Goal: Information Seeking & Learning: Learn about a topic

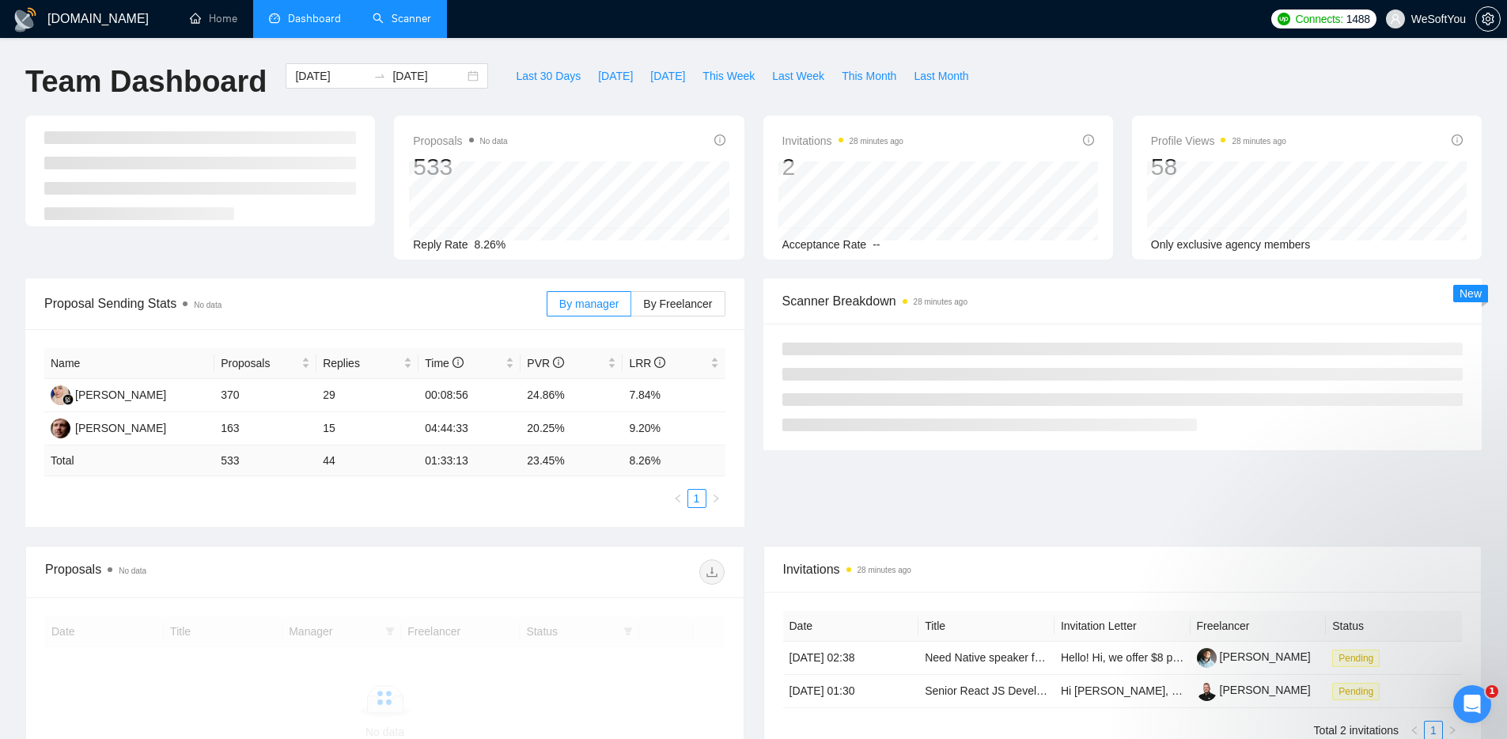
click at [403, 15] on link "Scanner" at bounding box center [402, 18] width 59 height 13
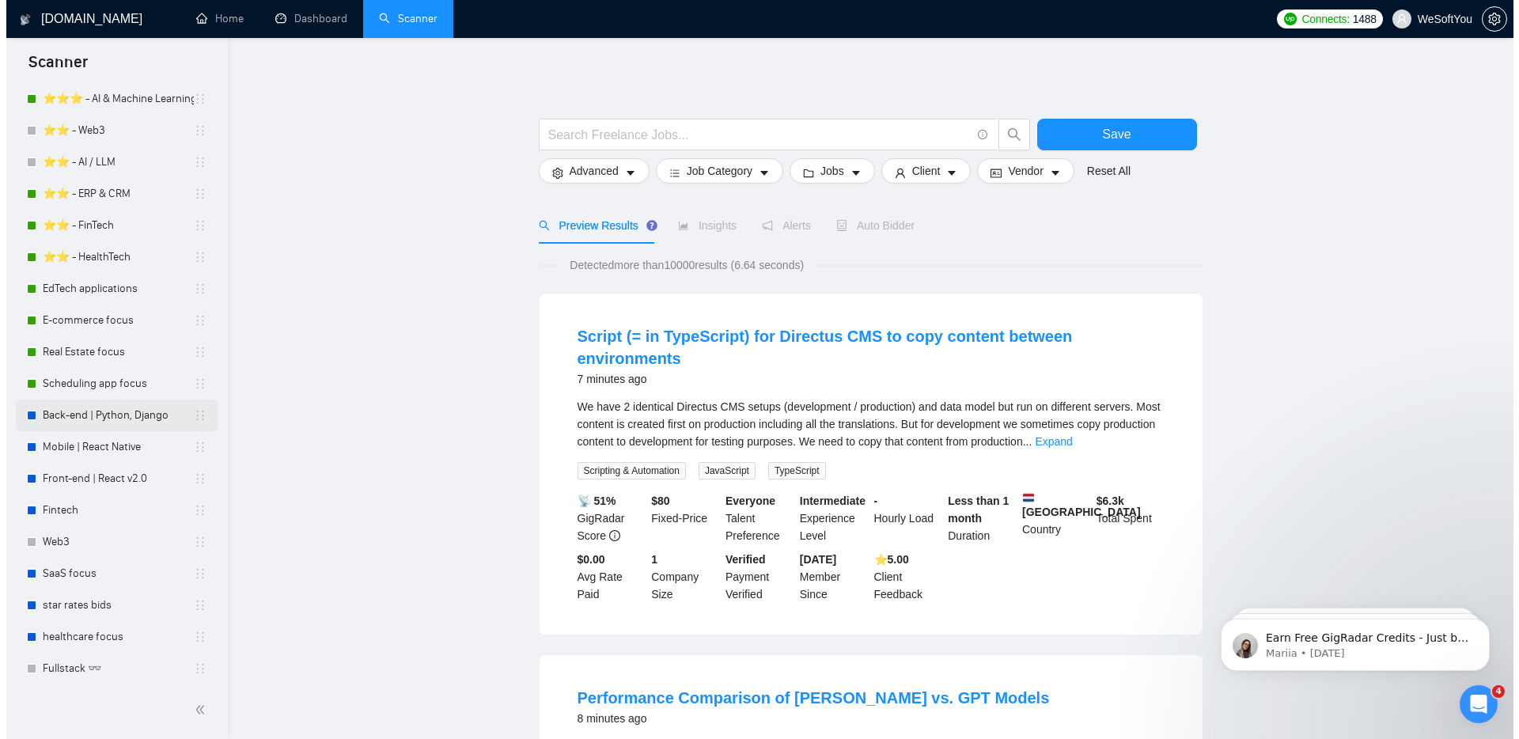
scroll to position [279, 0]
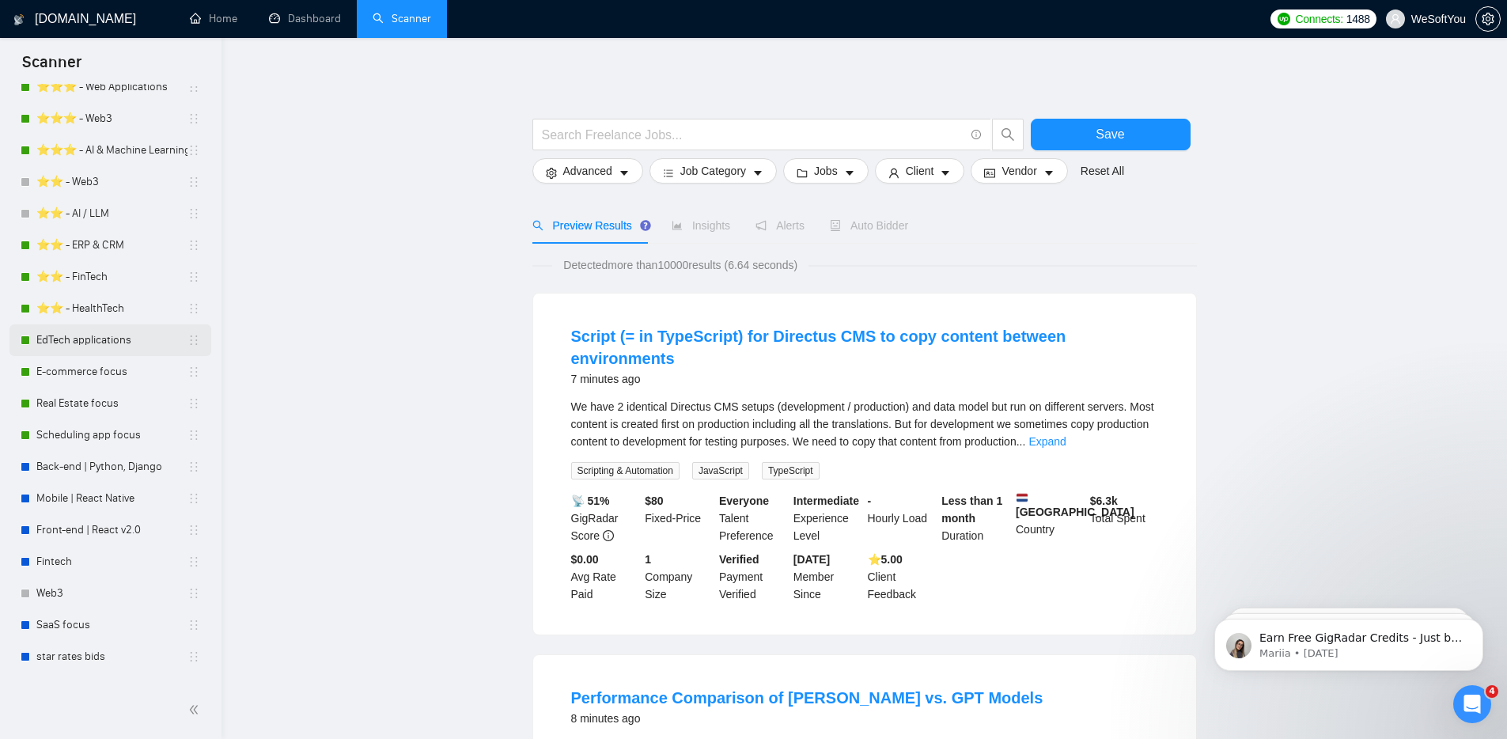
click at [91, 342] on link "EdTech applications" at bounding box center [111, 340] width 151 height 32
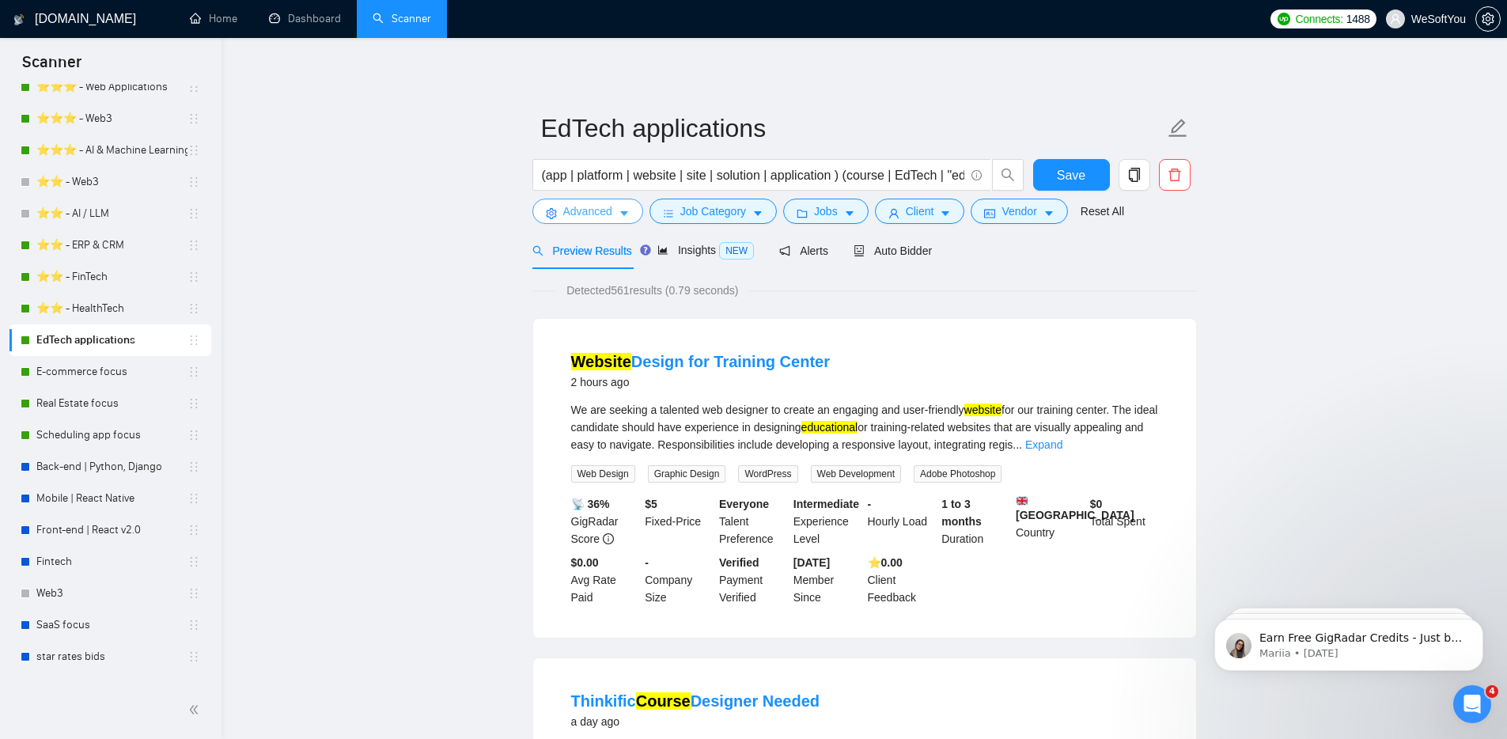
click at [601, 214] on span "Advanced" at bounding box center [587, 211] width 49 height 17
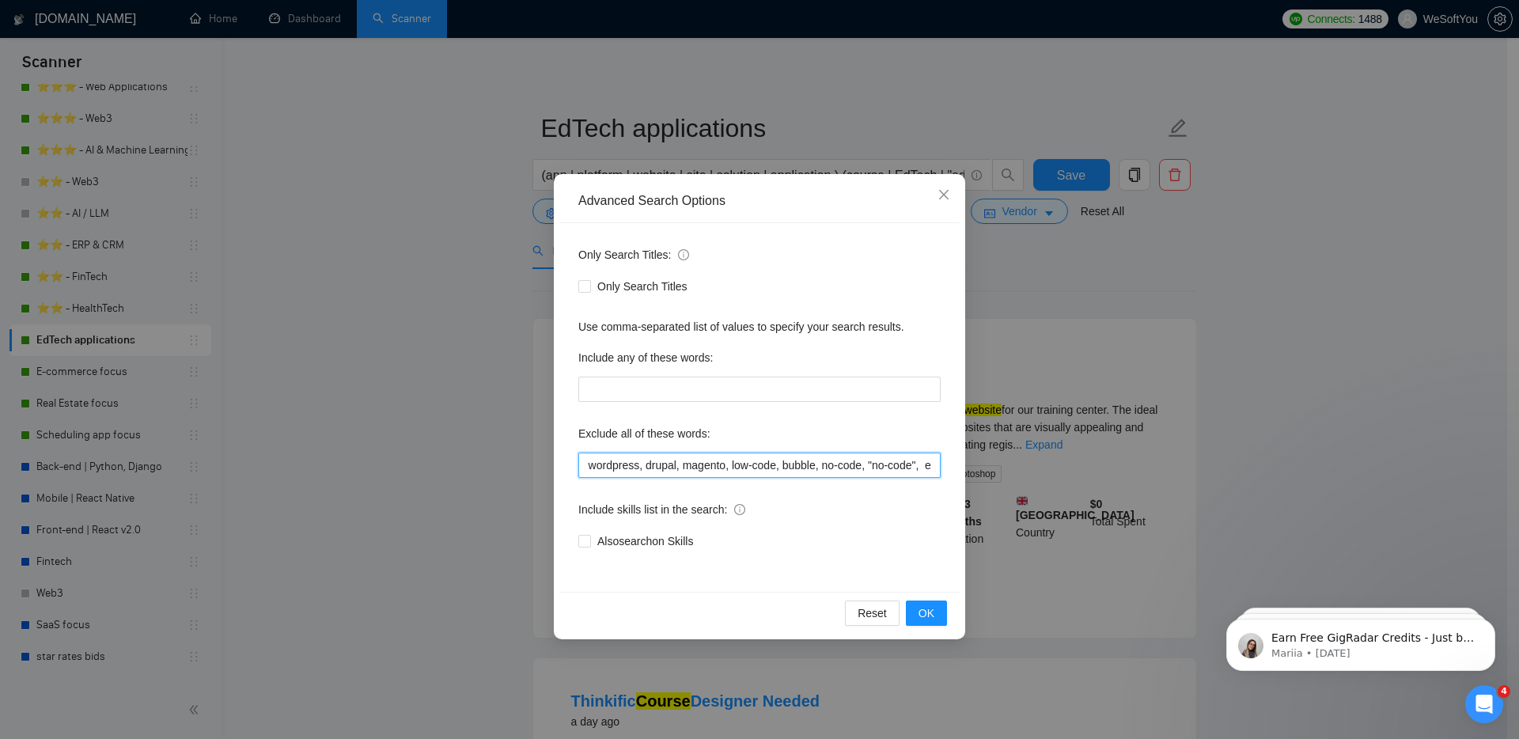
scroll to position [0, 1161]
drag, startPoint x: 607, startPoint y: 464, endPoint x: 989, endPoint y: 470, distance: 382.2
click at [989, 470] on div "Advanced Search Options Only Search Titles: Only Search Titles Use comma-separa…" at bounding box center [759, 369] width 1519 height 739
click at [811, 280] on div "Only Search Titles" at bounding box center [759, 286] width 362 height 17
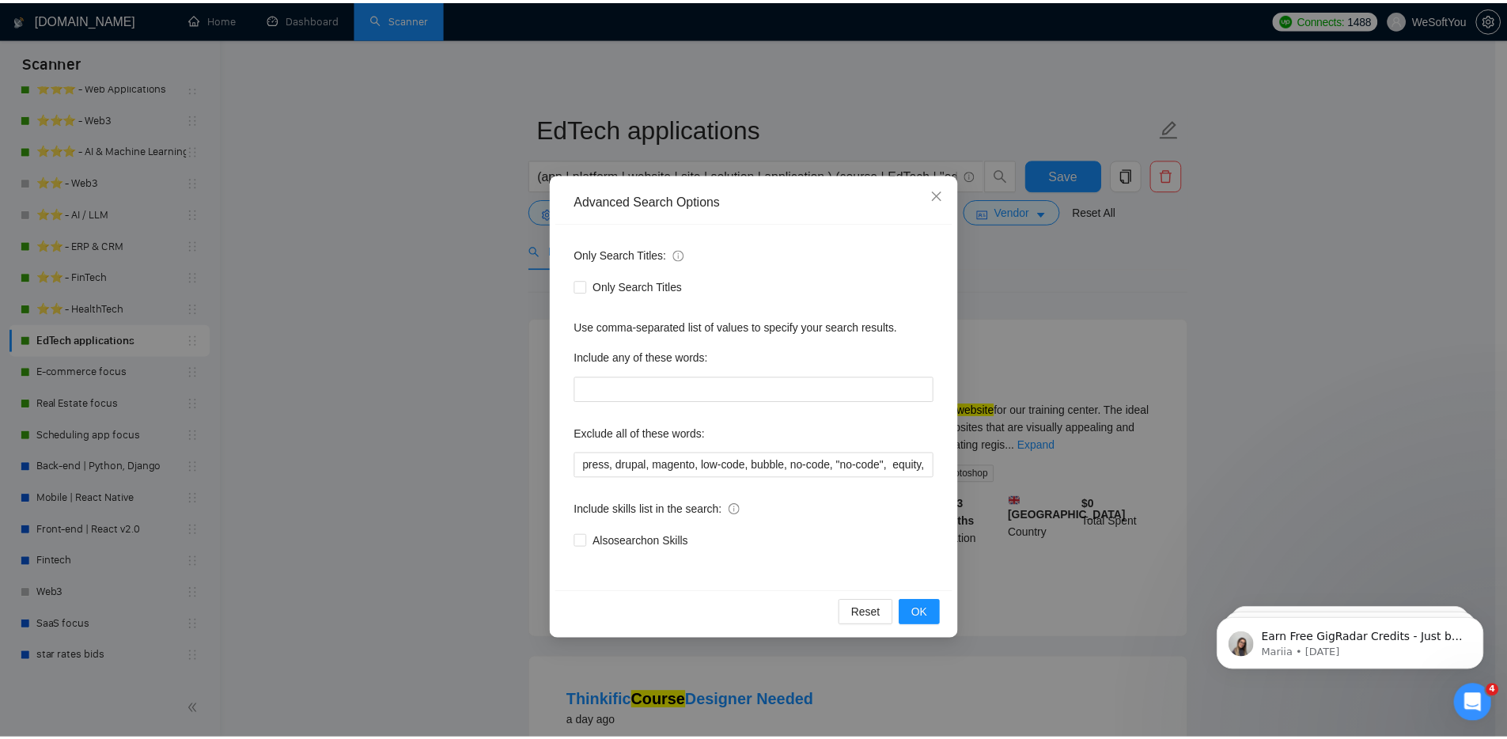
scroll to position [0, 0]
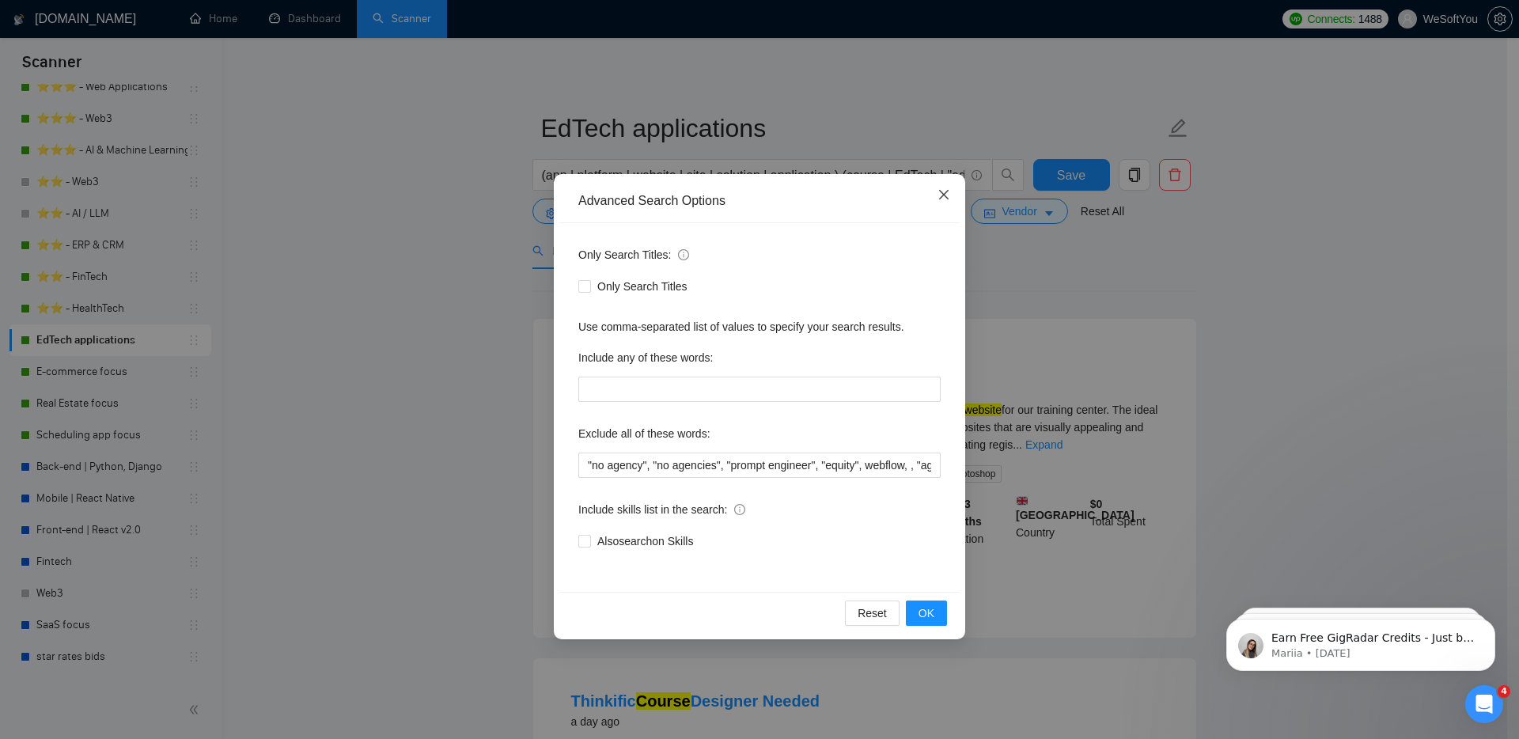
click at [942, 194] on icon "close" at bounding box center [944, 194] width 13 height 13
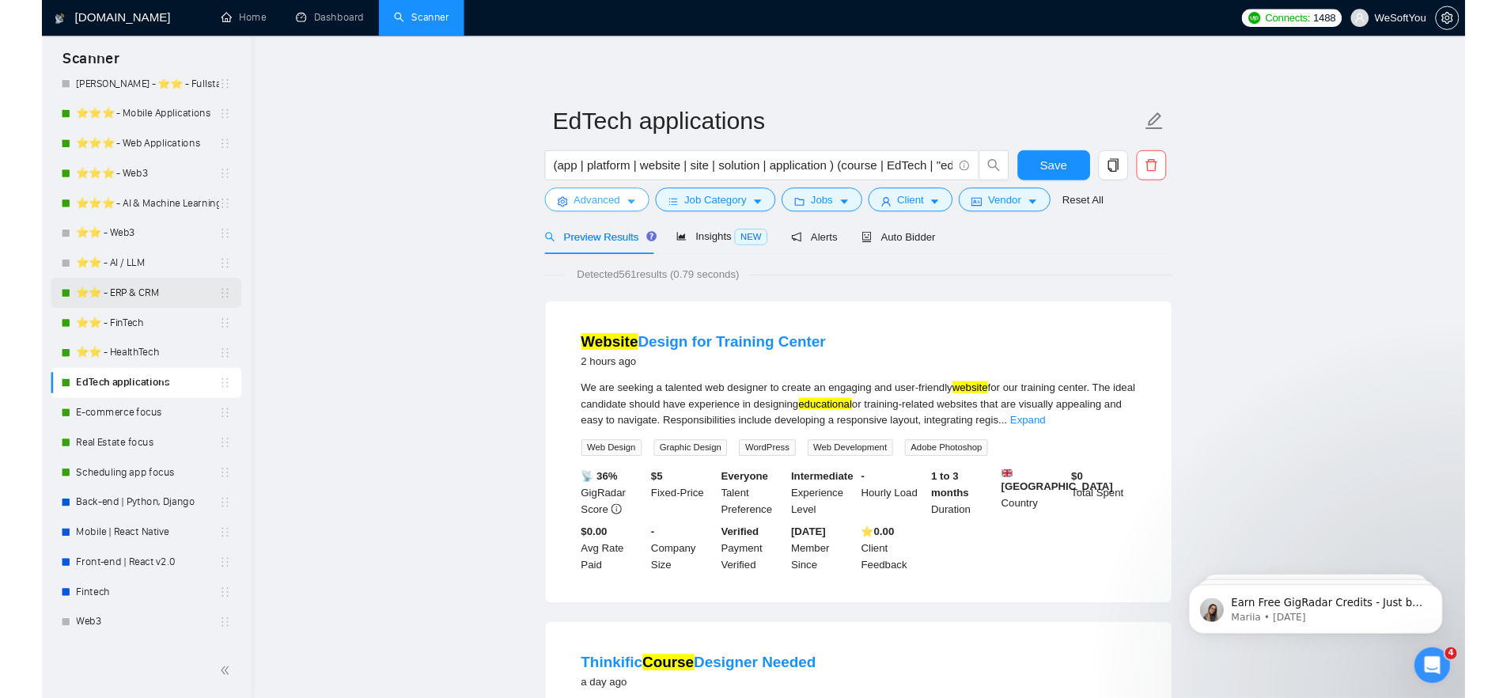
scroll to position [235, 0]
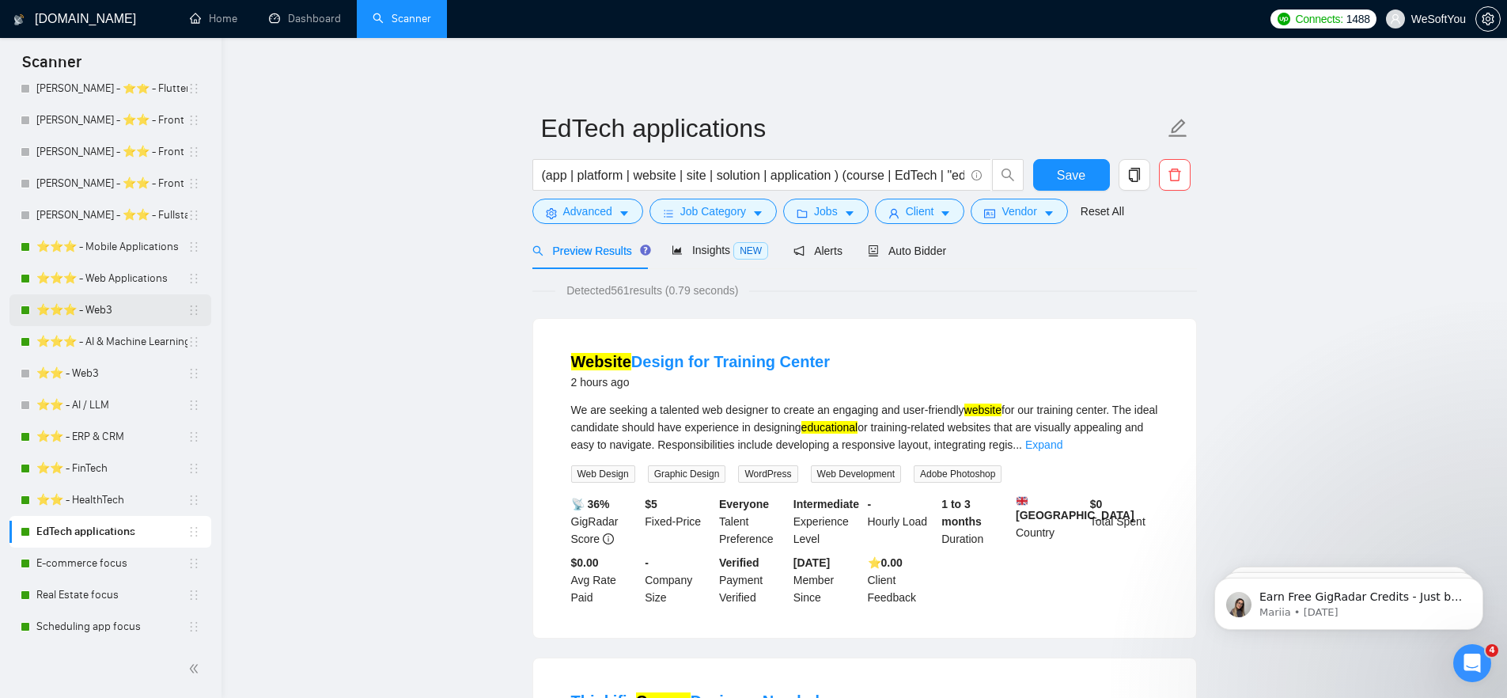
scroll to position [0, 0]
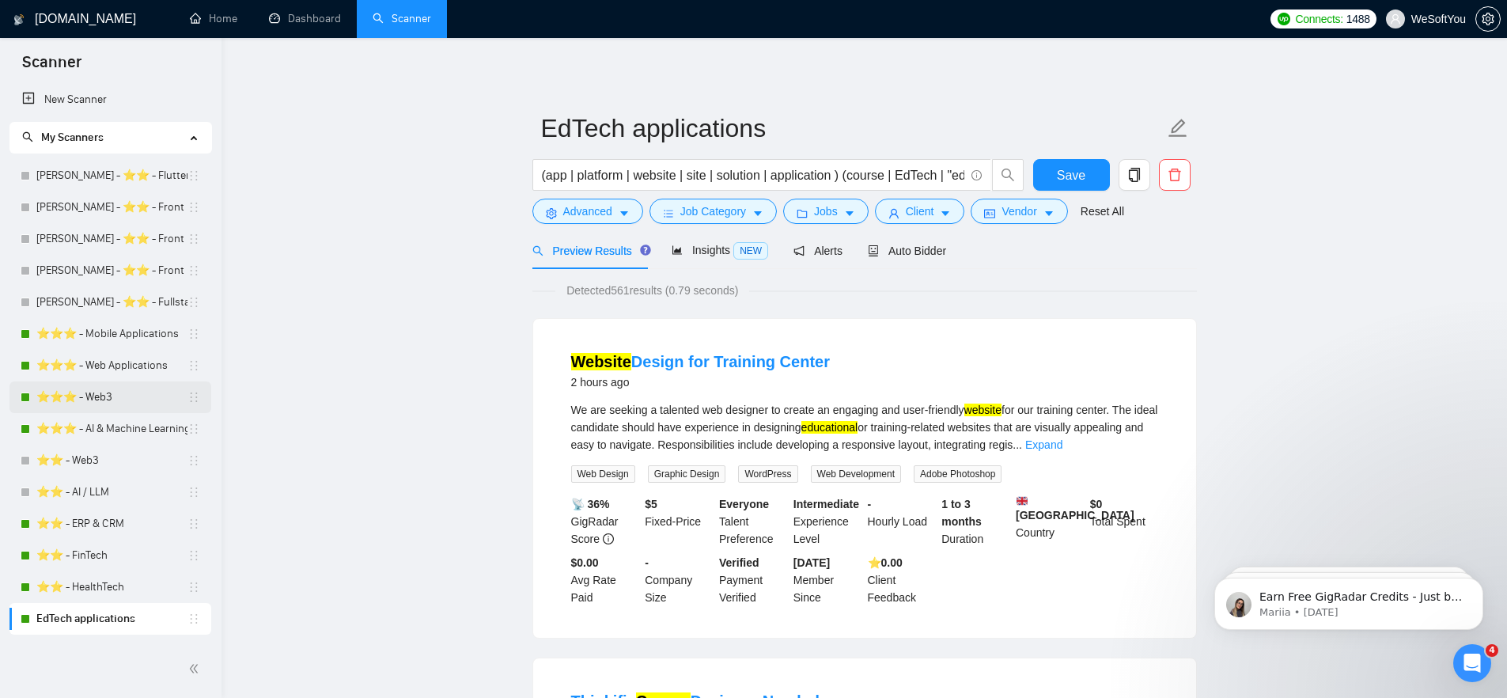
click at [116, 403] on link "⭐️⭐️⭐️ - Web3" at bounding box center [111, 397] width 151 height 32
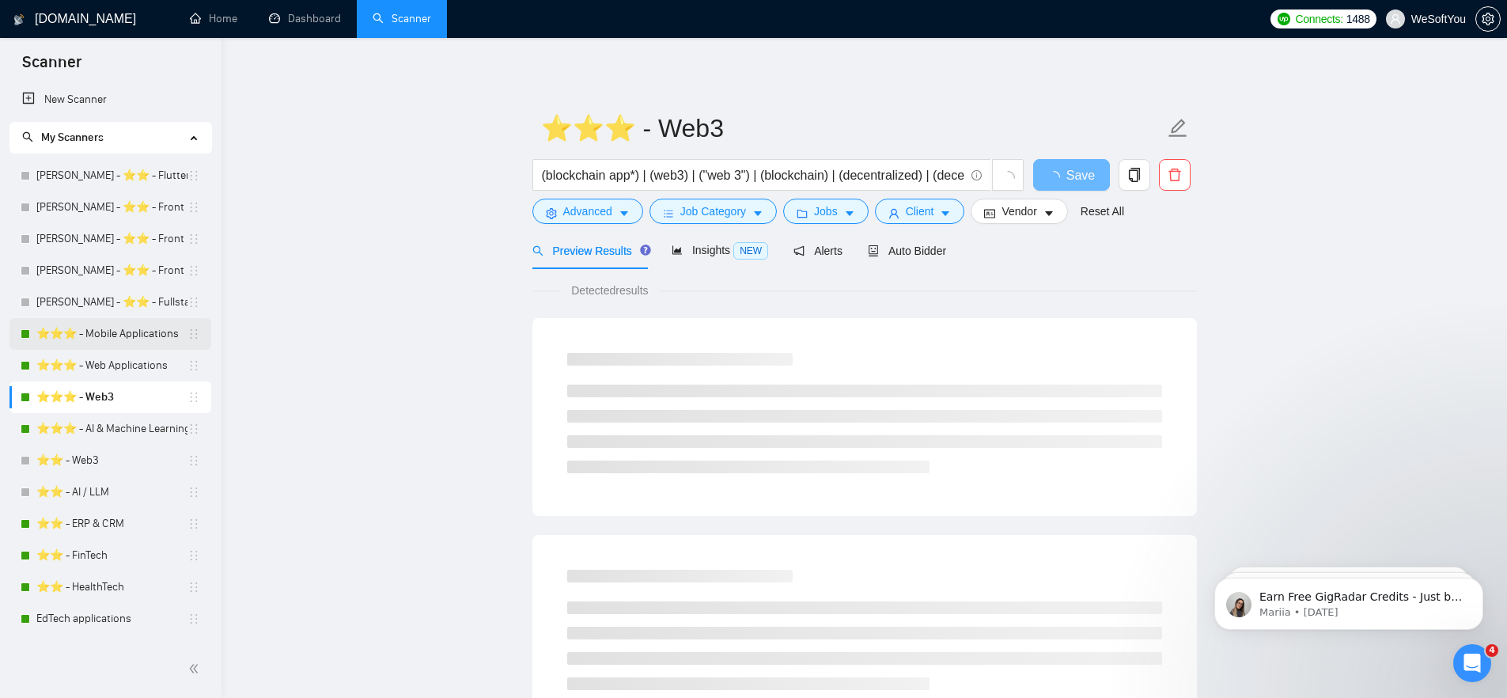
click at [131, 327] on link "⭐️⭐️⭐️ - Mobile Applications" at bounding box center [111, 334] width 151 height 32
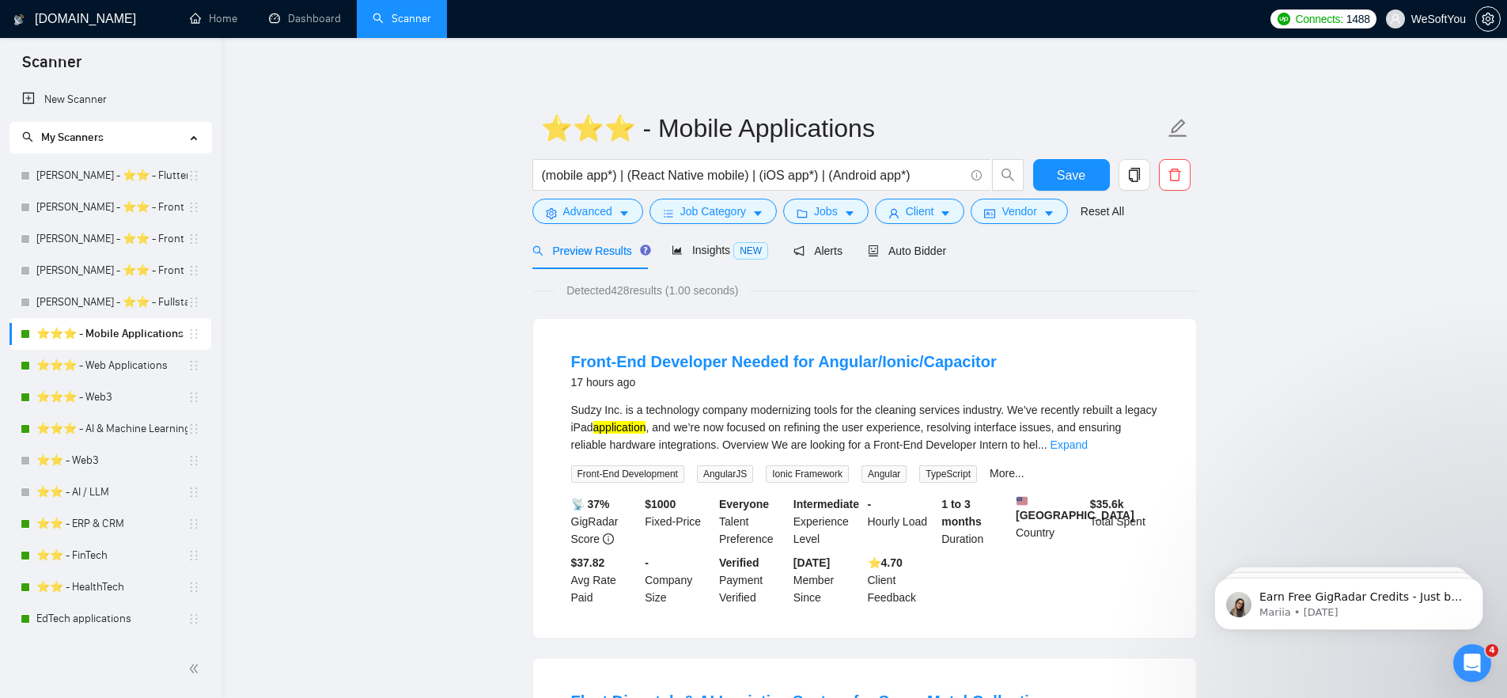
drag, startPoint x: 614, startPoint y: 292, endPoint x: 747, endPoint y: 298, distance: 133.1
click at [747, 298] on span "Detected 428 results (1.00 seconds)" at bounding box center [652, 290] width 194 height 17
click at [120, 369] on link "⭐️⭐️⭐️ - Web Applications" at bounding box center [111, 366] width 151 height 32
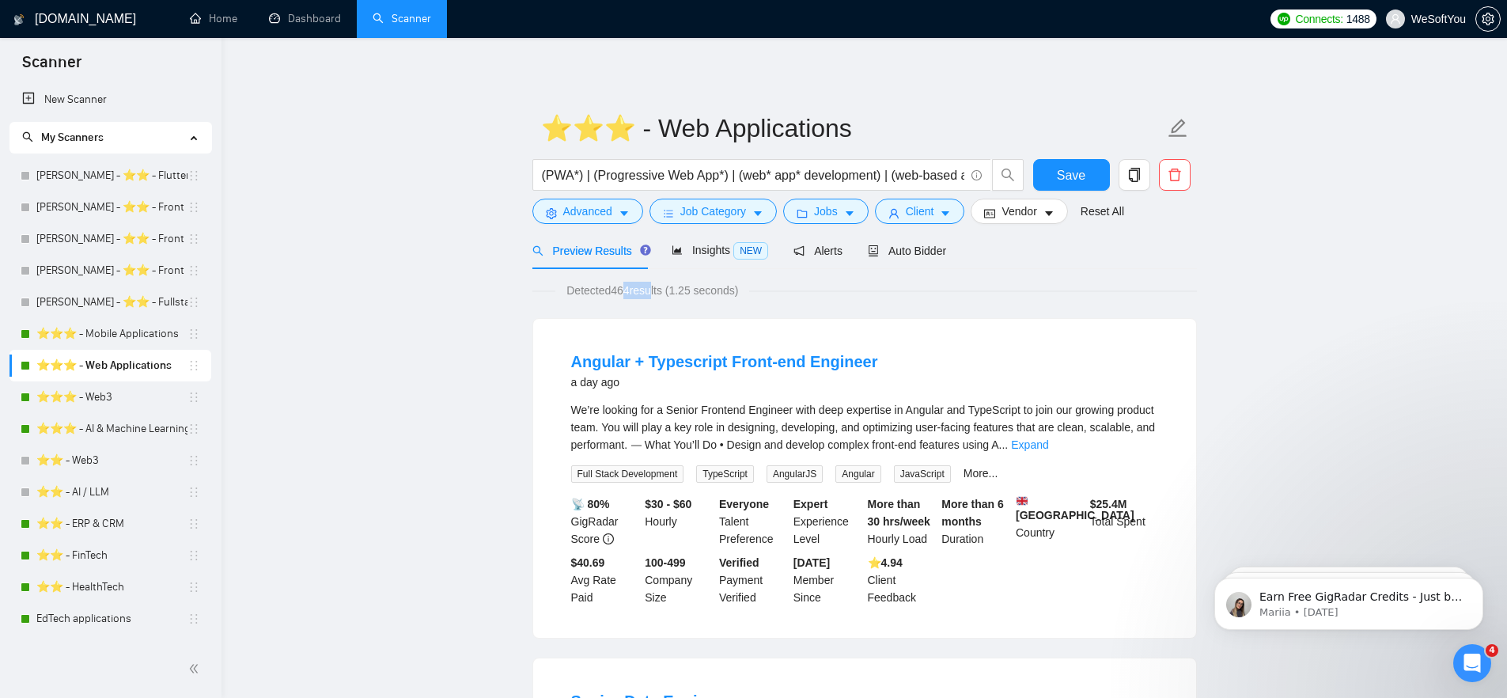
drag, startPoint x: 623, startPoint y: 291, endPoint x: 620, endPoint y: 299, distance: 8.8
click at [653, 294] on span "Detected 464 results (1.25 seconds)" at bounding box center [652, 290] width 194 height 17
click at [113, 401] on link "⭐️⭐️⭐️ - Web3" at bounding box center [111, 397] width 151 height 32
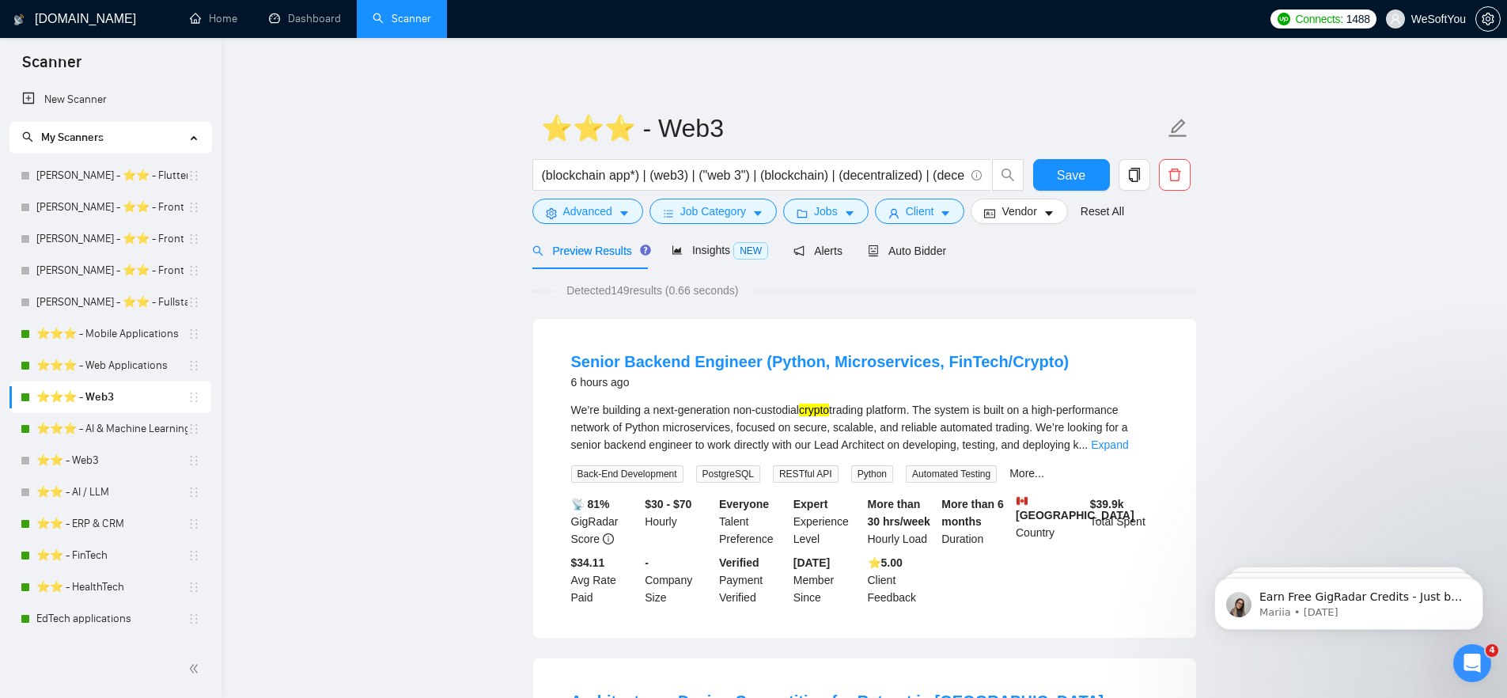
click at [87, 431] on link "⭐️⭐️⭐️ - AI & Machine Learning Development" at bounding box center [111, 429] width 151 height 32
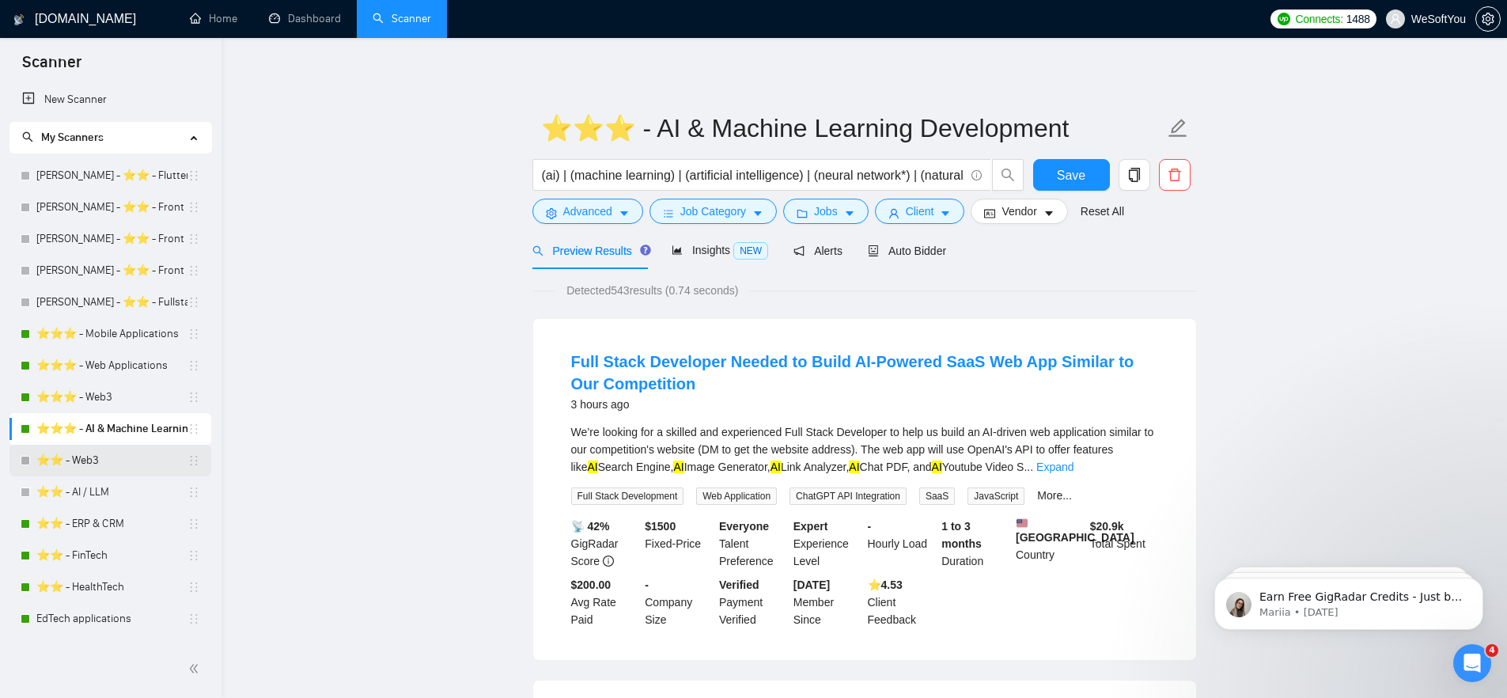
click at [99, 473] on link "⭐️⭐️ - Web3" at bounding box center [111, 461] width 151 height 32
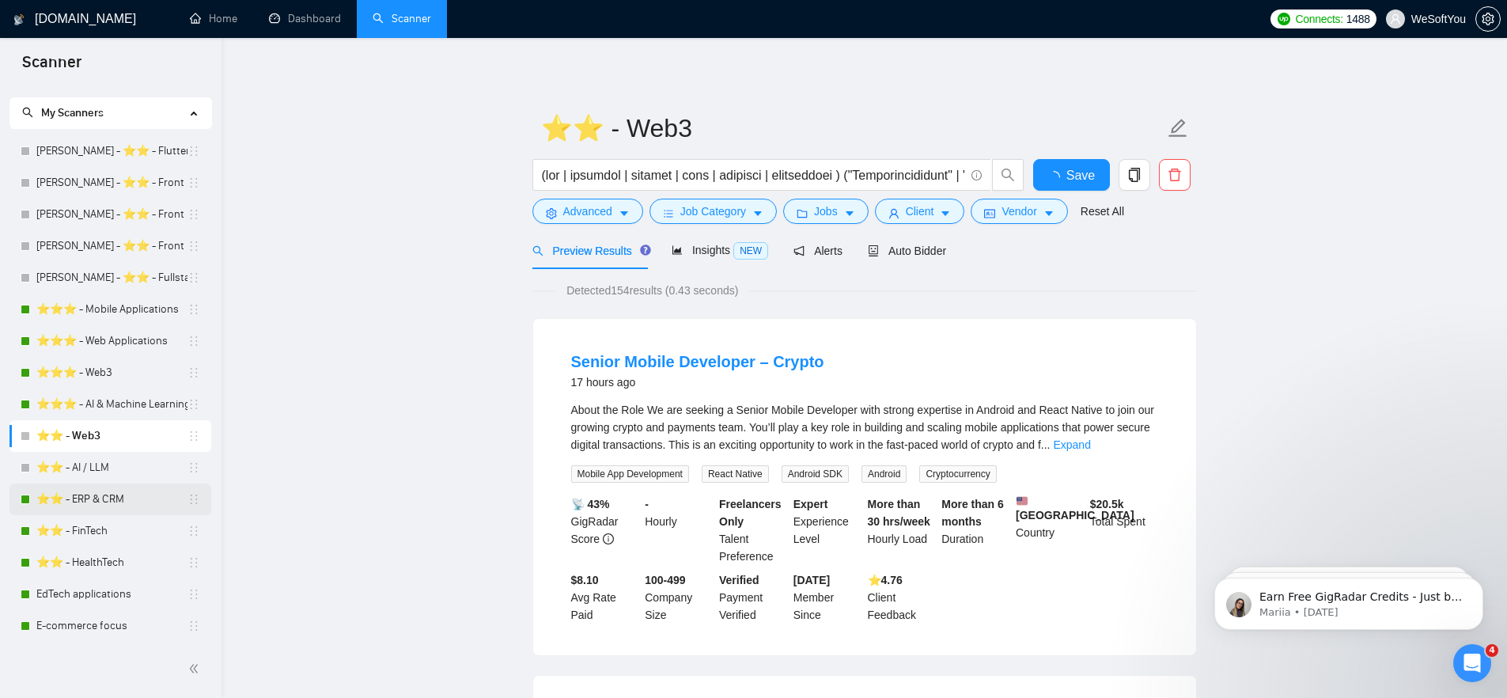
scroll to position [55, 0]
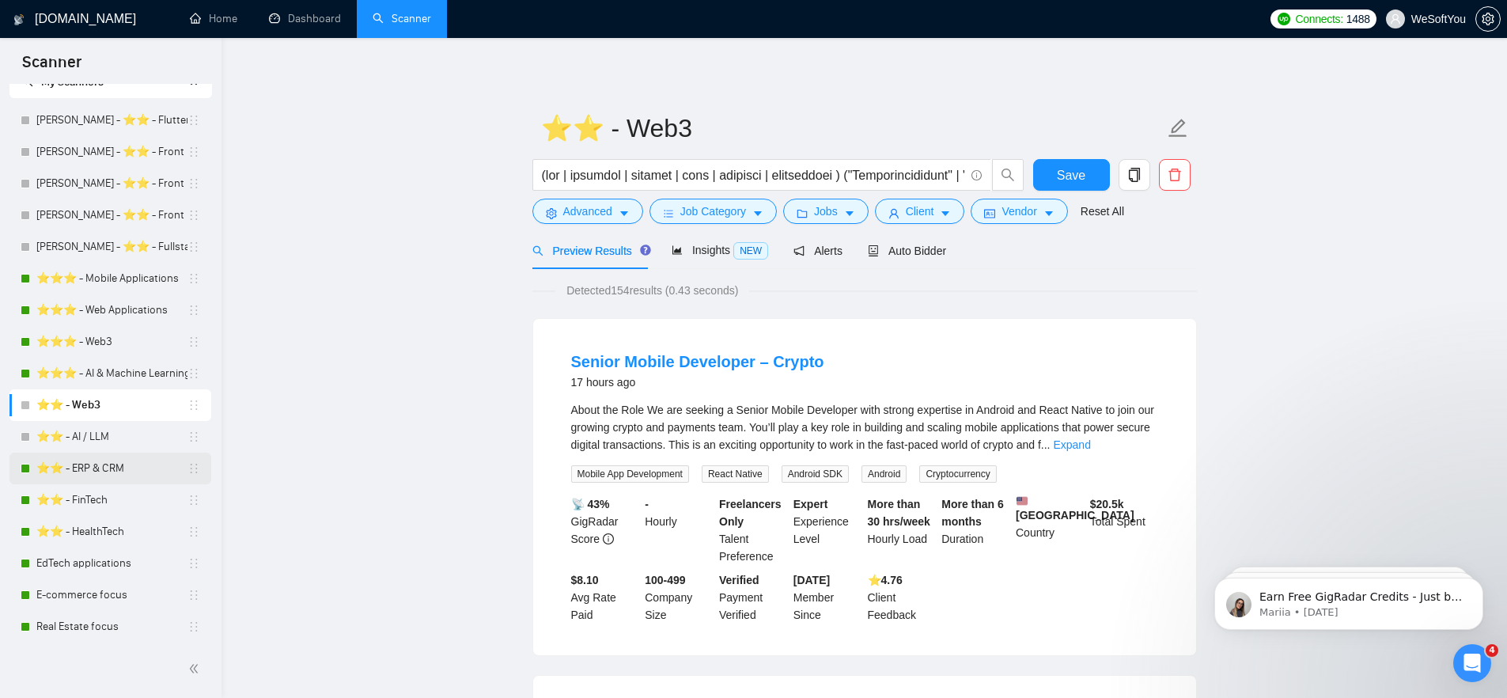
click at [93, 468] on link "⭐️⭐️ - ERP & CRM" at bounding box center [111, 469] width 151 height 32
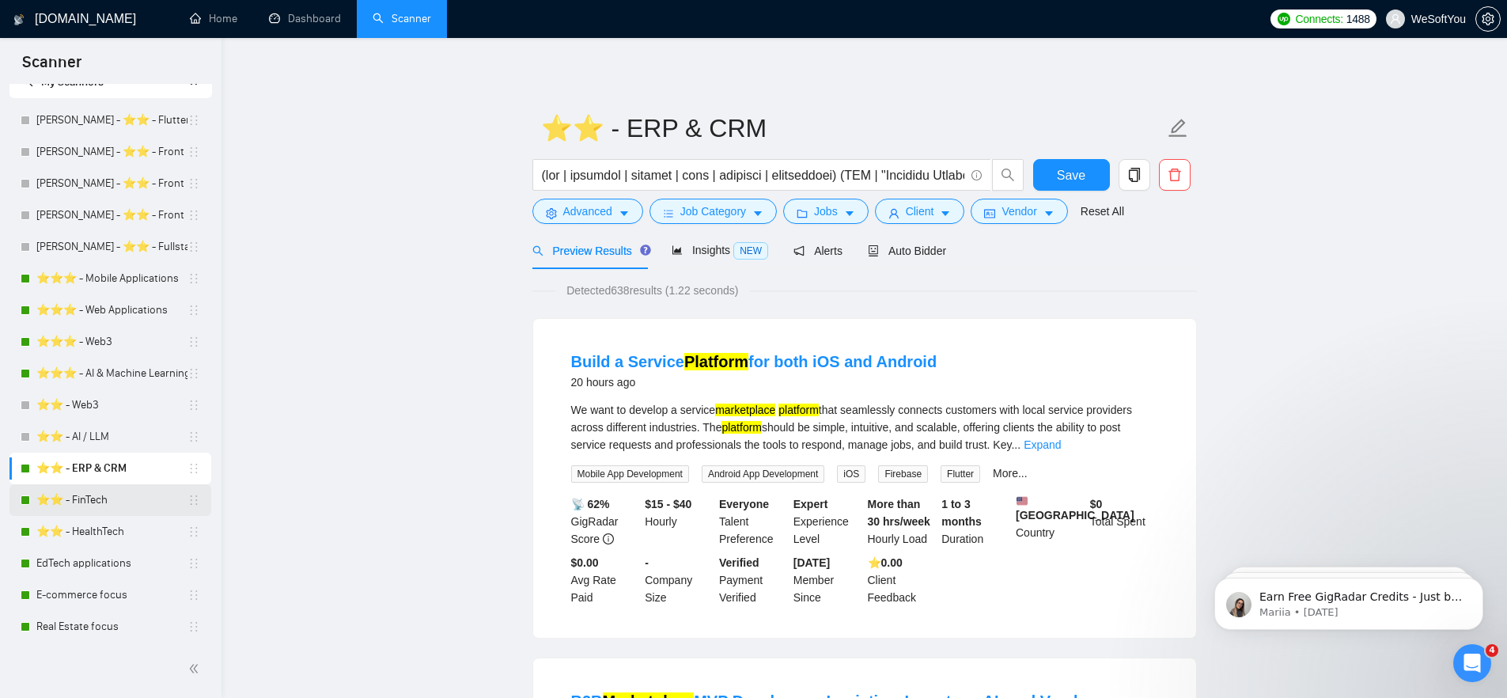
click at [119, 494] on link "⭐️⭐️ - FinTech" at bounding box center [111, 500] width 151 height 32
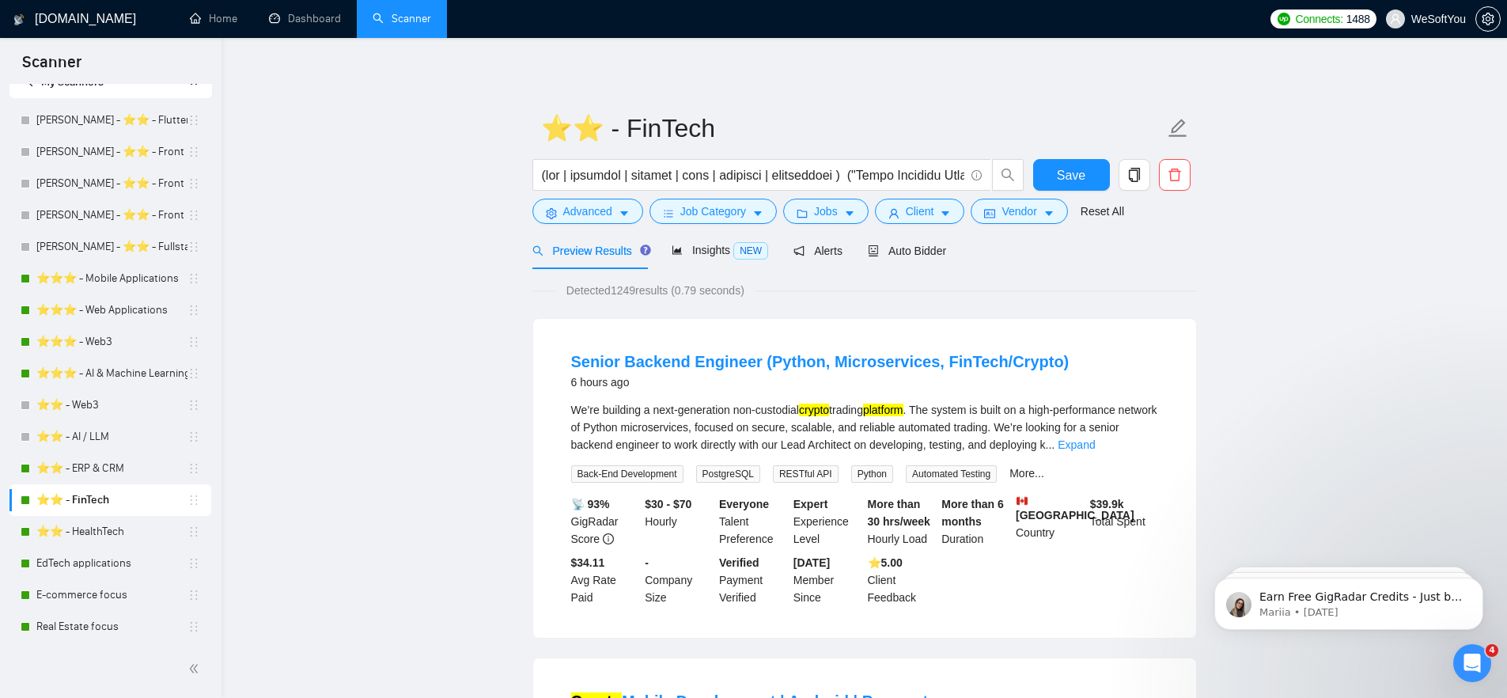
scroll to position [59, 0]
click at [111, 530] on link "⭐️⭐️ - HealthTech" at bounding box center [111, 529] width 151 height 32
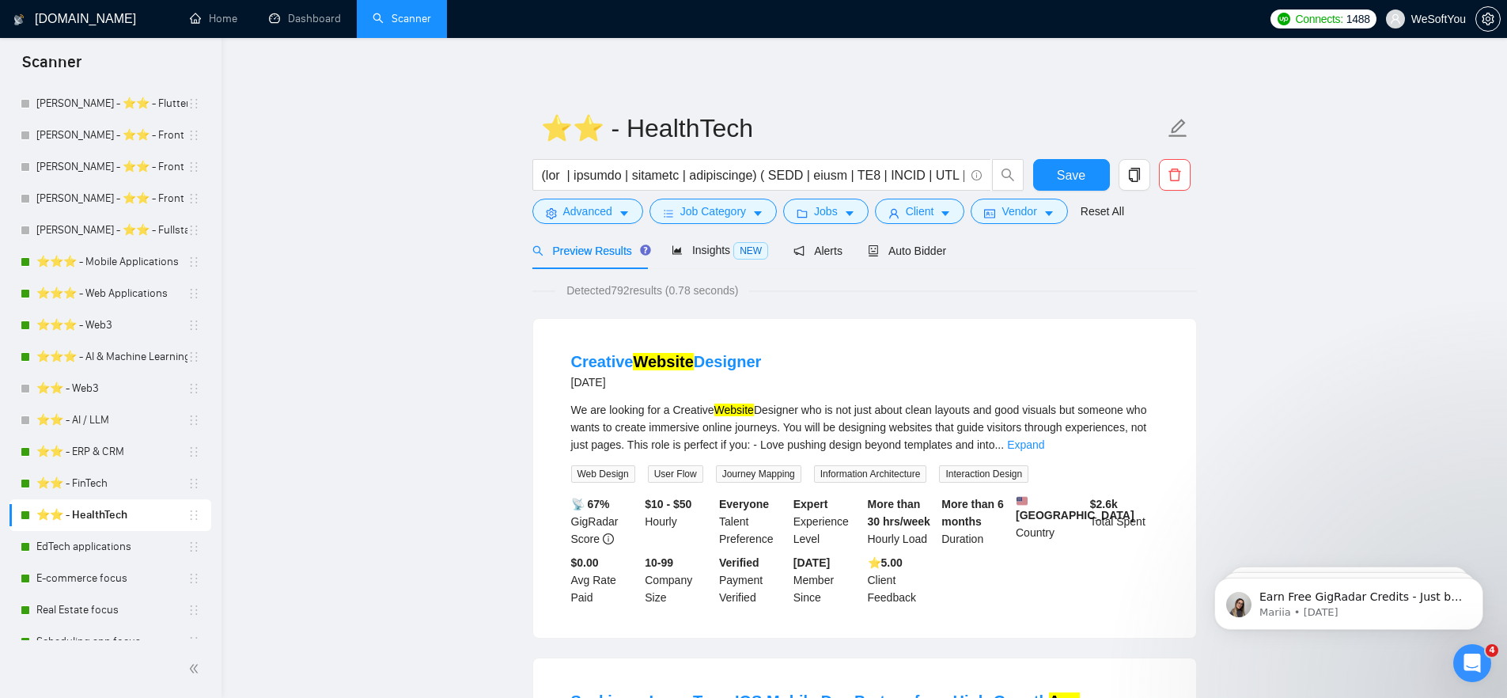
scroll to position [100, 0]
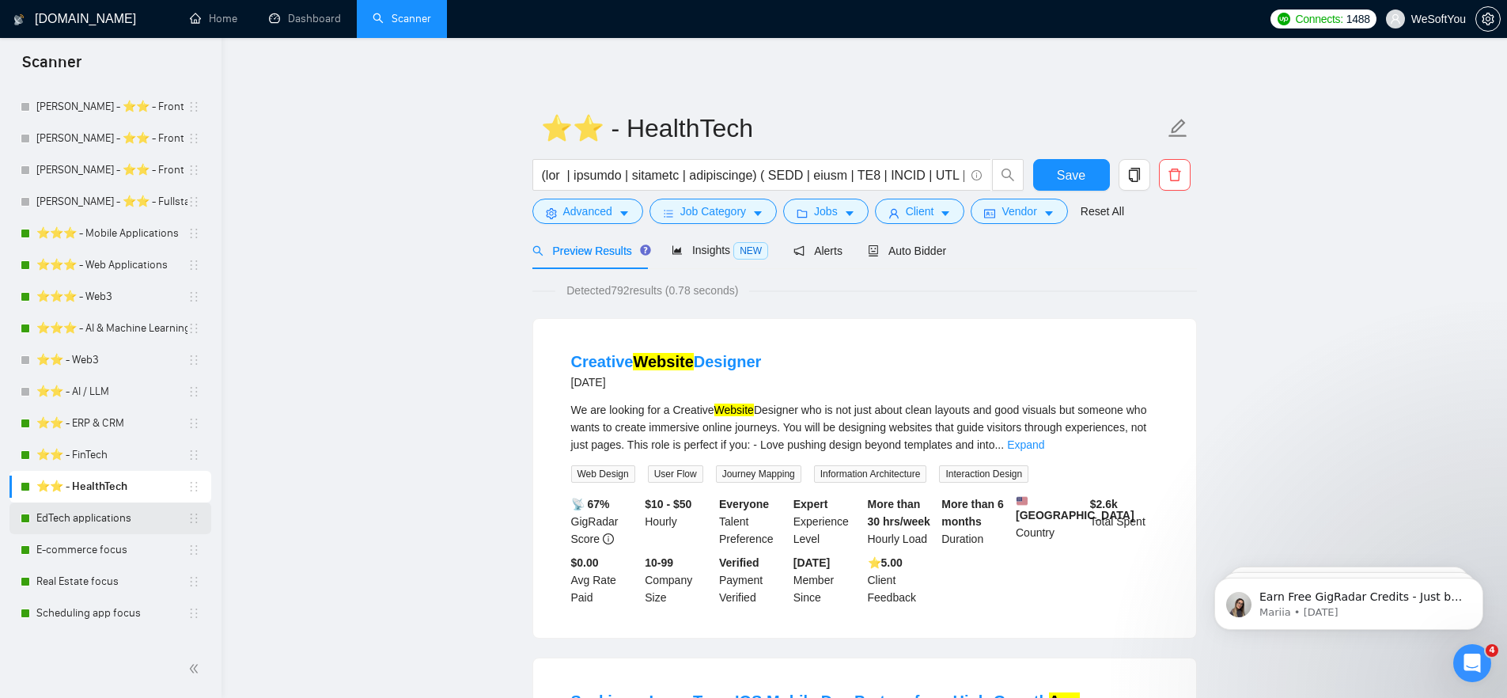
click at [107, 524] on link "EdTech applications" at bounding box center [111, 518] width 151 height 32
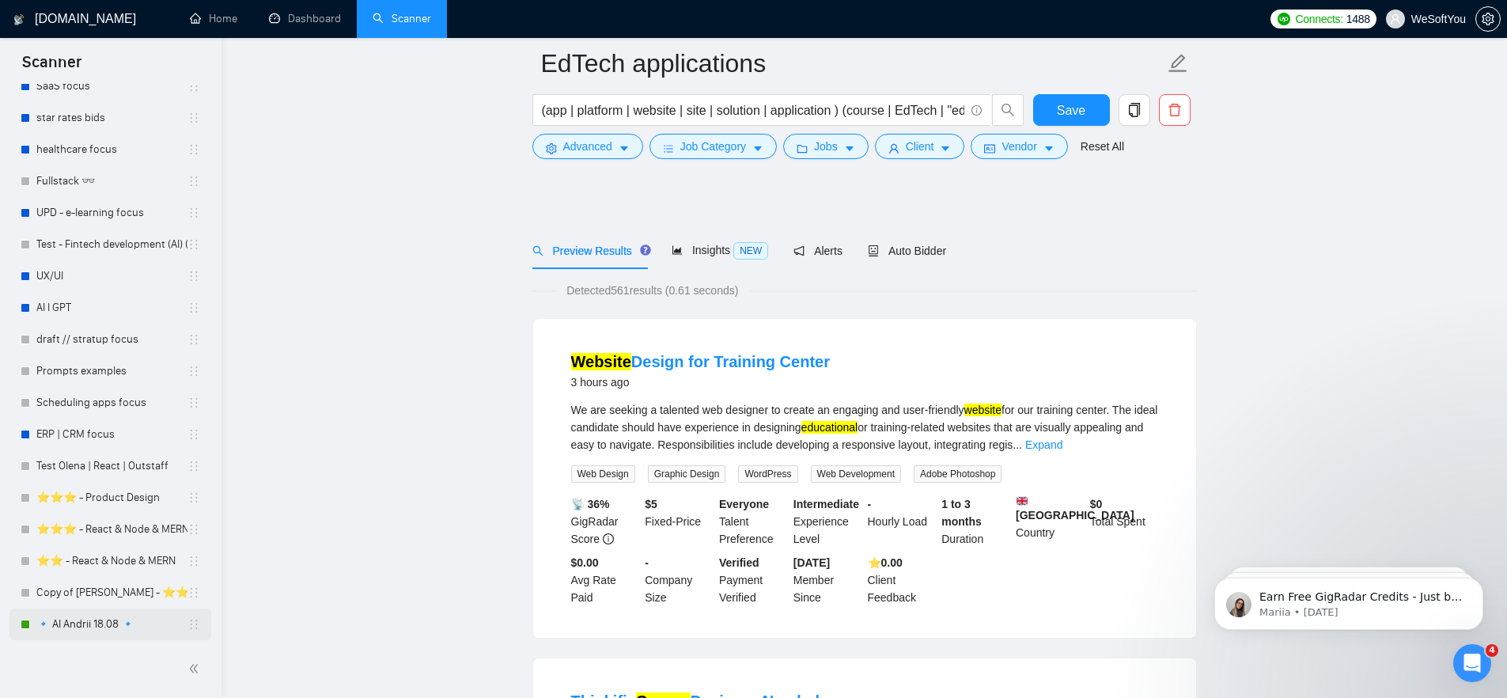
scroll to position [794, 0]
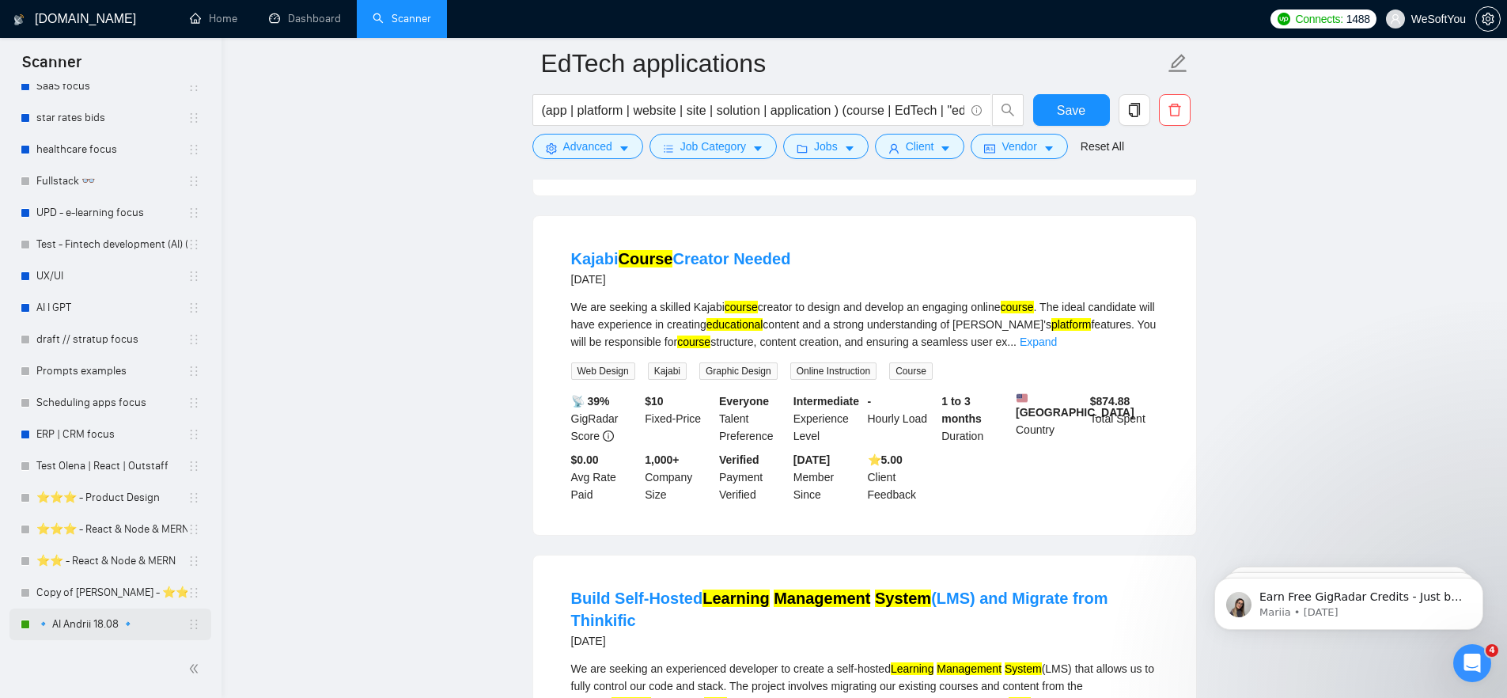
click at [103, 621] on link "🔹 AI Andrii 18.08 🔹" at bounding box center [111, 624] width 151 height 32
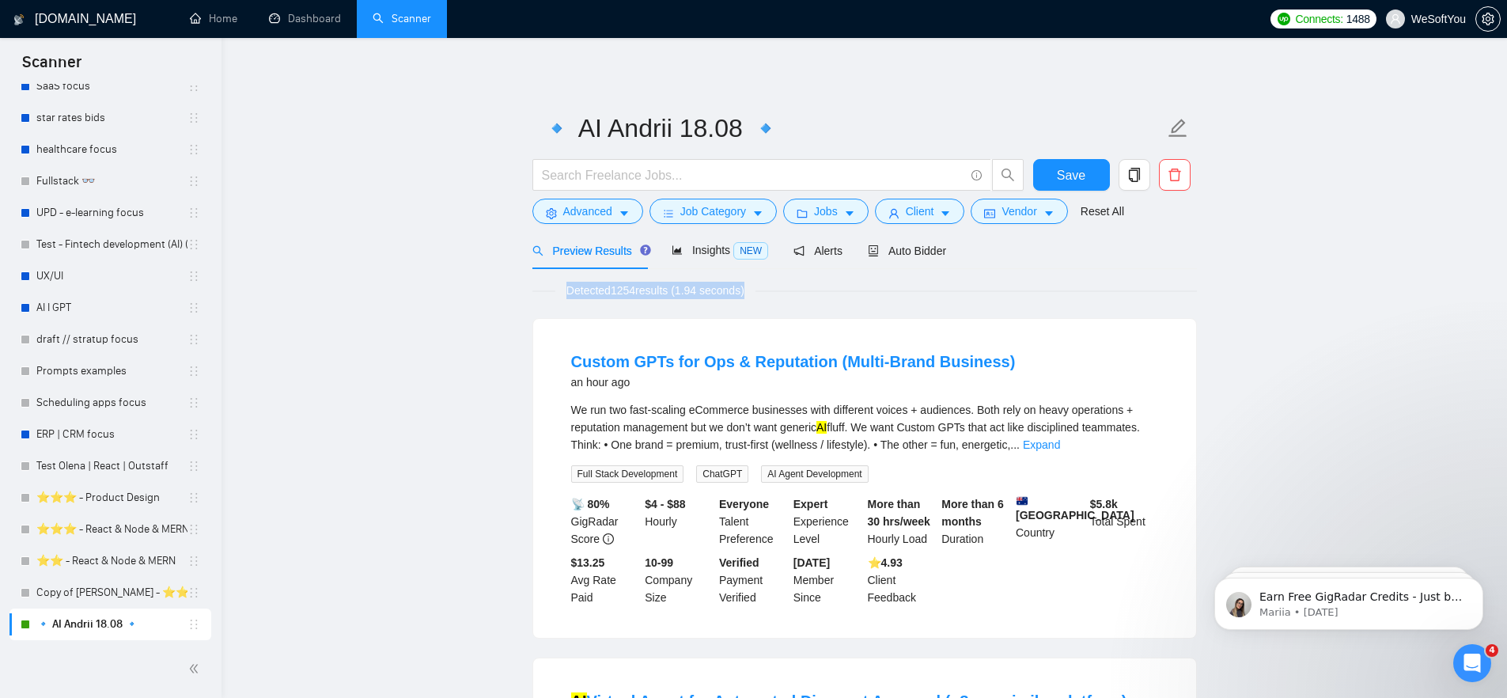
drag, startPoint x: 570, startPoint y: 291, endPoint x: 760, endPoint y: 297, distance: 190.8
click at [756, 297] on span "Detected 1254 results (1.94 seconds)" at bounding box center [655, 290] width 200 height 17
click at [606, 209] on span "Advanced" at bounding box center [587, 211] width 49 height 17
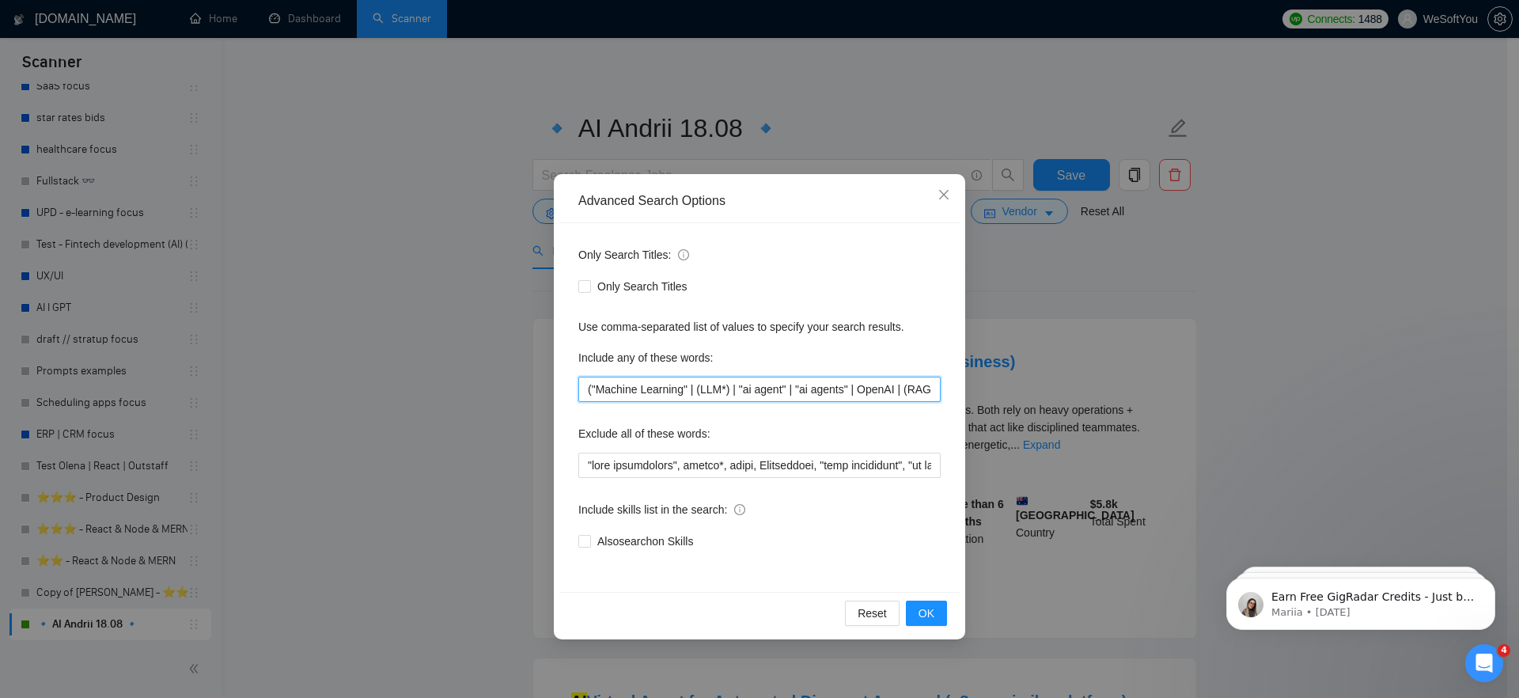
drag, startPoint x: 608, startPoint y: 395, endPoint x: 791, endPoint y: 400, distance: 182.9
click at [791, 400] on input "("Machine Learning" | (LLM*) | "ai agent" | "ai agents" | OpenAI | (RAG*) | AI …" at bounding box center [759, 389] width 362 height 25
click at [788, 388] on input "("Machine Learning" | (LLM*) | "ai agent" | "ai agents" | OpenAI | (RAG*) | AI …" at bounding box center [759, 389] width 362 height 25
drag, startPoint x: 801, startPoint y: 391, endPoint x: 919, endPoint y: 395, distance: 117.2
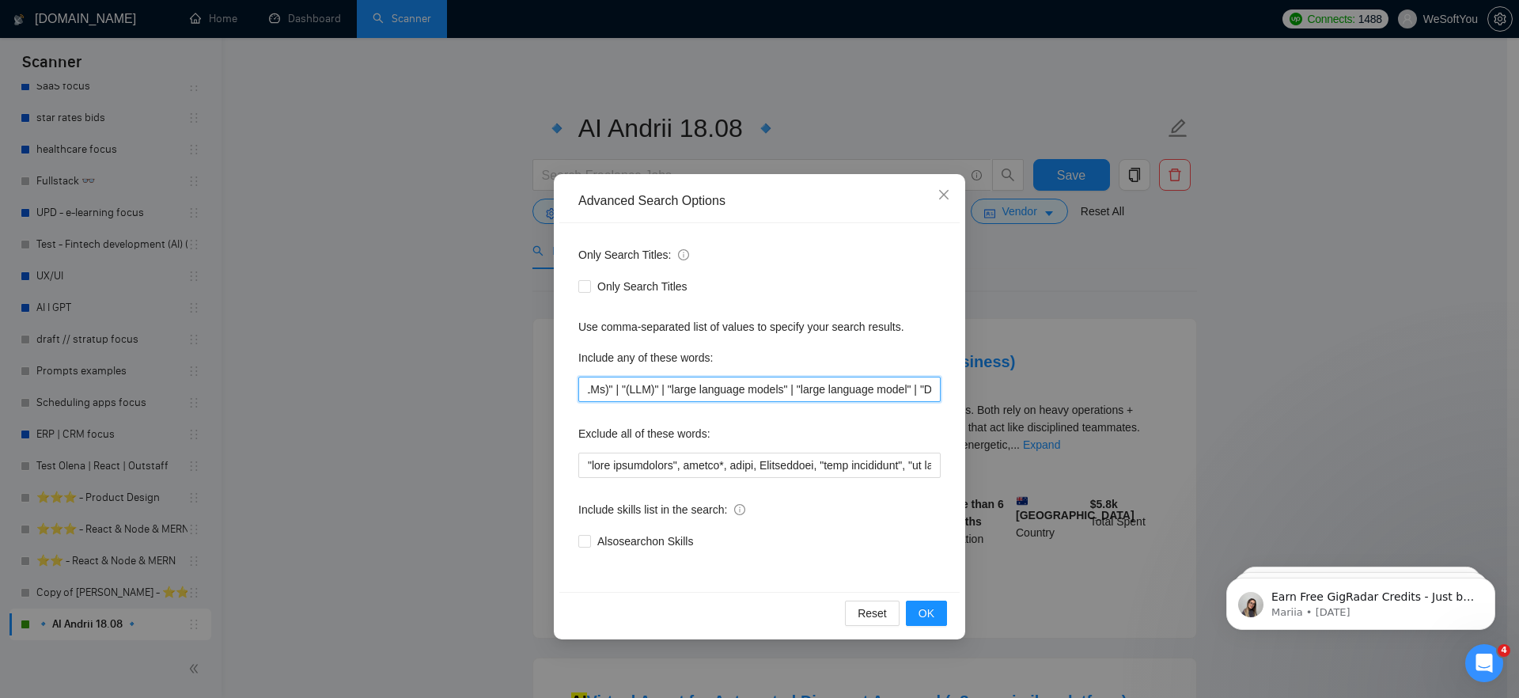
click at [919, 395] on input "("Machine Learning" | (LLM*) | "ai agent" | "ai agents" | OpenAI | (RAG*) | AI …" at bounding box center [759, 389] width 362 height 25
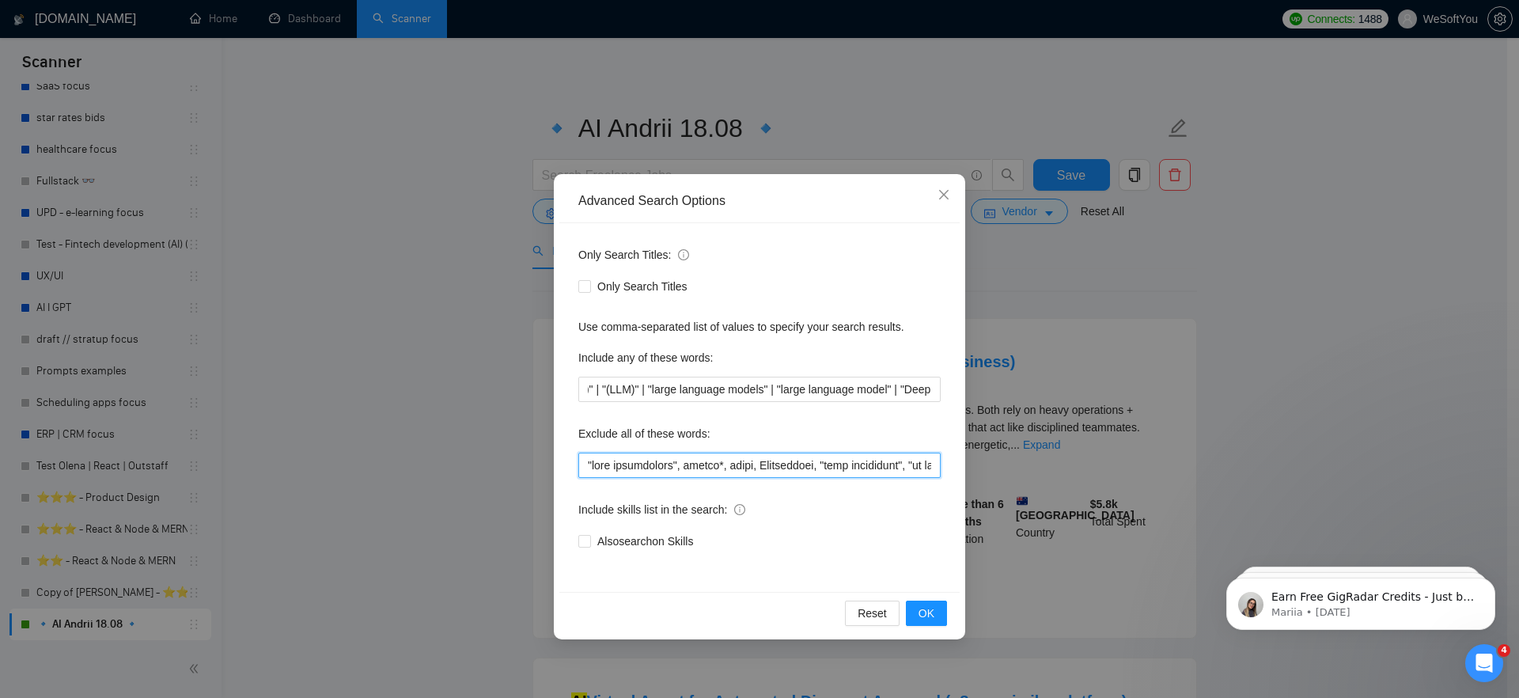
click at [753, 468] on input "text" at bounding box center [759, 465] width 362 height 25
drag, startPoint x: 675, startPoint y: 470, endPoint x: 857, endPoint y: 461, distance: 182.2
click at [857, 461] on input "text" at bounding box center [759, 465] width 362 height 25
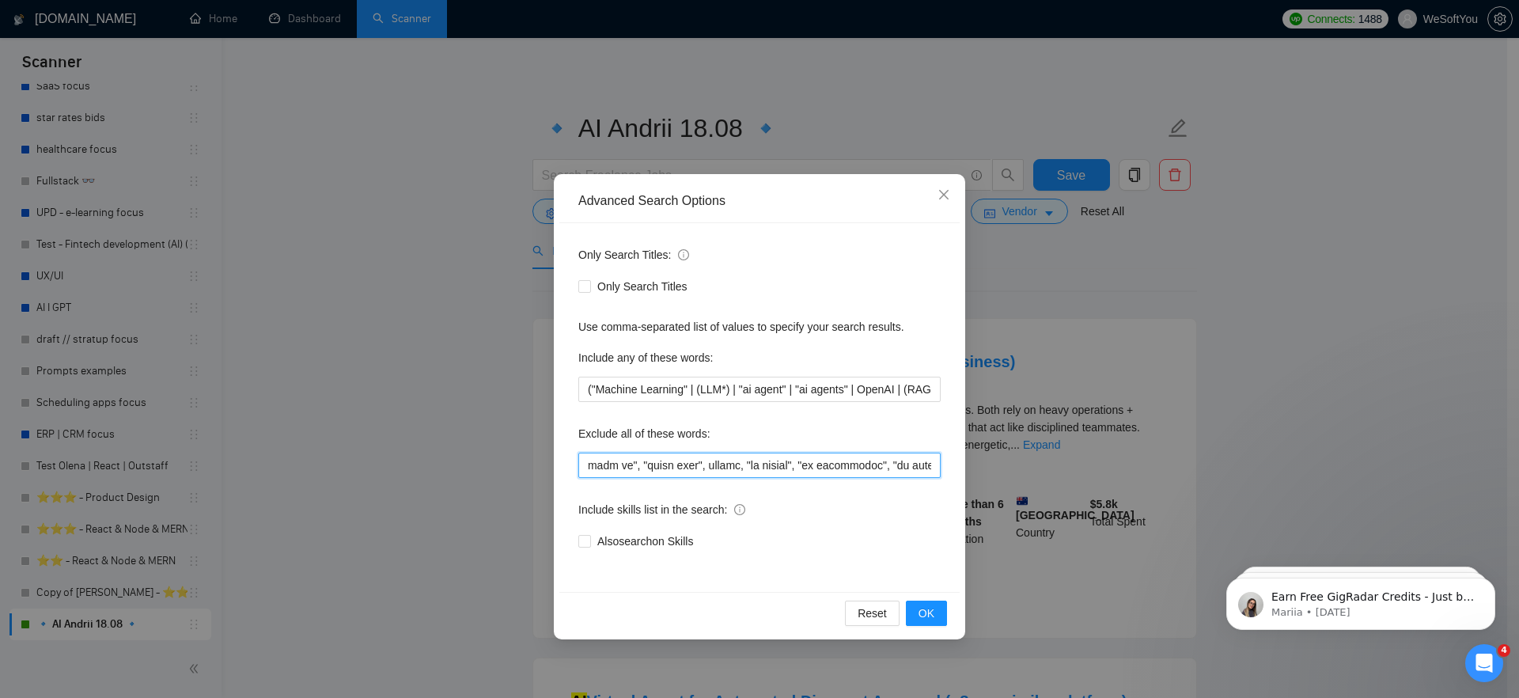
drag, startPoint x: 802, startPoint y: 466, endPoint x: 867, endPoint y: 468, distance: 64.9
click at [867, 468] on input "text" at bounding box center [759, 465] width 362 height 25
click at [942, 198] on icon "close" at bounding box center [944, 194] width 13 height 13
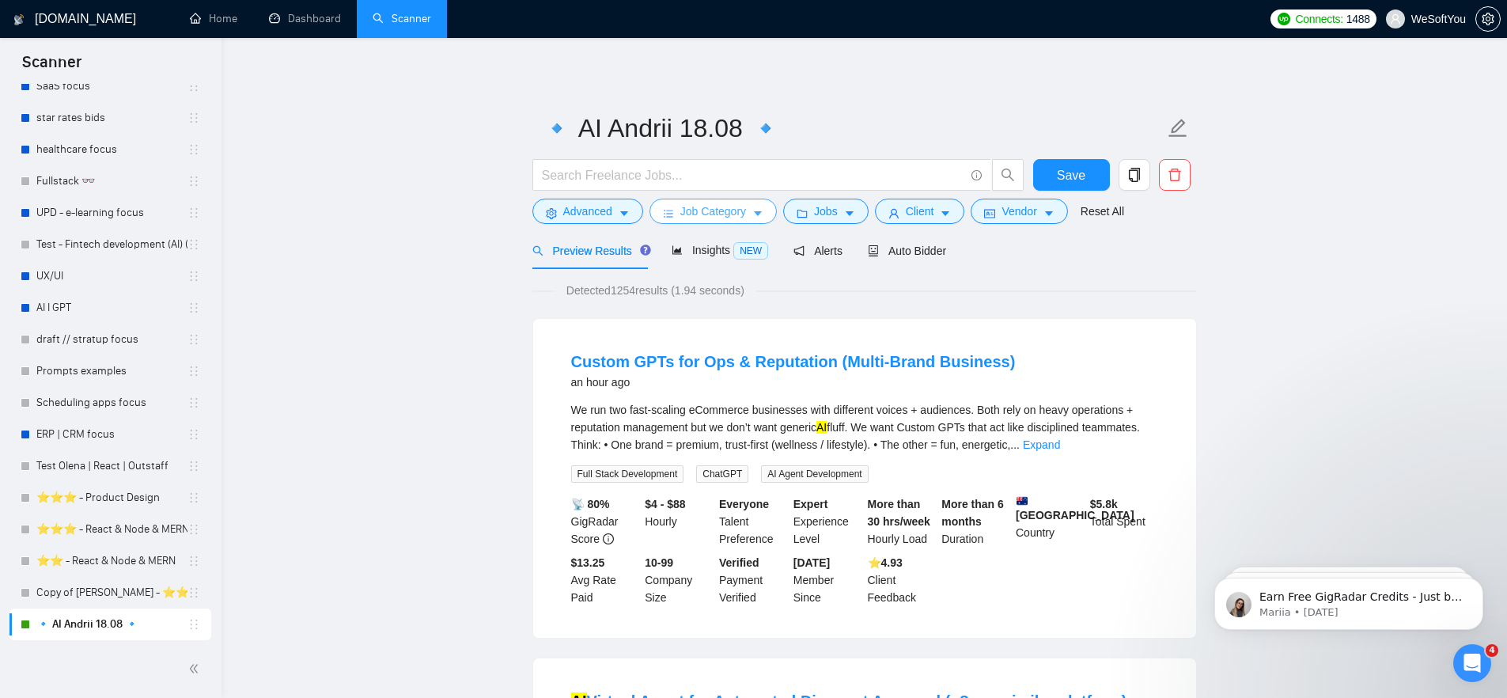
click at [722, 217] on span "Job Category" at bounding box center [713, 211] width 66 height 17
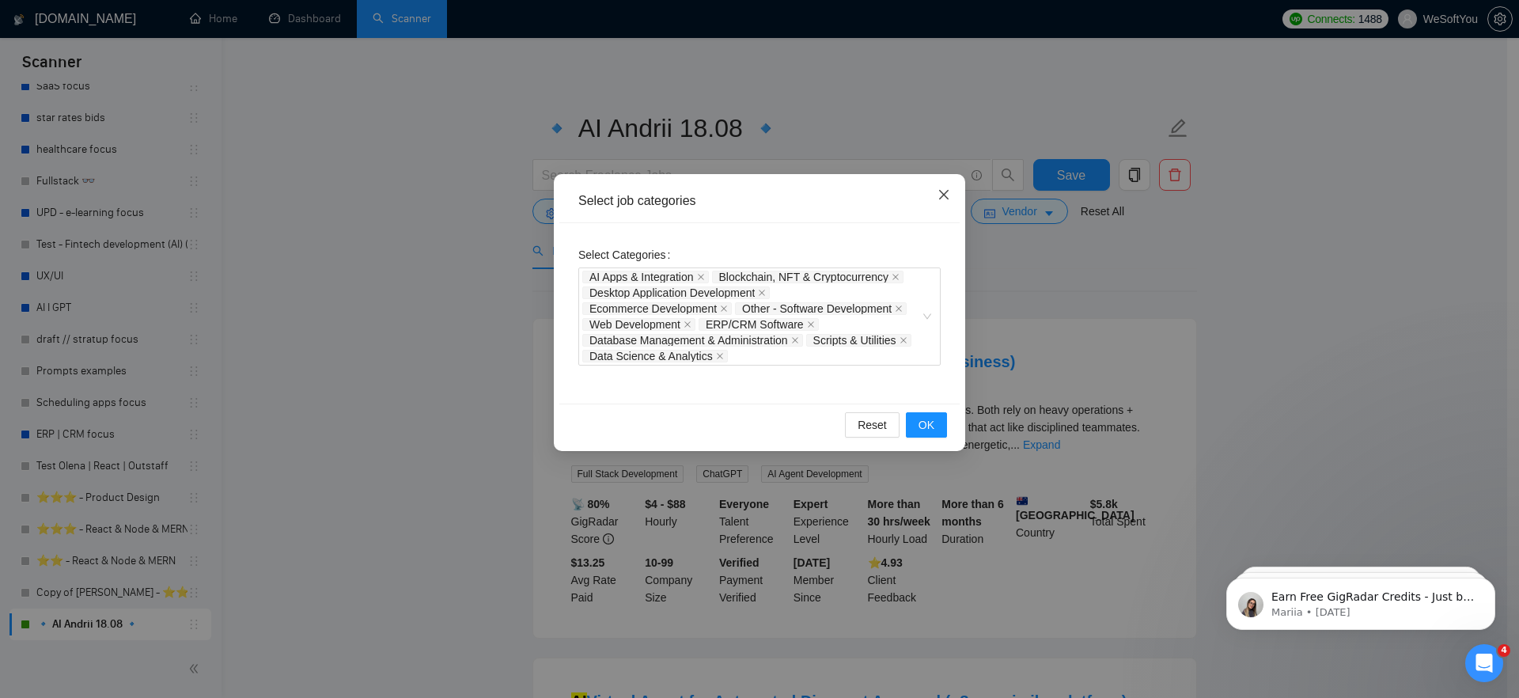
click at [943, 195] on icon "close" at bounding box center [943, 194] width 9 height 9
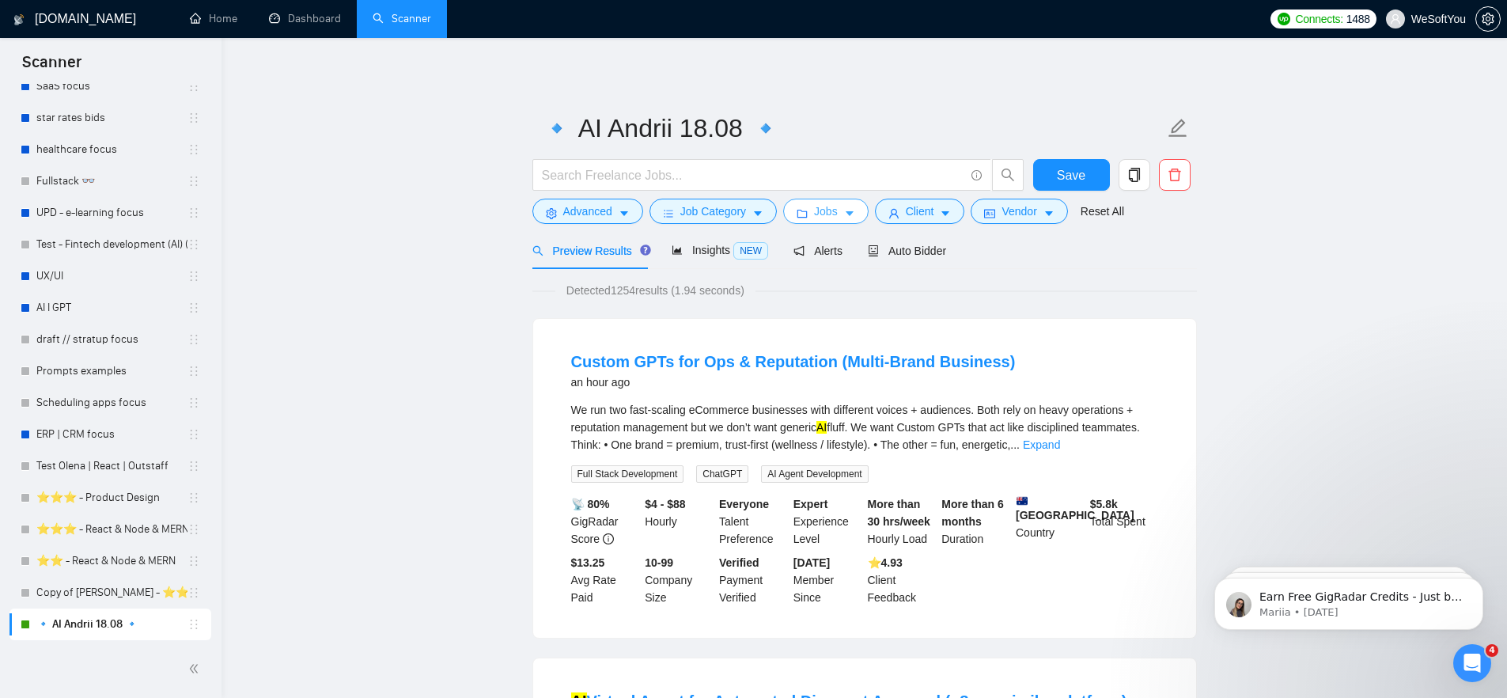
click at [847, 213] on button "Jobs" at bounding box center [825, 211] width 85 height 25
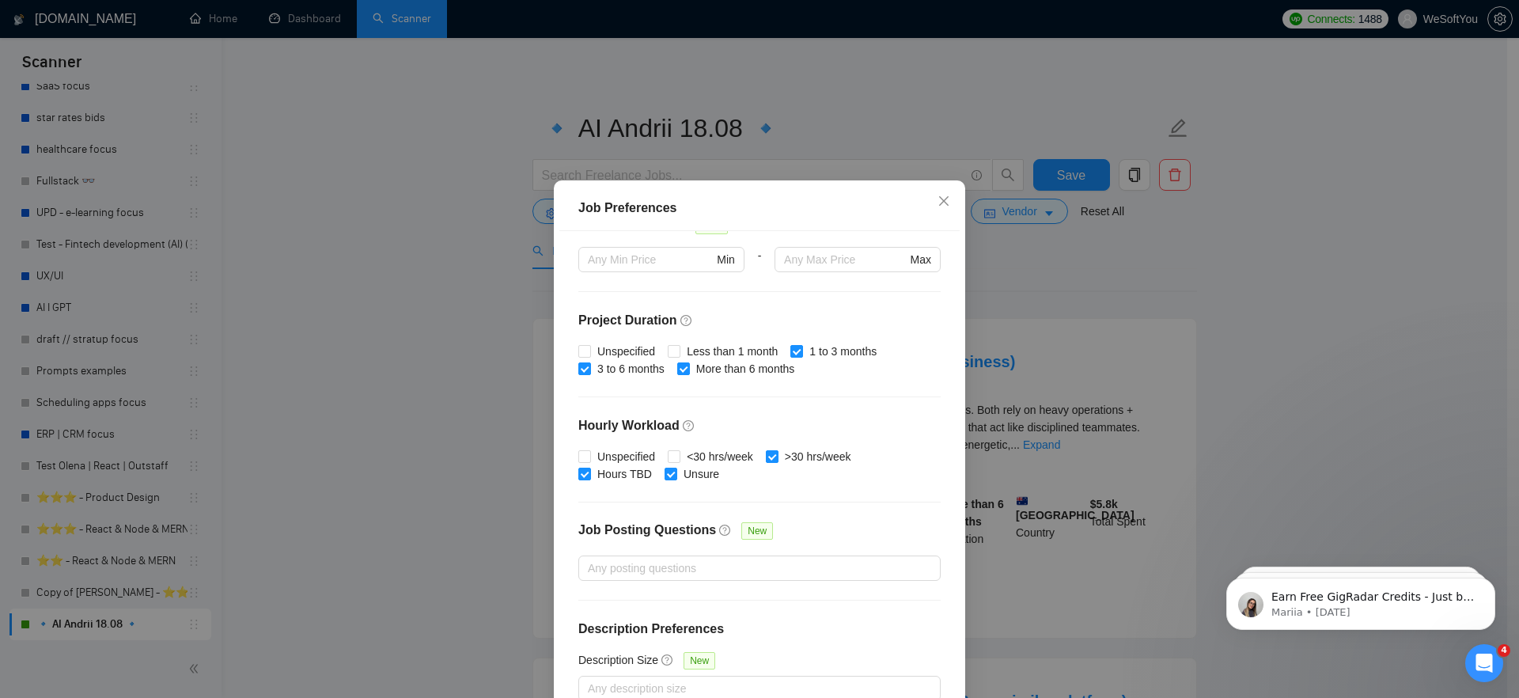
scroll to position [91, 0]
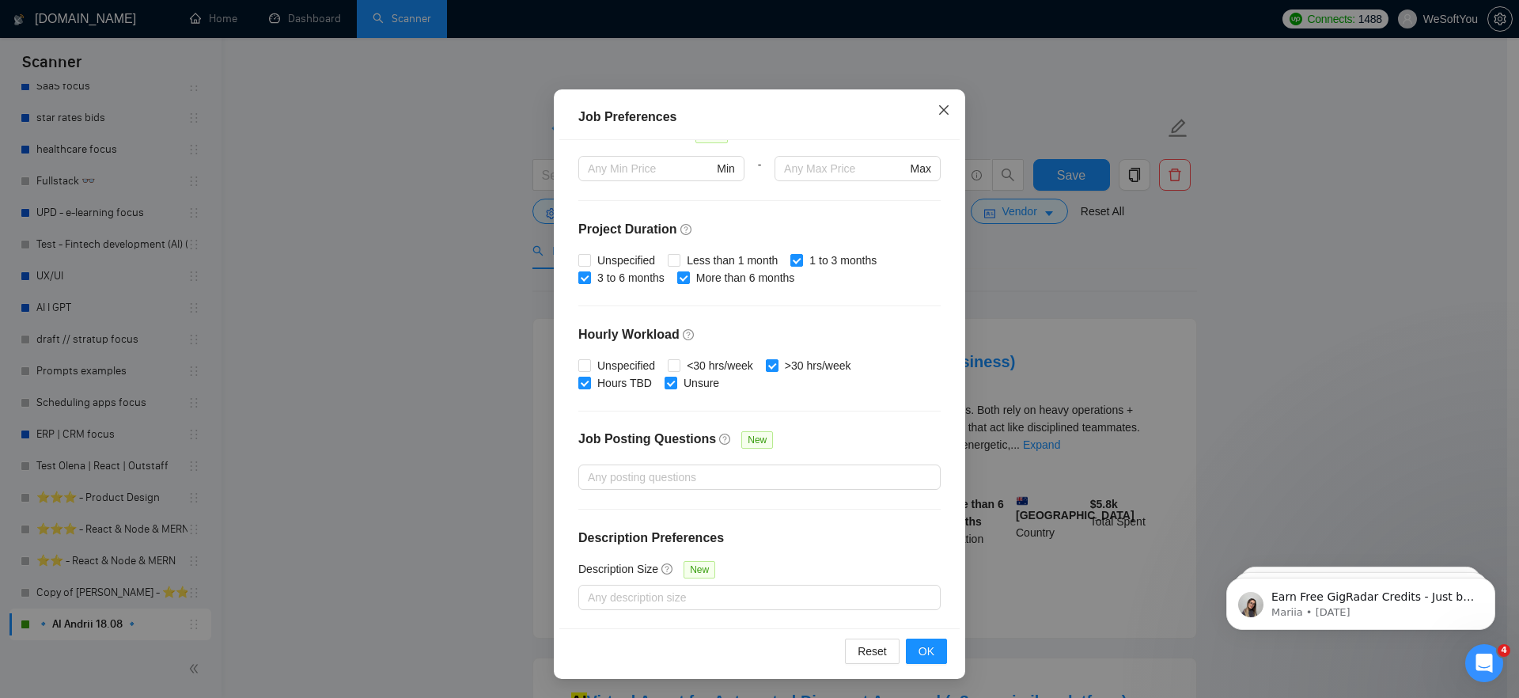
click at [939, 109] on icon "close" at bounding box center [943, 109] width 9 height 9
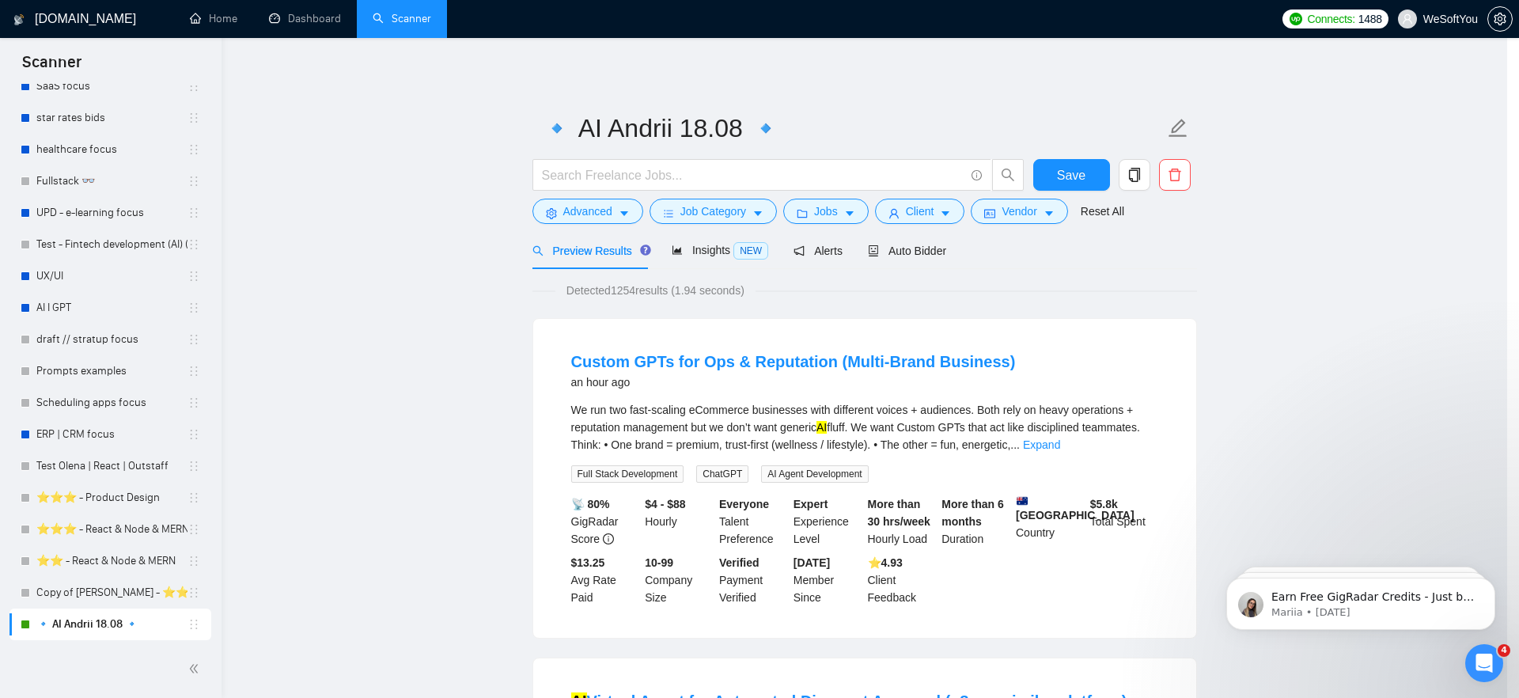
scroll to position [6, 0]
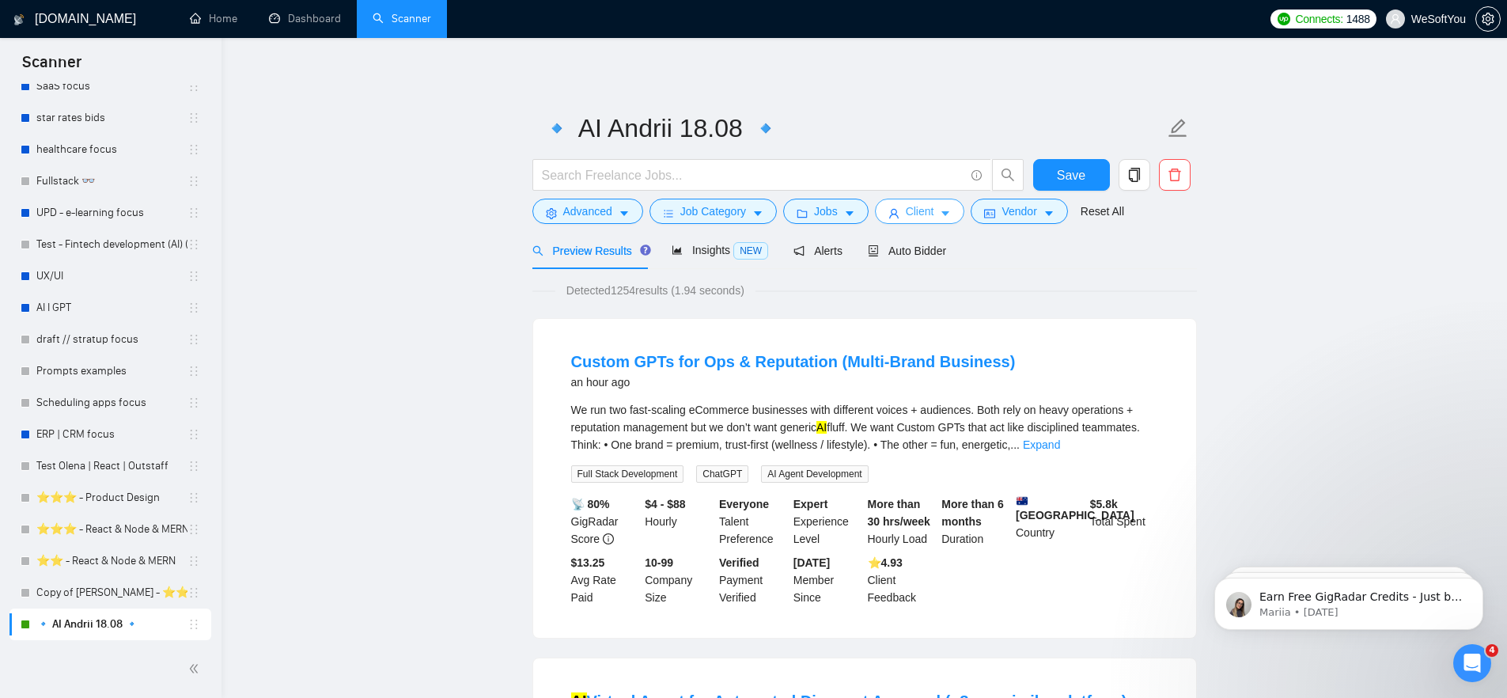
click at [947, 214] on icon "caret-down" at bounding box center [945, 213] width 11 height 11
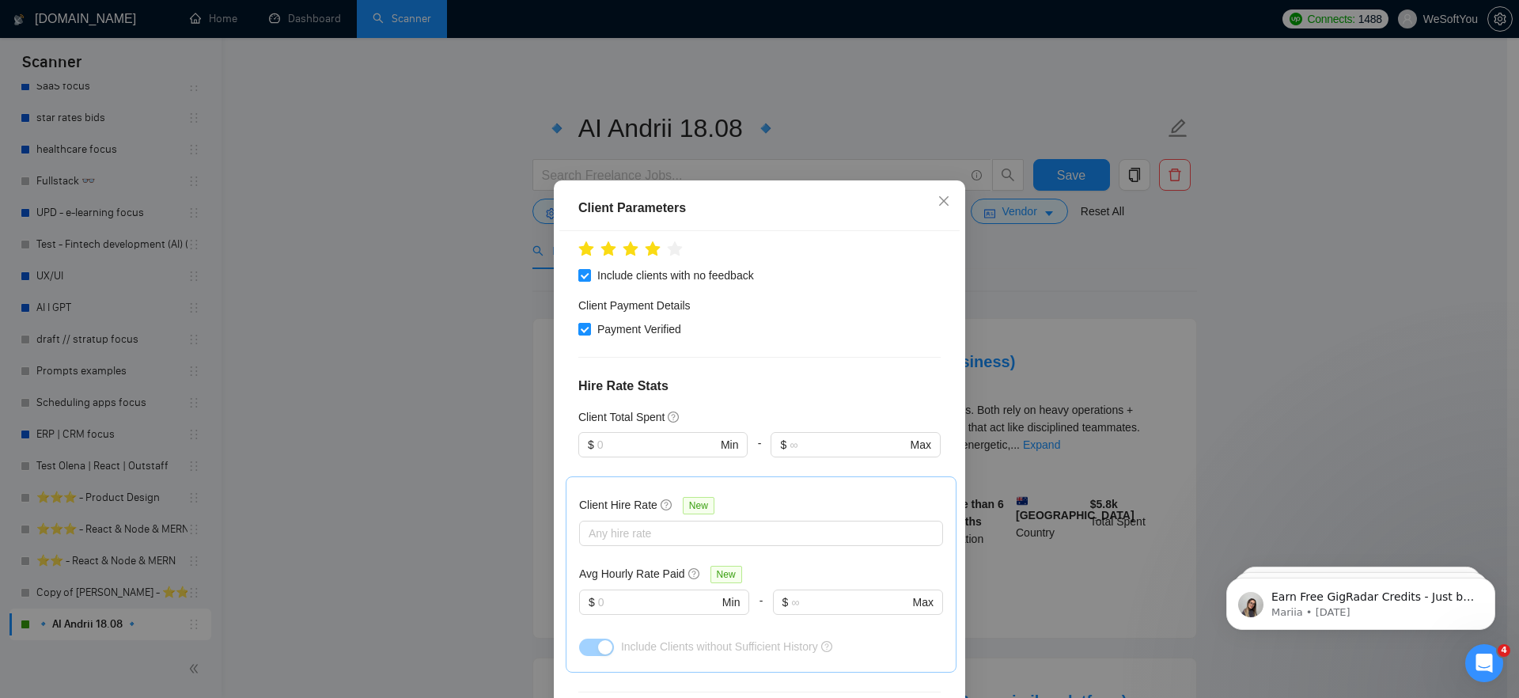
scroll to position [381, 0]
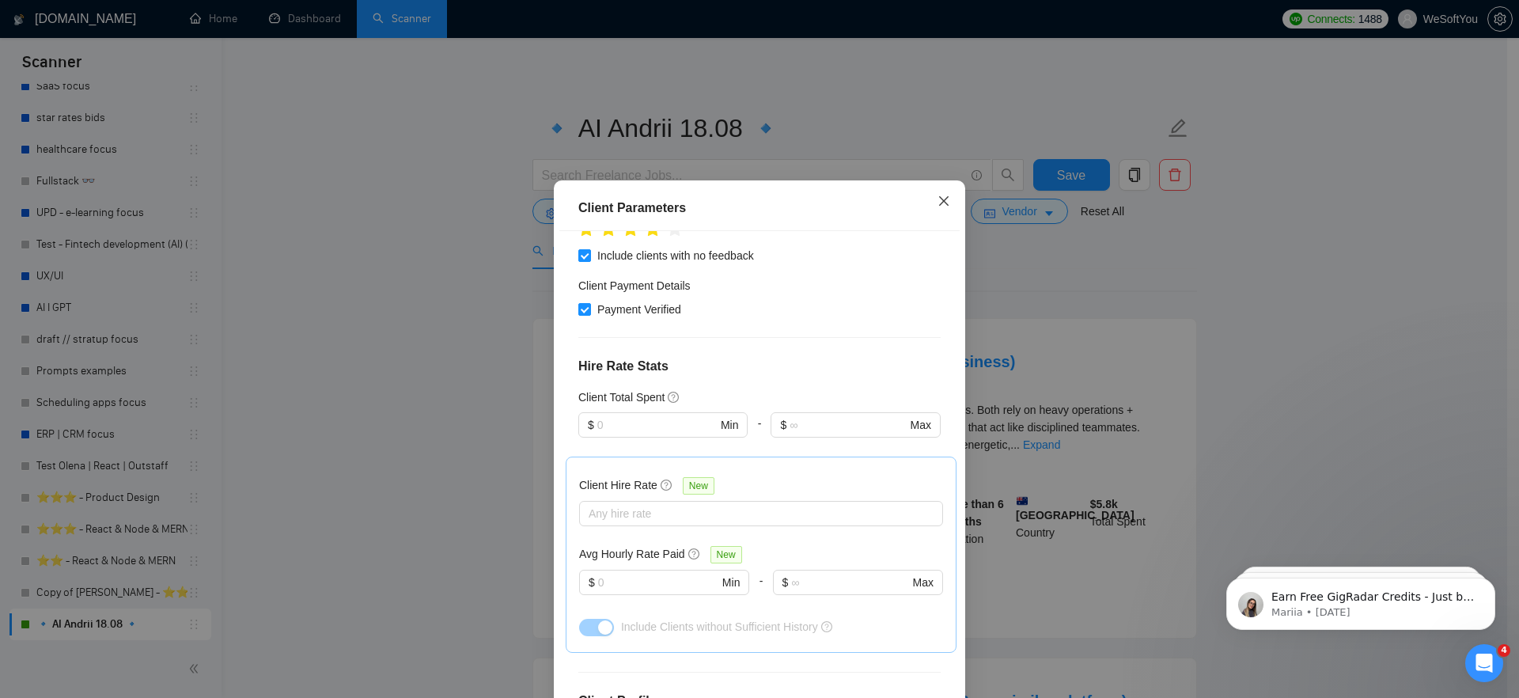
drag, startPoint x: 941, startPoint y: 205, endPoint x: 964, endPoint y: 207, distance: 23.1
click at [940, 204] on icon "close" at bounding box center [943, 200] width 9 height 9
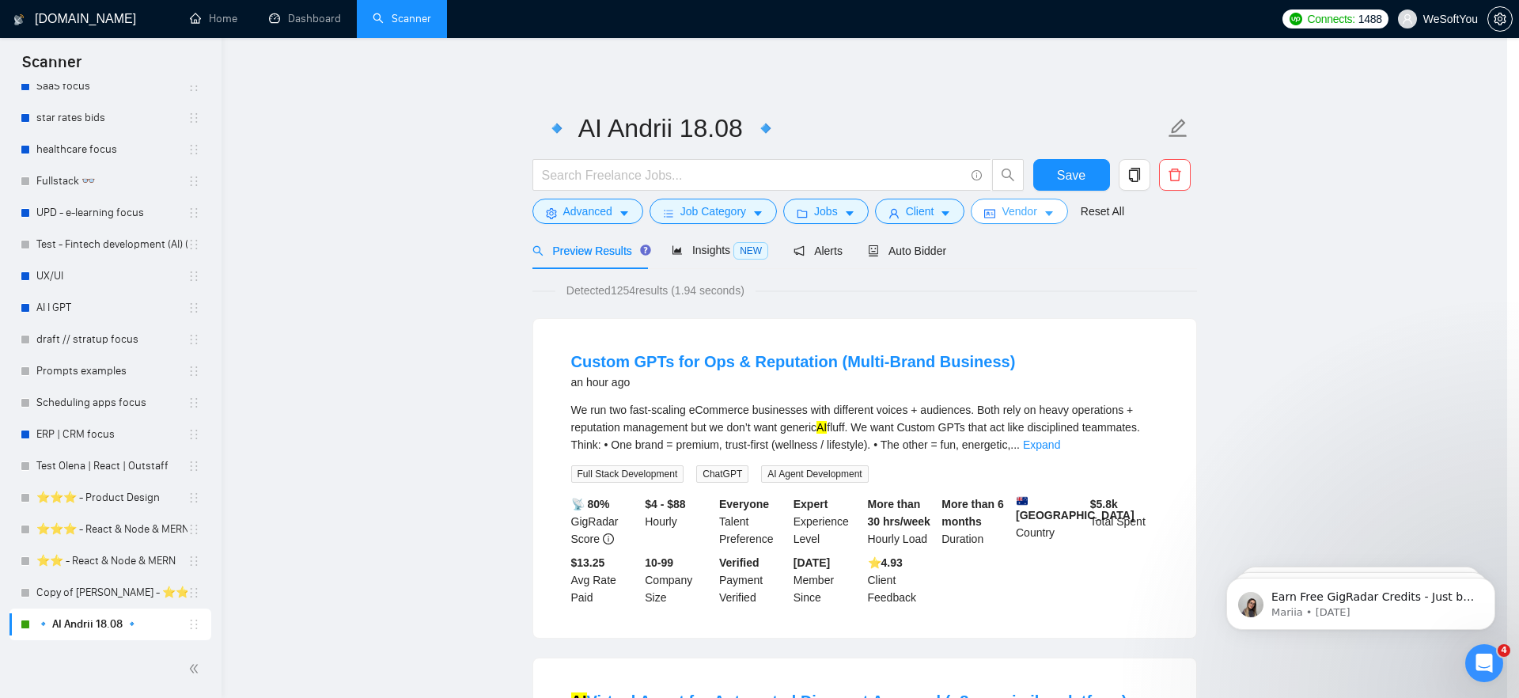
click at [1008, 211] on button "Vendor" at bounding box center [1019, 211] width 97 height 25
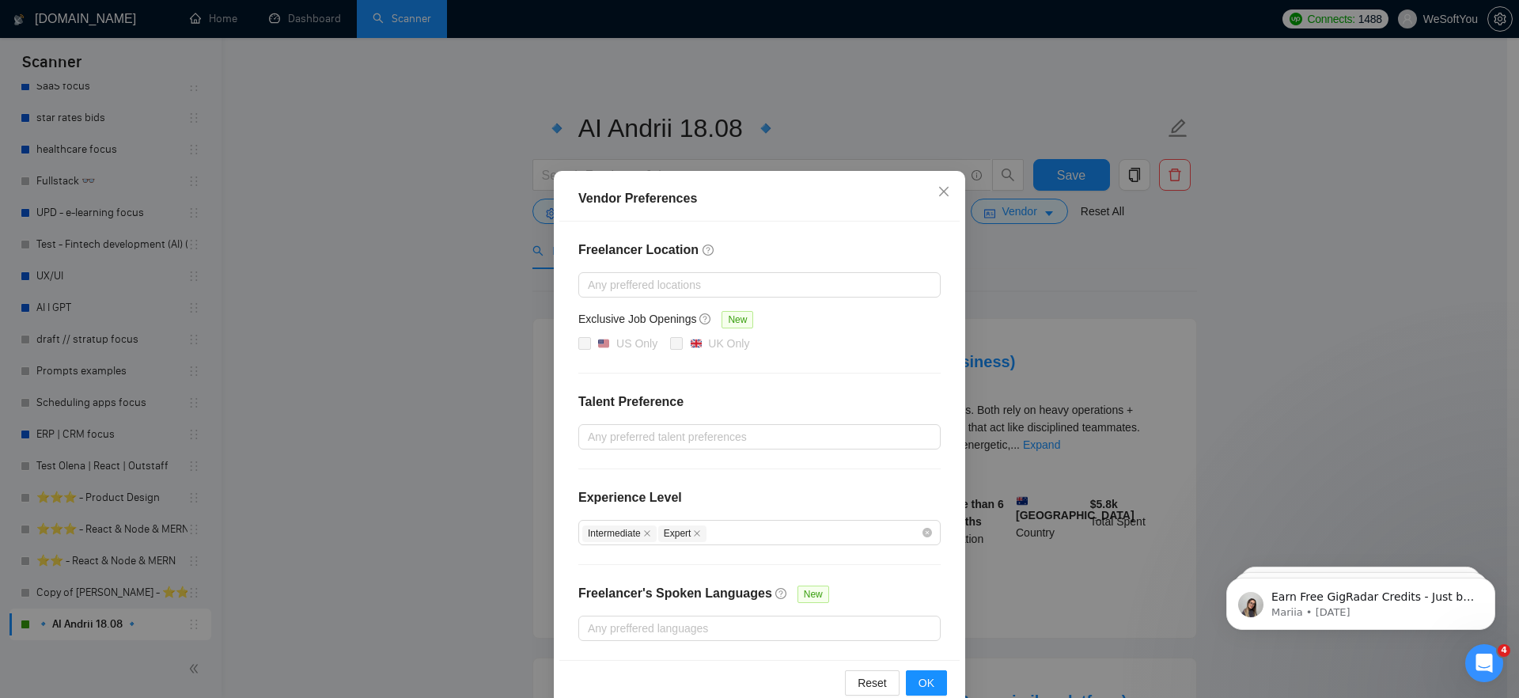
scroll to position [35, 0]
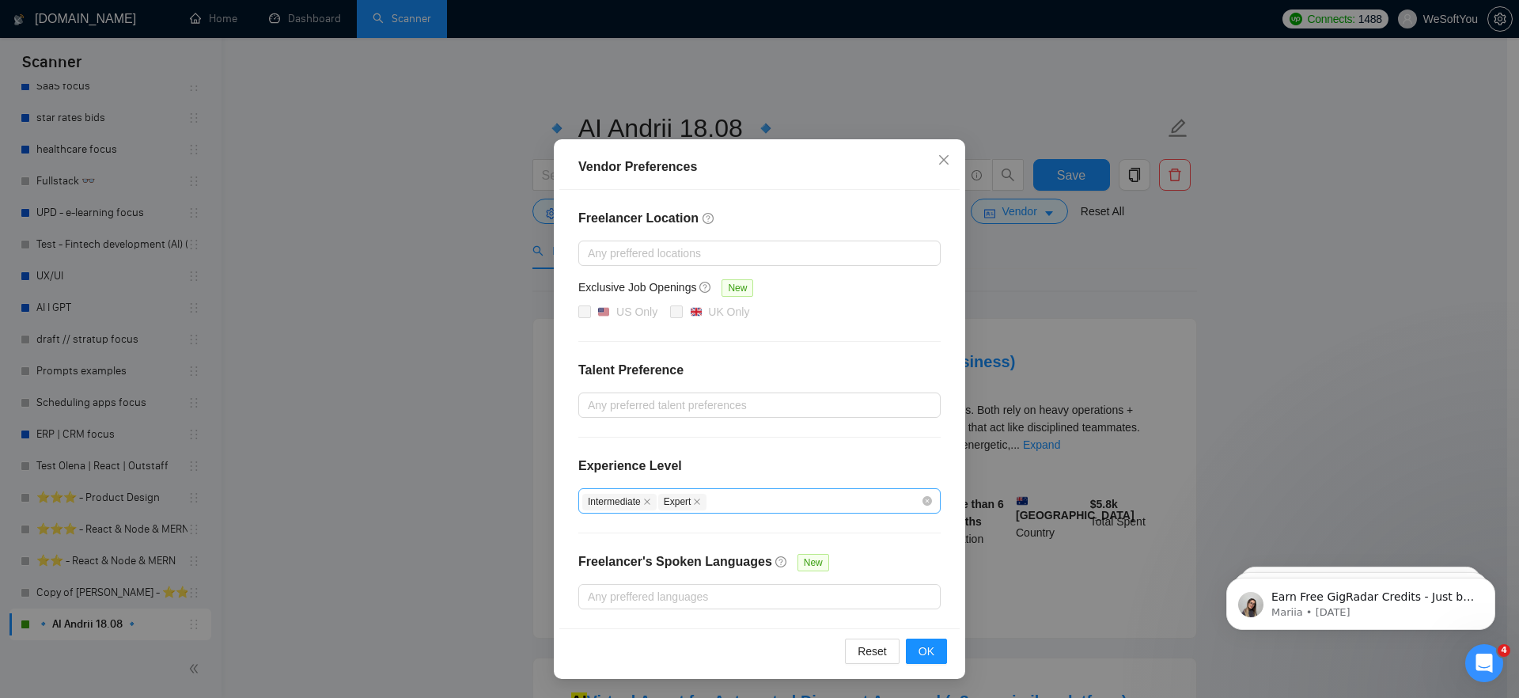
click at [797, 500] on div "Intermediate Expert" at bounding box center [751, 500] width 339 height 19
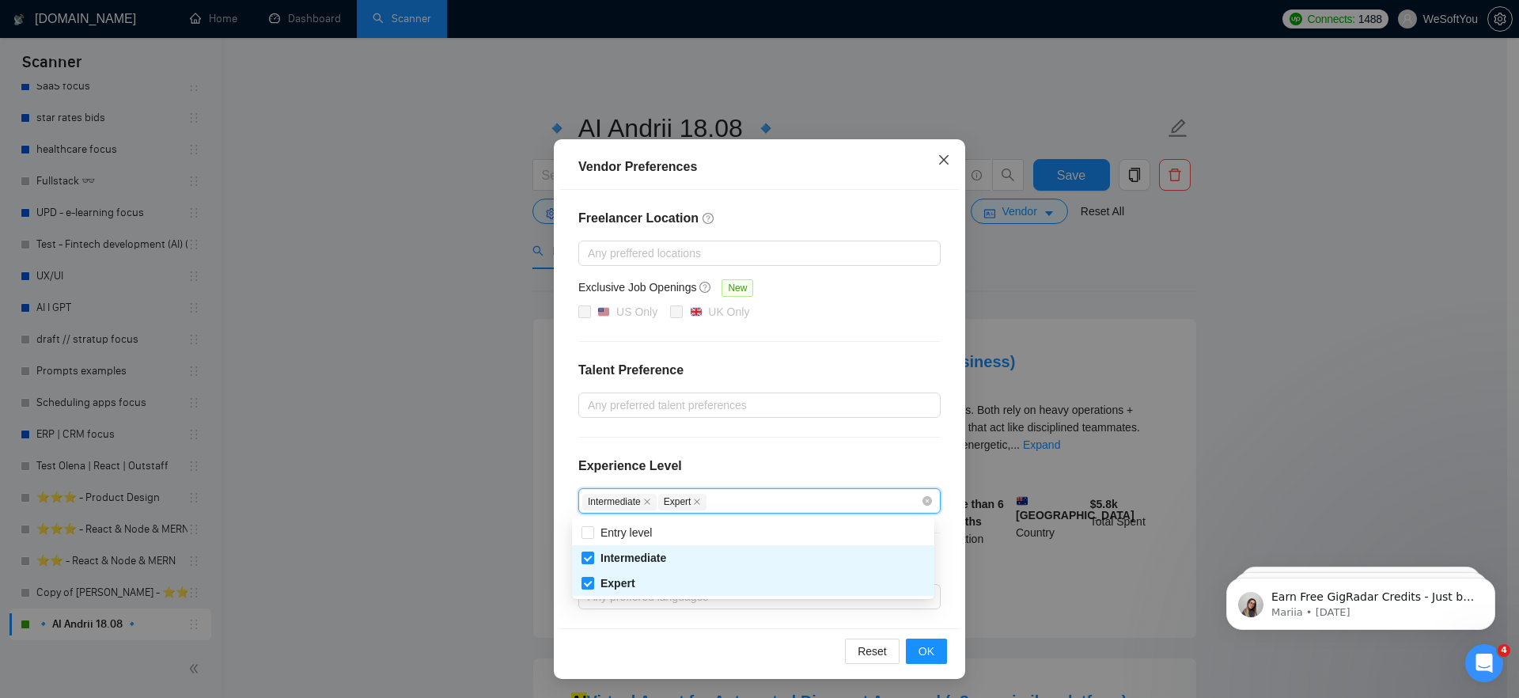
click at [938, 155] on icon "close" at bounding box center [944, 159] width 13 height 13
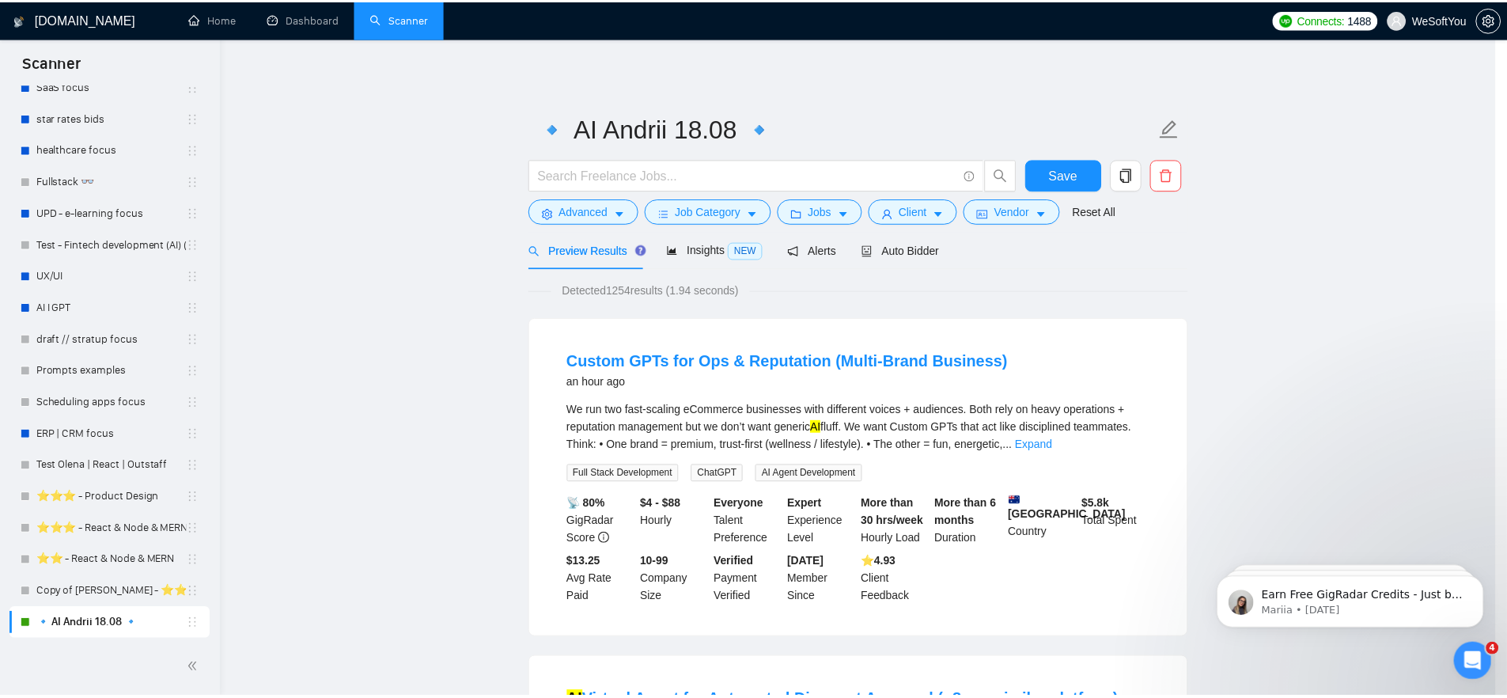
scroll to position [0, 0]
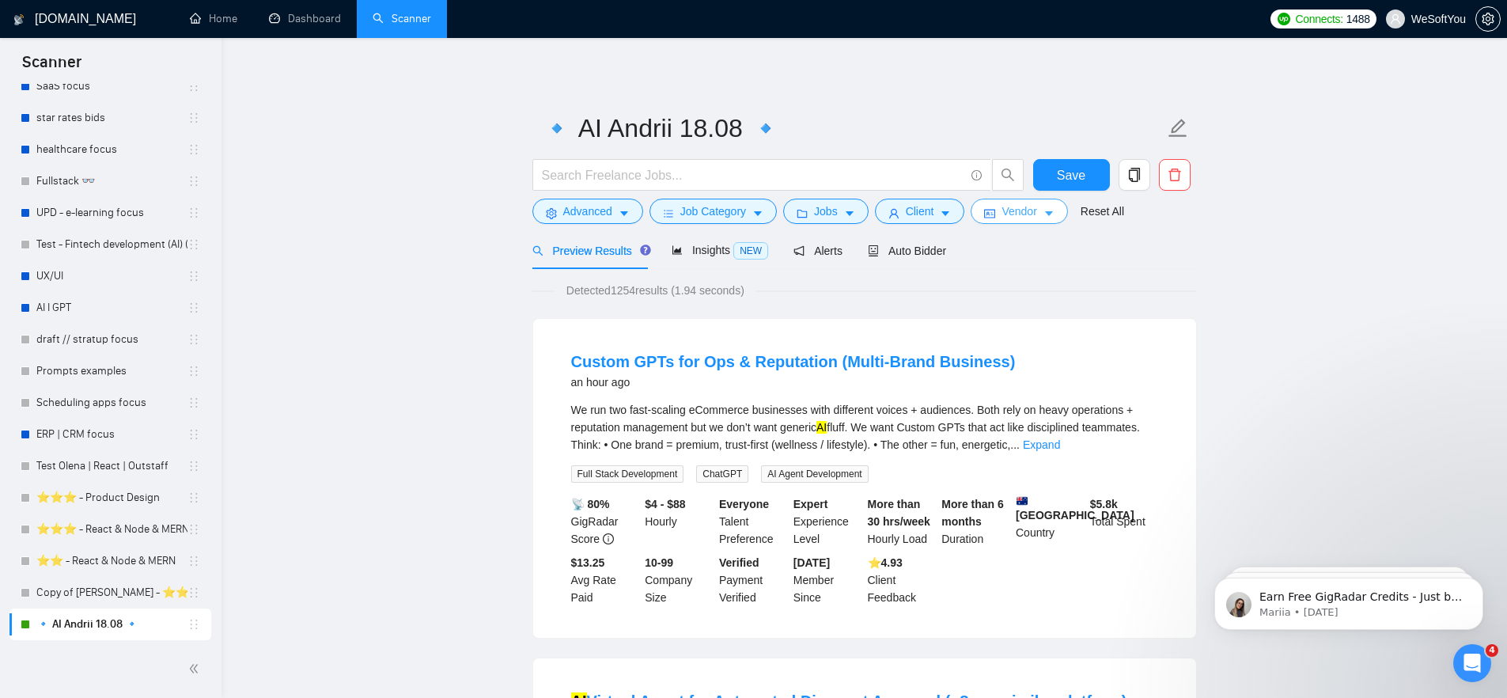
click at [1033, 207] on span "Vendor" at bounding box center [1019, 211] width 35 height 17
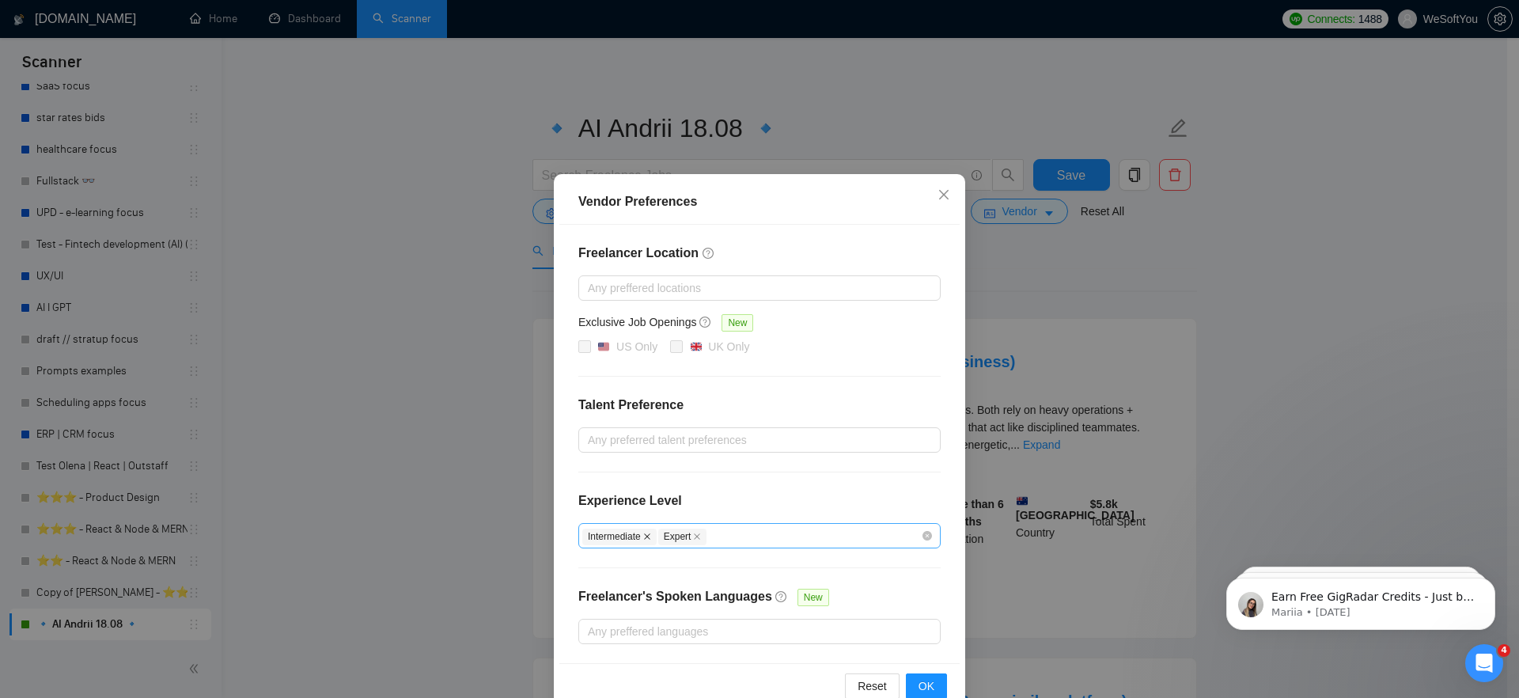
click at [644, 535] on icon "close" at bounding box center [647, 536] width 8 height 8
click at [919, 686] on span "OK" at bounding box center [927, 685] width 16 height 17
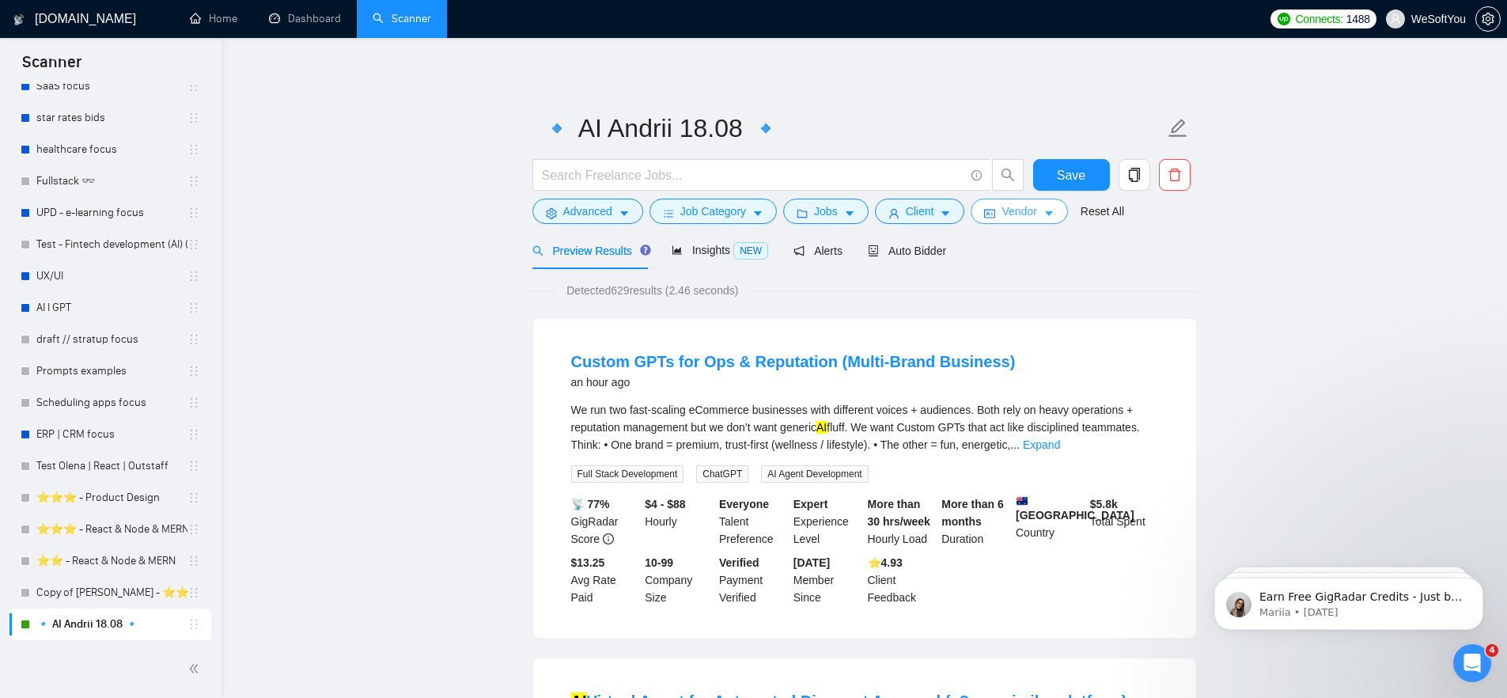
click at [1052, 214] on icon "caret-down" at bounding box center [1049, 213] width 11 height 11
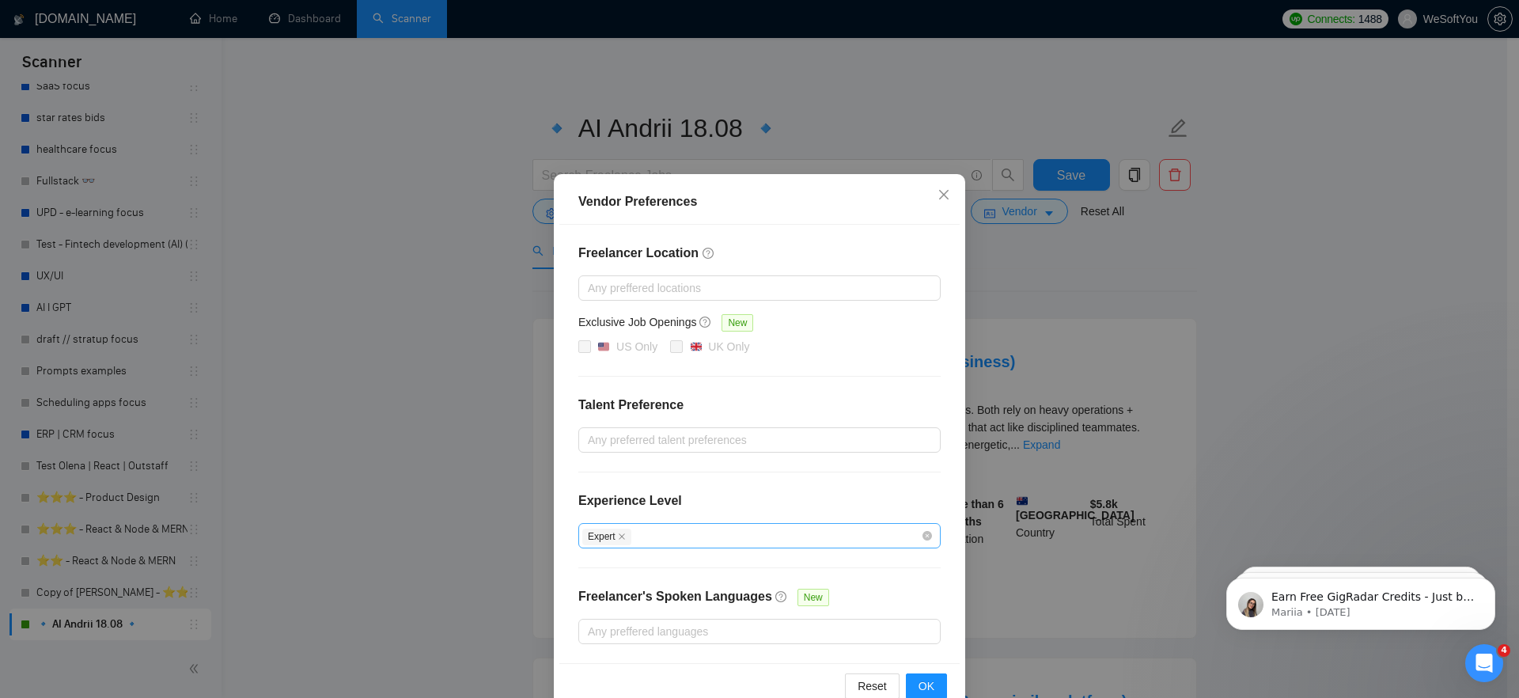
click at [669, 536] on div "Expert" at bounding box center [751, 535] width 339 height 19
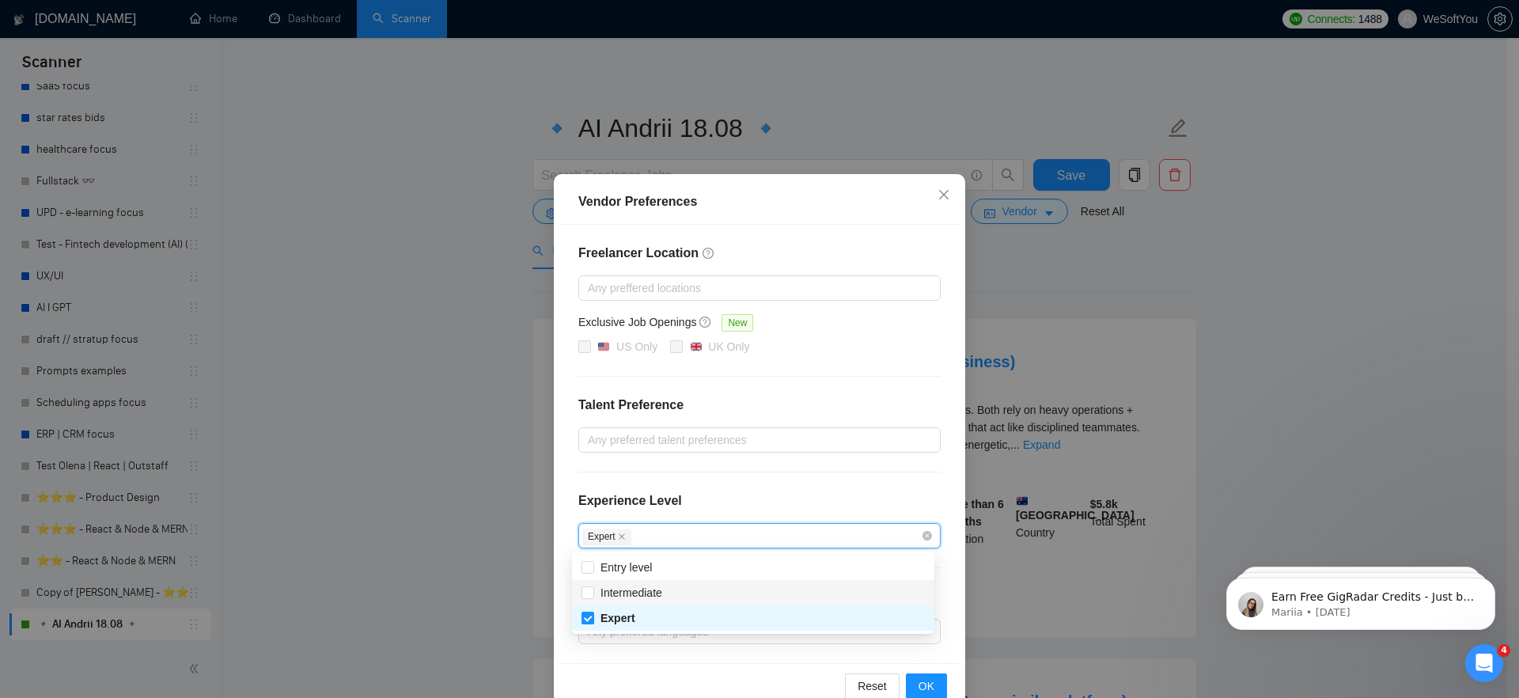
drag, startPoint x: 585, startPoint y: 593, endPoint x: 781, endPoint y: 469, distance: 231.1
click at [586, 593] on input "Intermediate" at bounding box center [587, 591] width 11 height 11
checkbox input "true"
click at [784, 464] on div "Freelancer Location Any preffered locations Exclusive Job Openings New US Only …" at bounding box center [759, 444] width 400 height 438
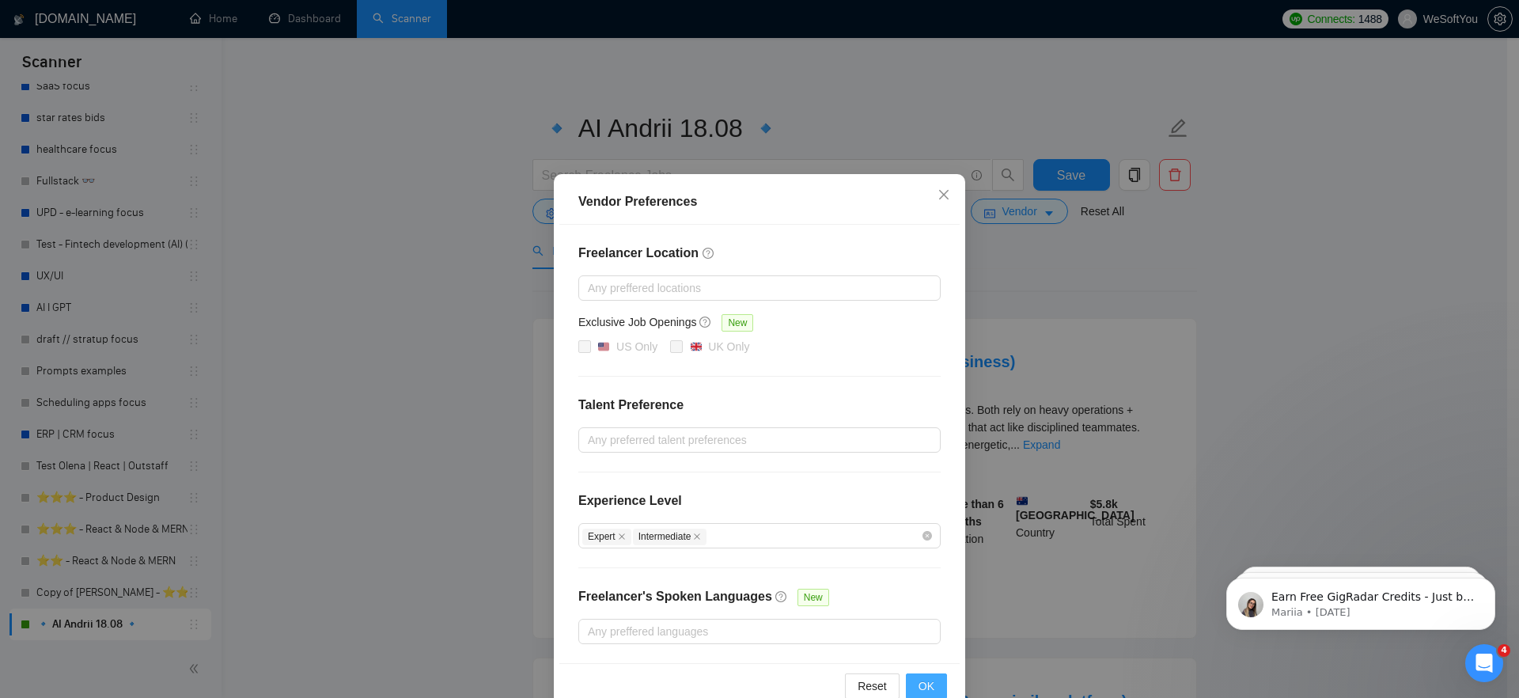
drag, startPoint x: 917, startPoint y: 687, endPoint x: 913, endPoint y: 667, distance: 20.2
click at [919, 687] on span "OK" at bounding box center [927, 685] width 16 height 17
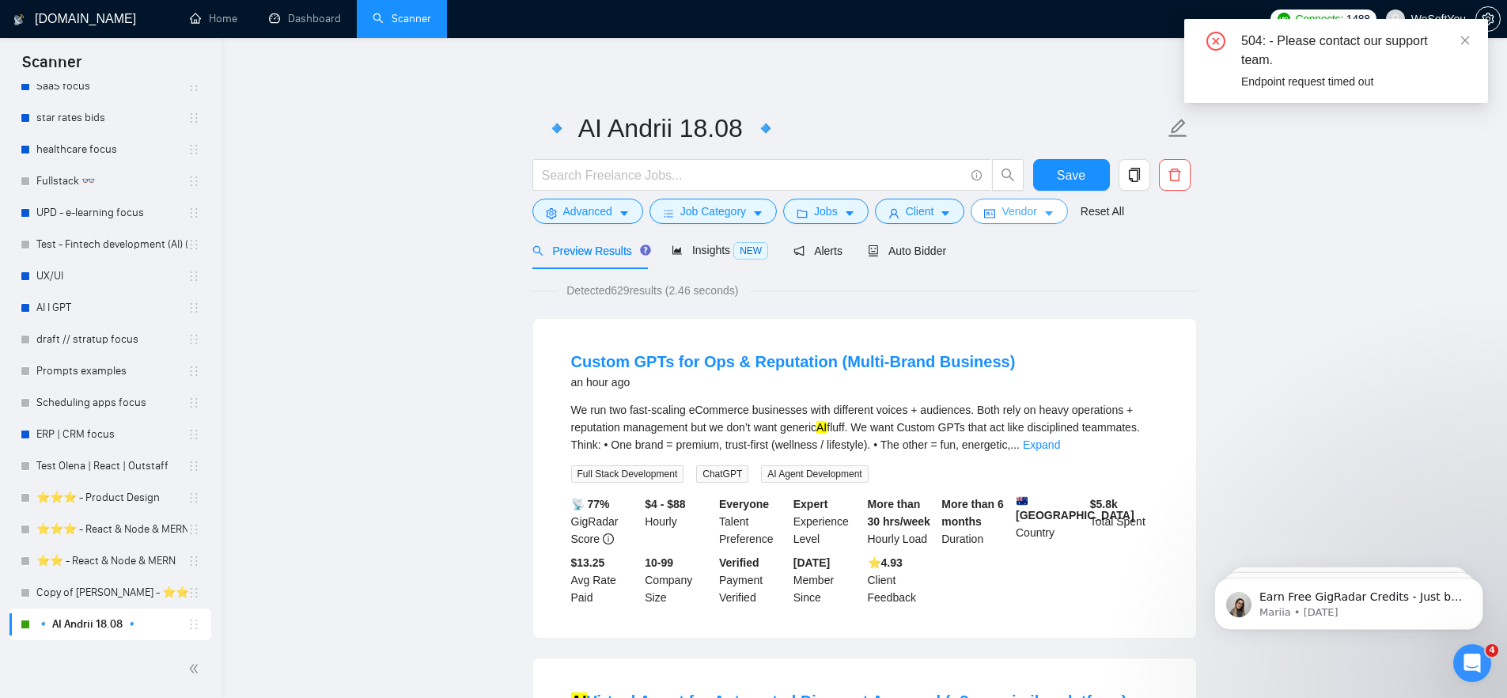
click at [1053, 214] on icon "caret-down" at bounding box center [1049, 214] width 8 height 5
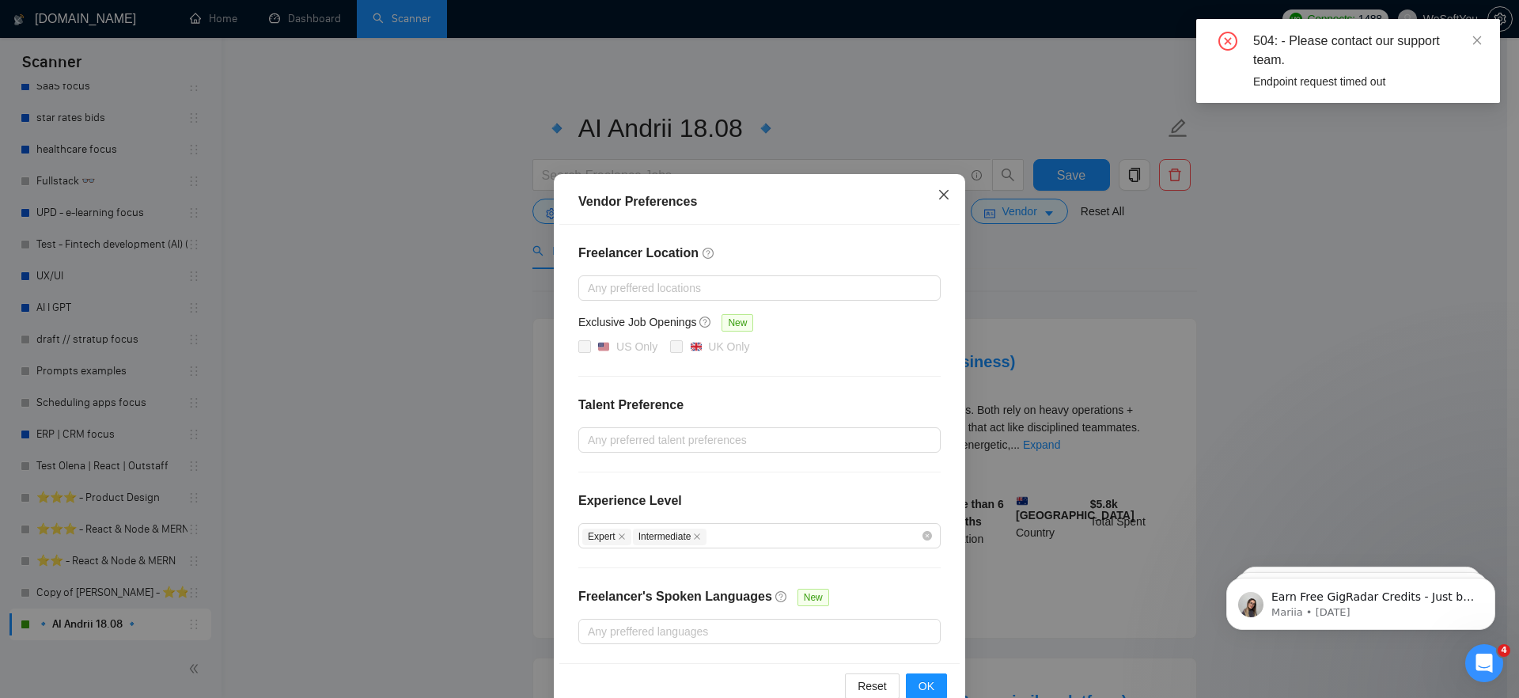
click at [942, 193] on icon "close" at bounding box center [944, 194] width 13 height 13
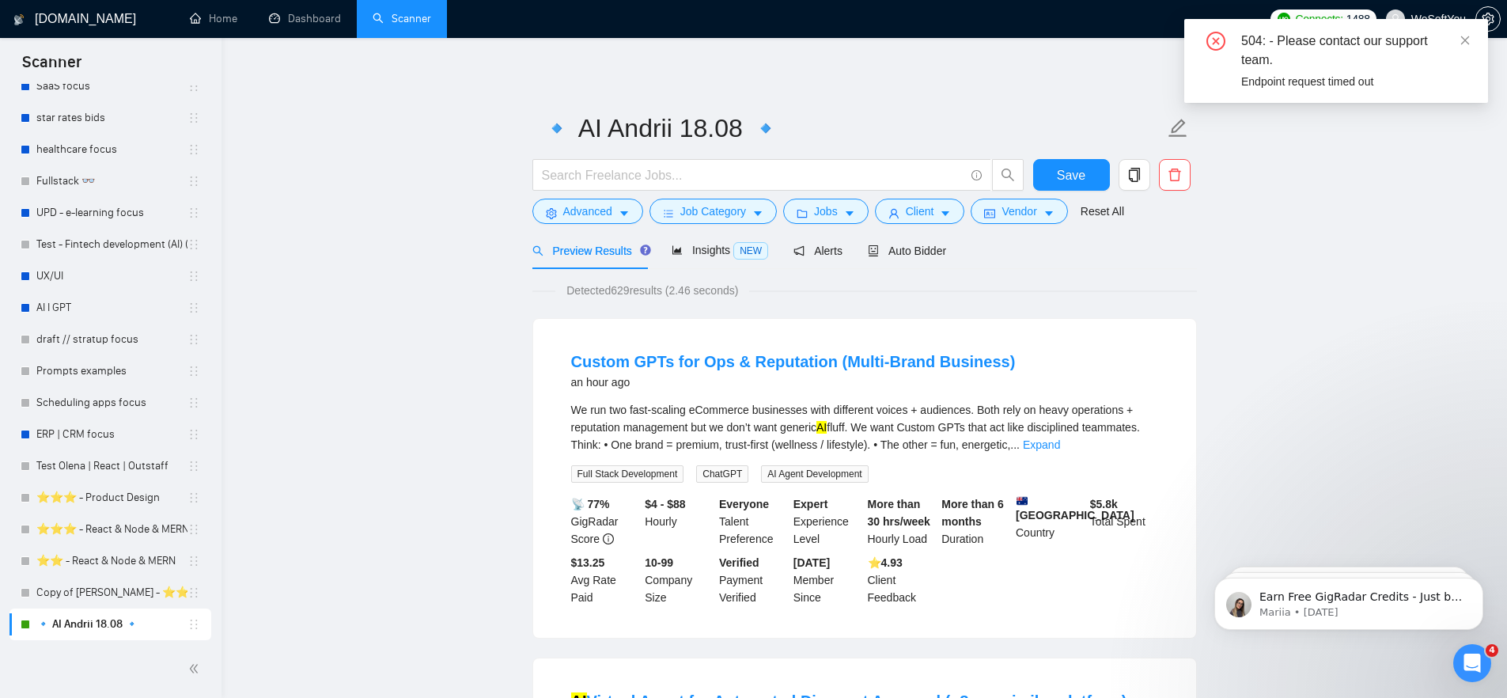
click at [74, 626] on link "🔹 AI Andrii 18.08 🔹" at bounding box center [111, 624] width 151 height 32
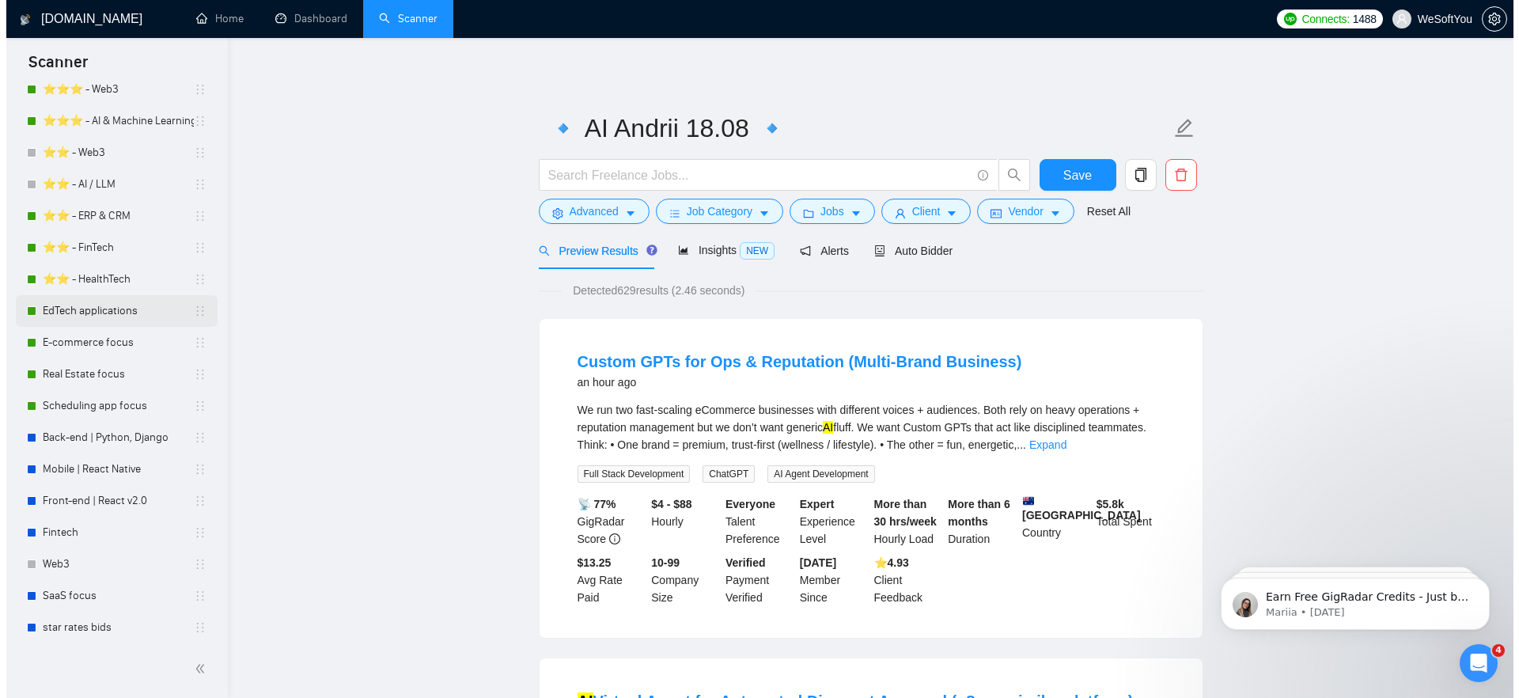
scroll to position [178, 0]
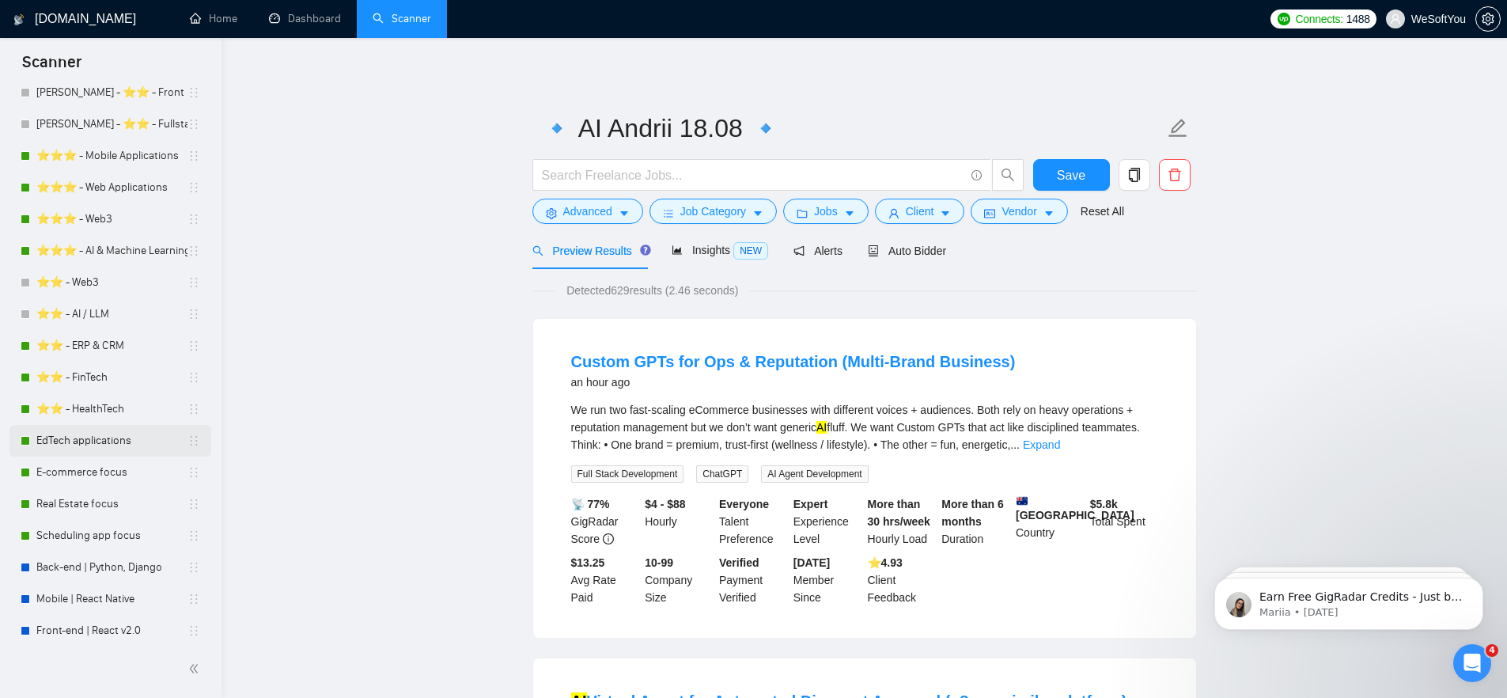
click at [71, 433] on link "EdTech applications" at bounding box center [111, 441] width 151 height 32
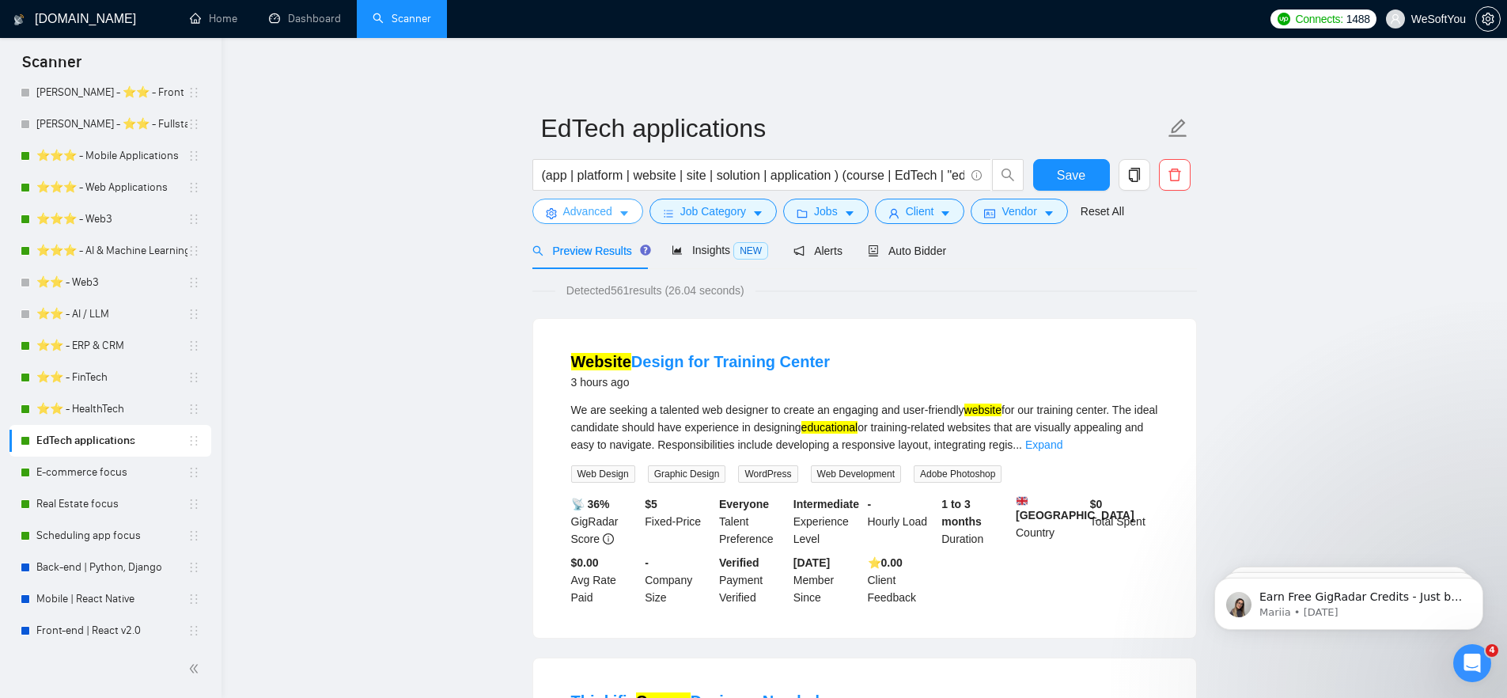
click at [600, 216] on span "Advanced" at bounding box center [587, 211] width 49 height 17
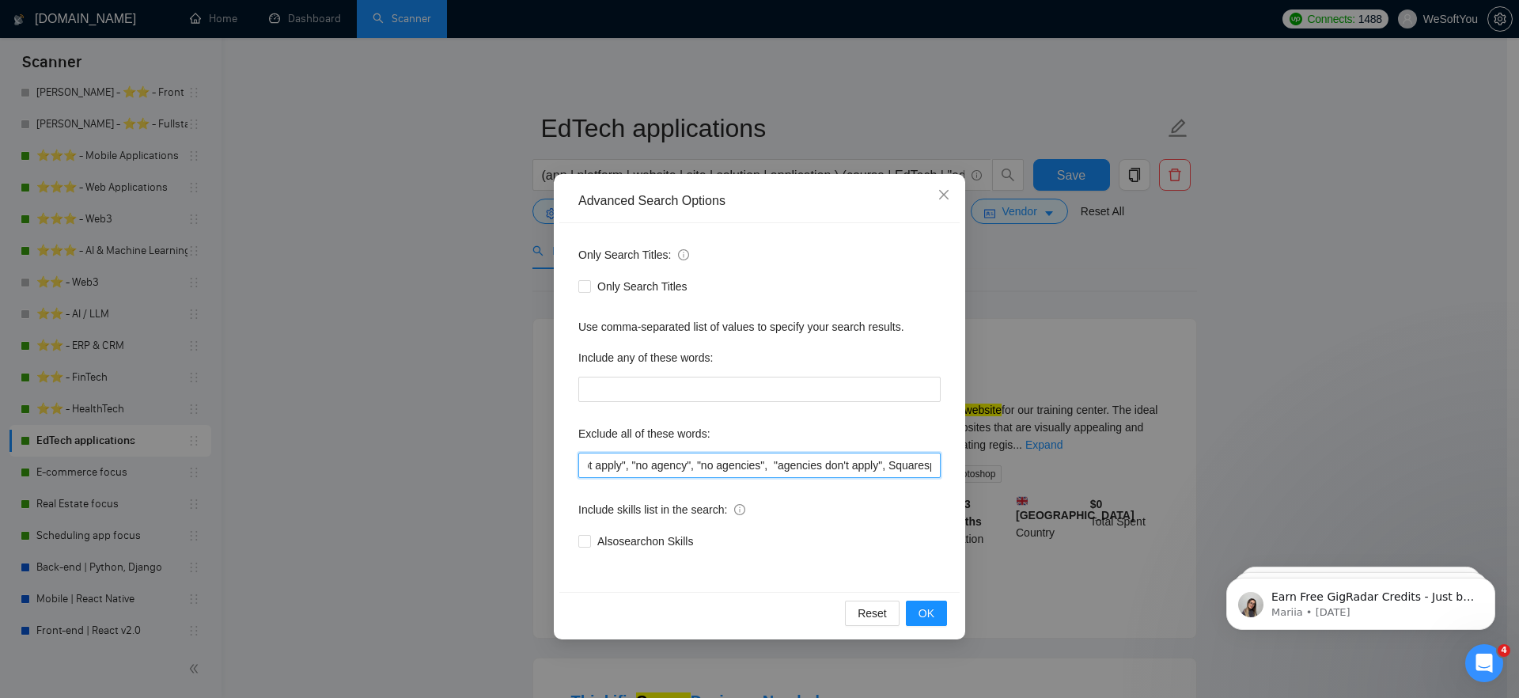
scroll to position [0, 1161]
drag, startPoint x: 620, startPoint y: 463, endPoint x: 988, endPoint y: 458, distance: 367.9
click at [988, 458] on div "Advanced Search Options Only Search Titles: Only Search Titles Use comma-separa…" at bounding box center [759, 349] width 1519 height 698
click at [904, 434] on div "Exclude all of these words:" at bounding box center [759, 437] width 362 height 32
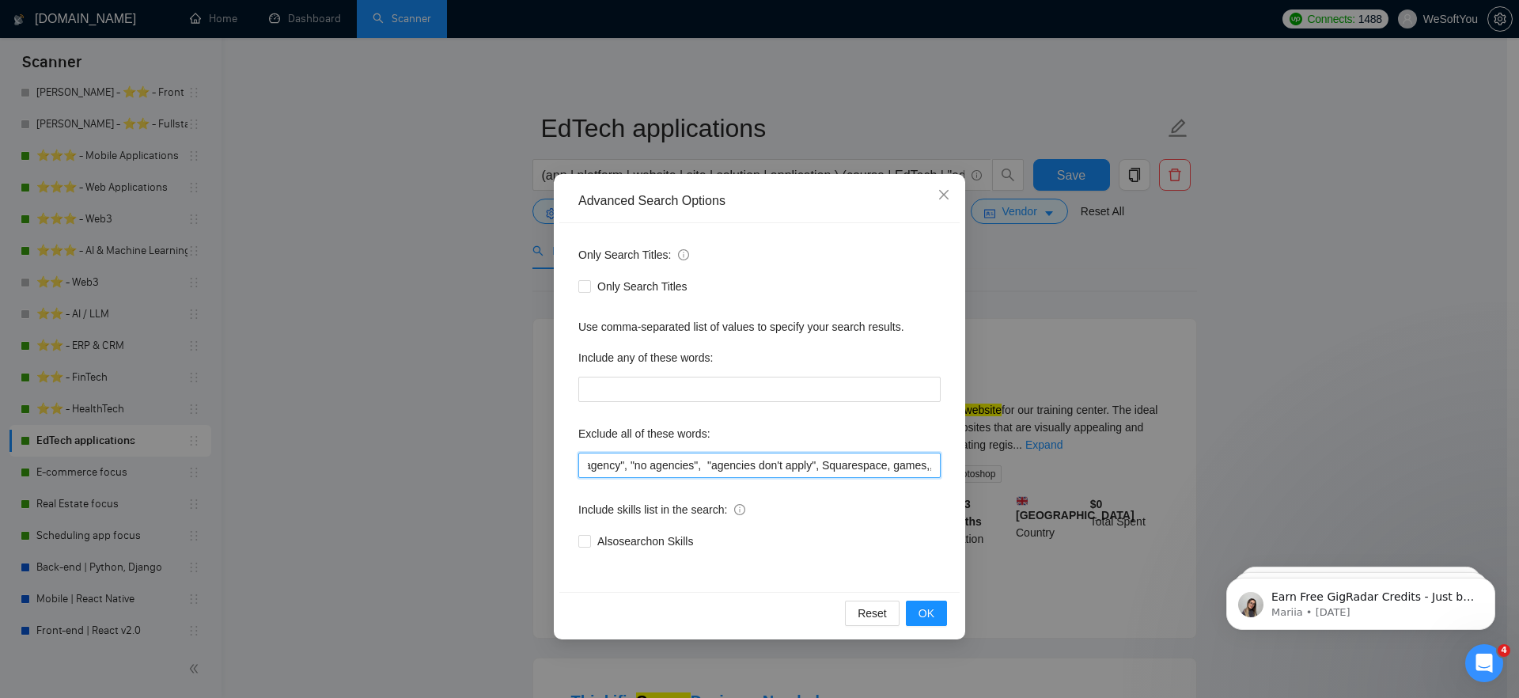
drag, startPoint x: 597, startPoint y: 455, endPoint x: 889, endPoint y: 438, distance: 293.2
click at [934, 460] on input ""no agency", "no agencies", "prompt engineer", "equity", webflow, , "agencies p…" at bounding box center [759, 465] width 362 height 25
drag, startPoint x: 944, startPoint y: 195, endPoint x: 935, endPoint y: 198, distance: 9.0
click at [944, 195] on icon "close" at bounding box center [943, 194] width 9 height 9
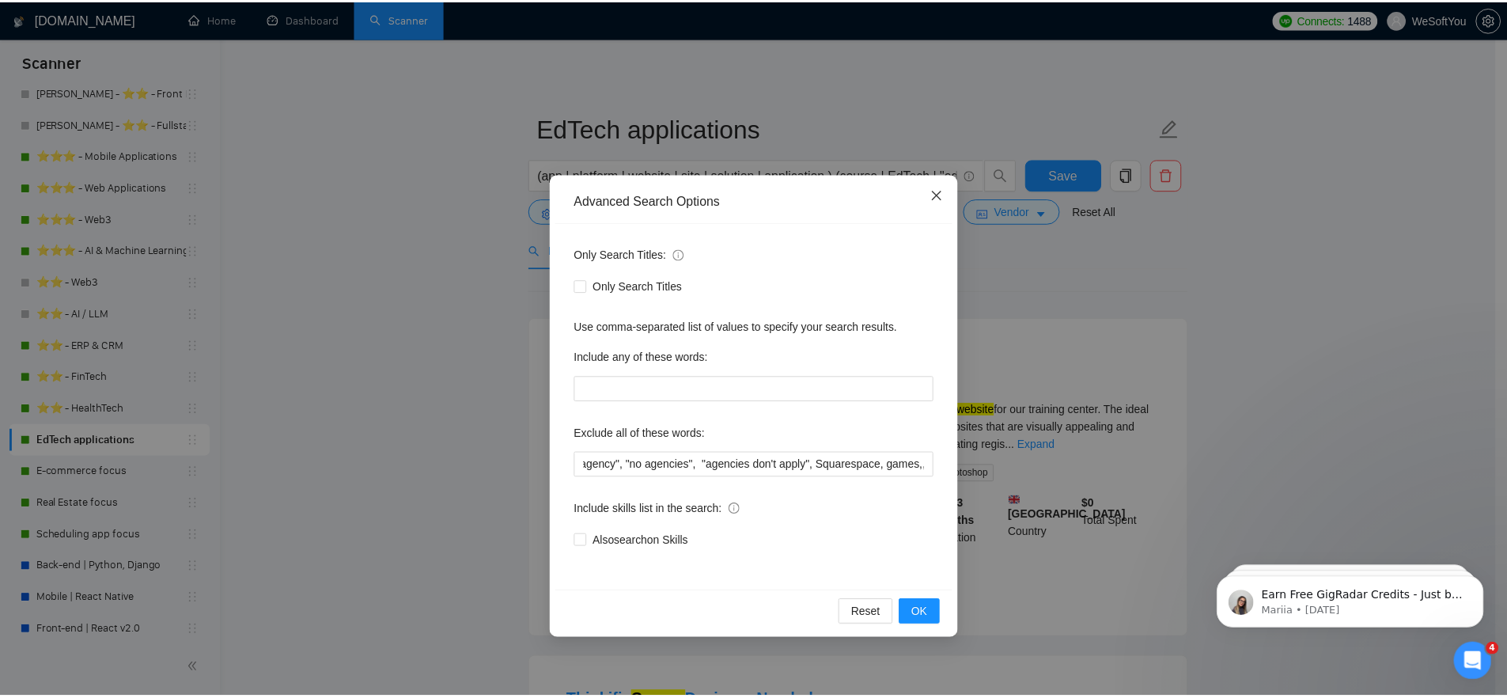
scroll to position [0, 0]
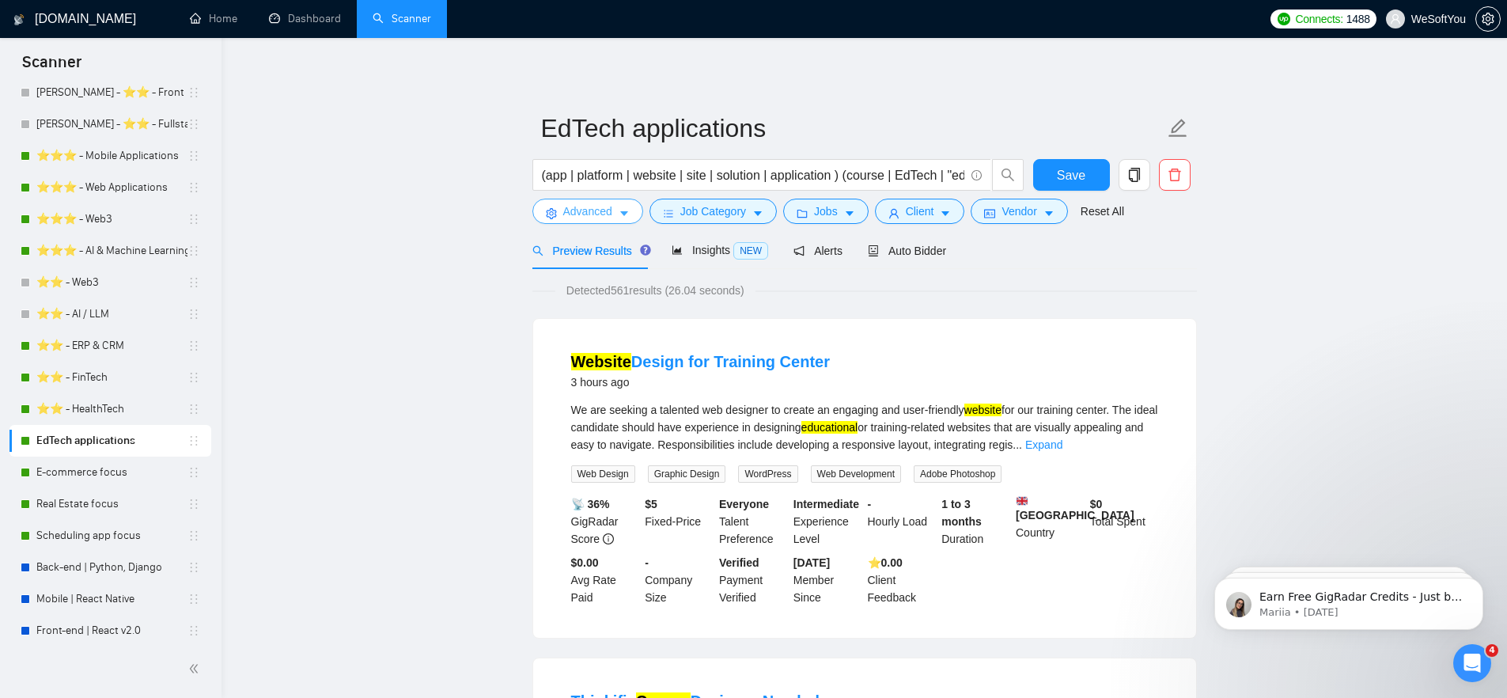
click at [601, 211] on span "Advanced" at bounding box center [587, 211] width 49 height 17
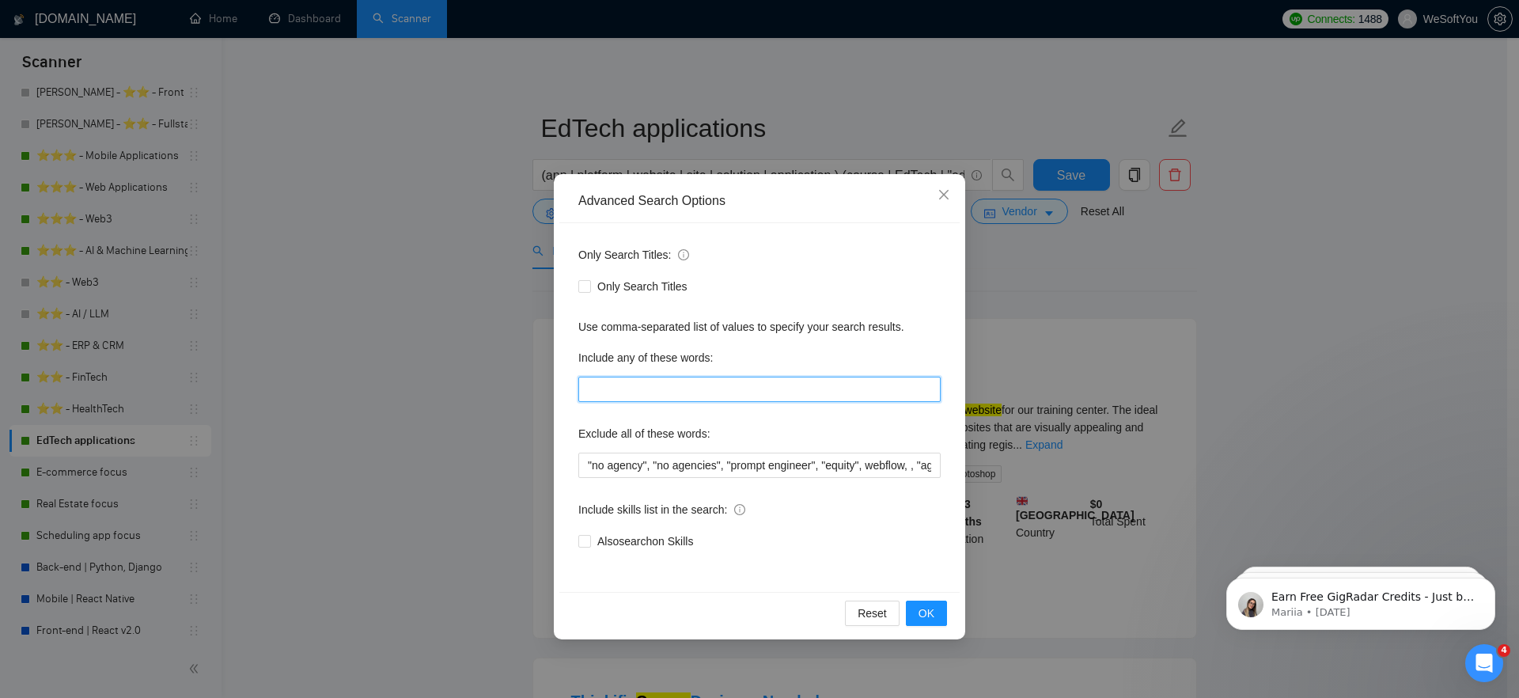
click at [660, 385] on input "text" at bounding box center [759, 389] width 362 height 25
click at [669, 391] on input "text" at bounding box center [759, 389] width 362 height 25
click at [925, 615] on span "OK" at bounding box center [927, 612] width 16 height 17
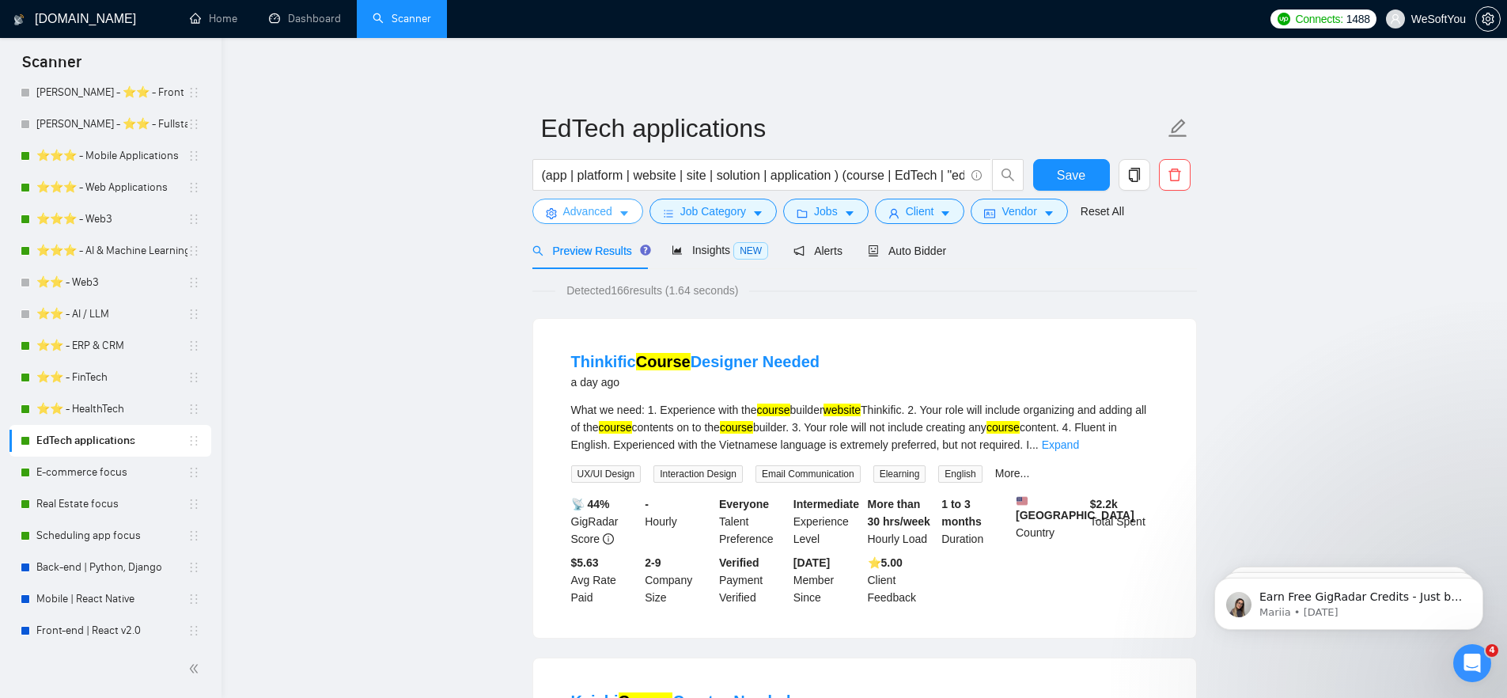
click at [622, 208] on icon "caret-down" at bounding box center [624, 213] width 11 height 11
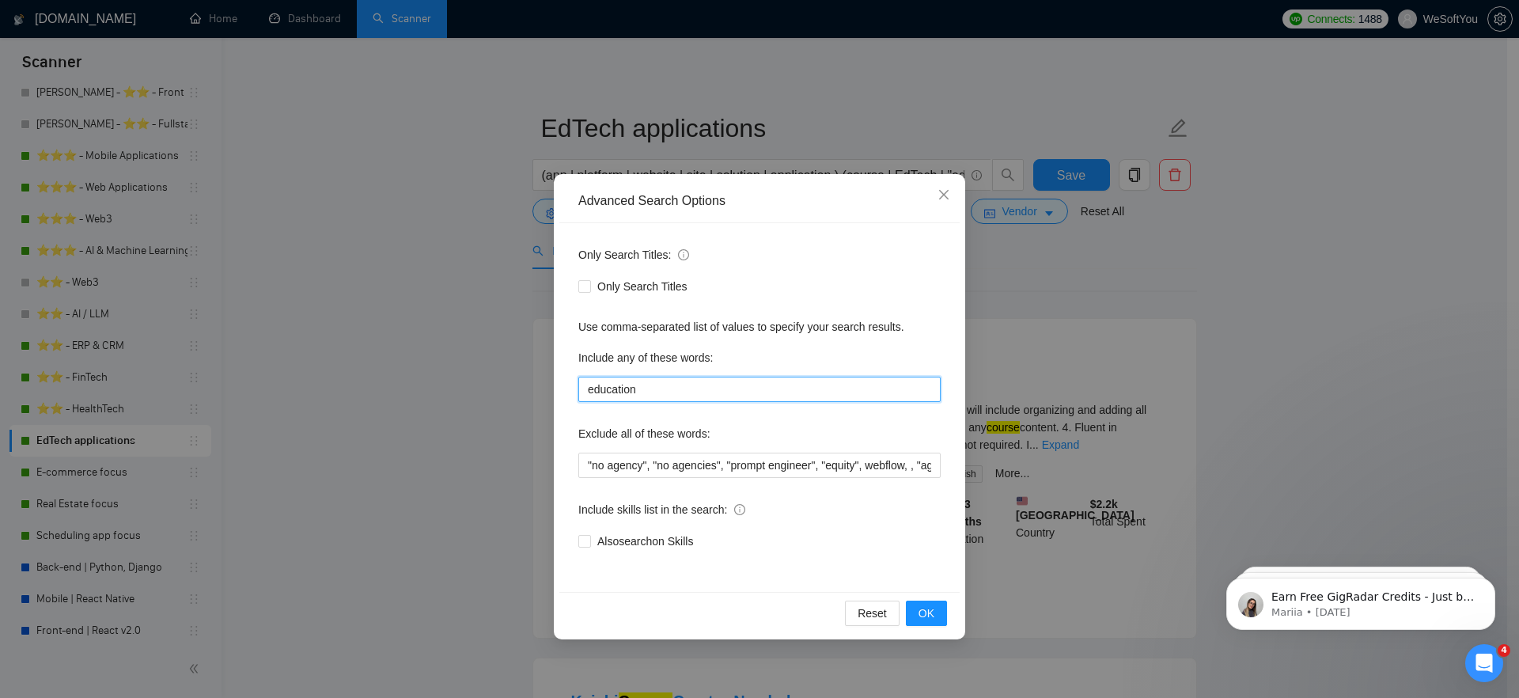
click at [669, 392] on input "education" at bounding box center [759, 389] width 362 height 25
drag, startPoint x: 635, startPoint y: 387, endPoint x: 623, endPoint y: 386, distance: 11.9
click at [621, 386] on input "education" at bounding box center [759, 389] width 362 height 25
click at [663, 392] on input "education" at bounding box center [759, 389] width 362 height 25
type input "education,"
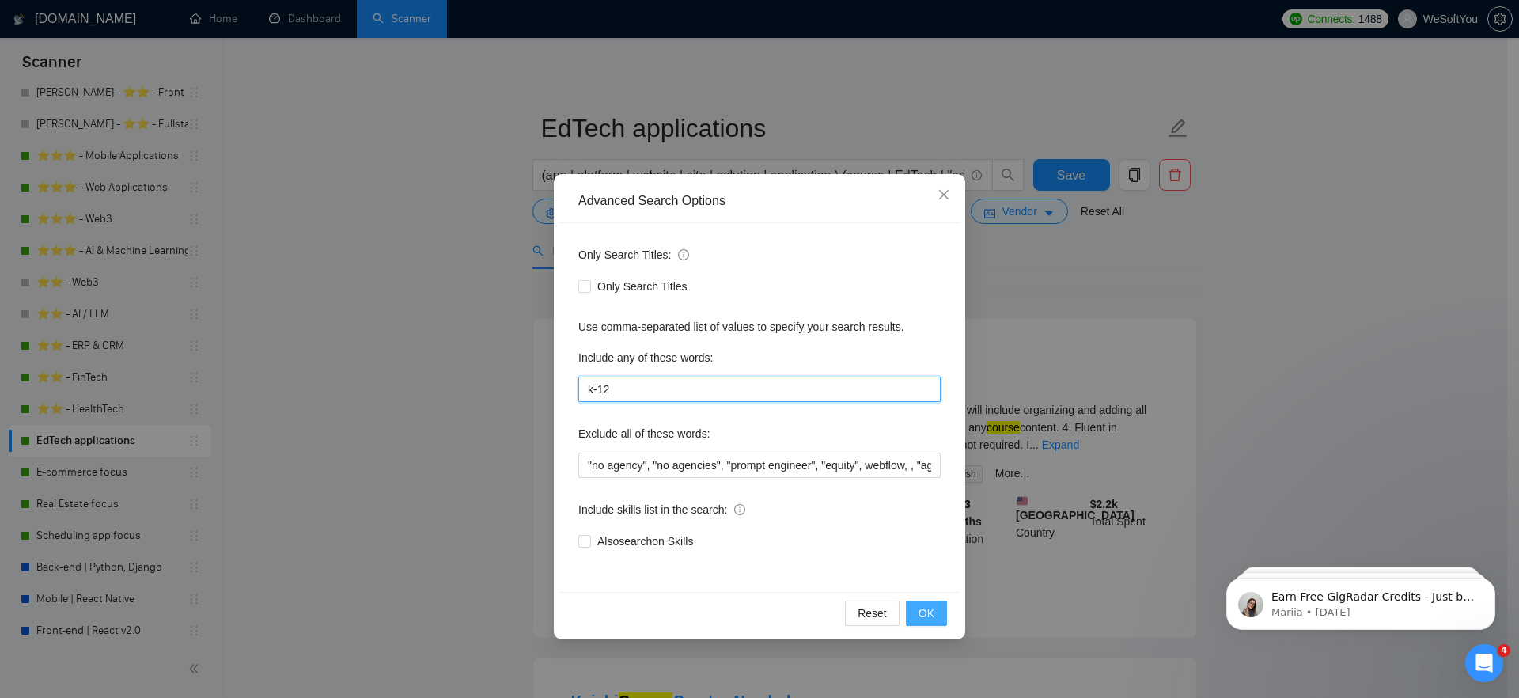
type input "k-12"
click at [925, 615] on span "OK" at bounding box center [927, 612] width 16 height 17
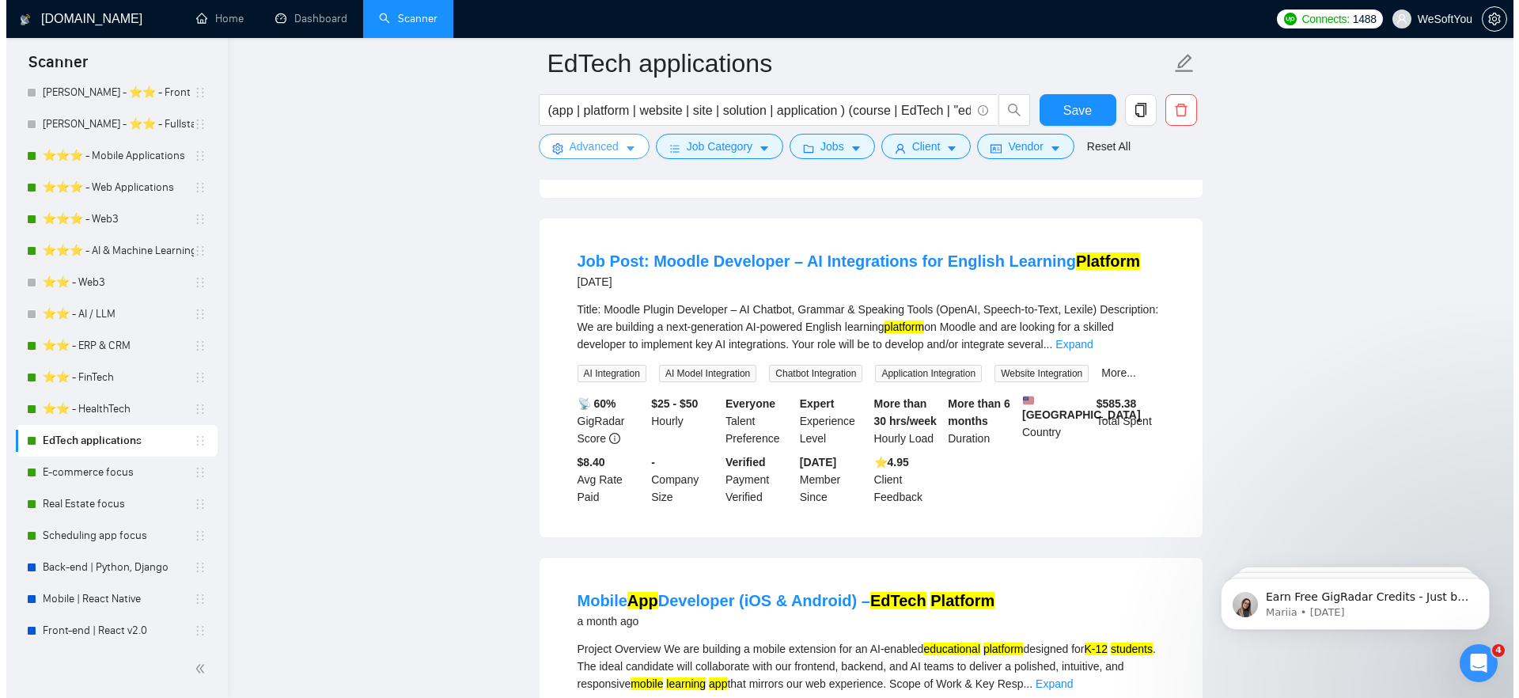
scroll to position [116, 0]
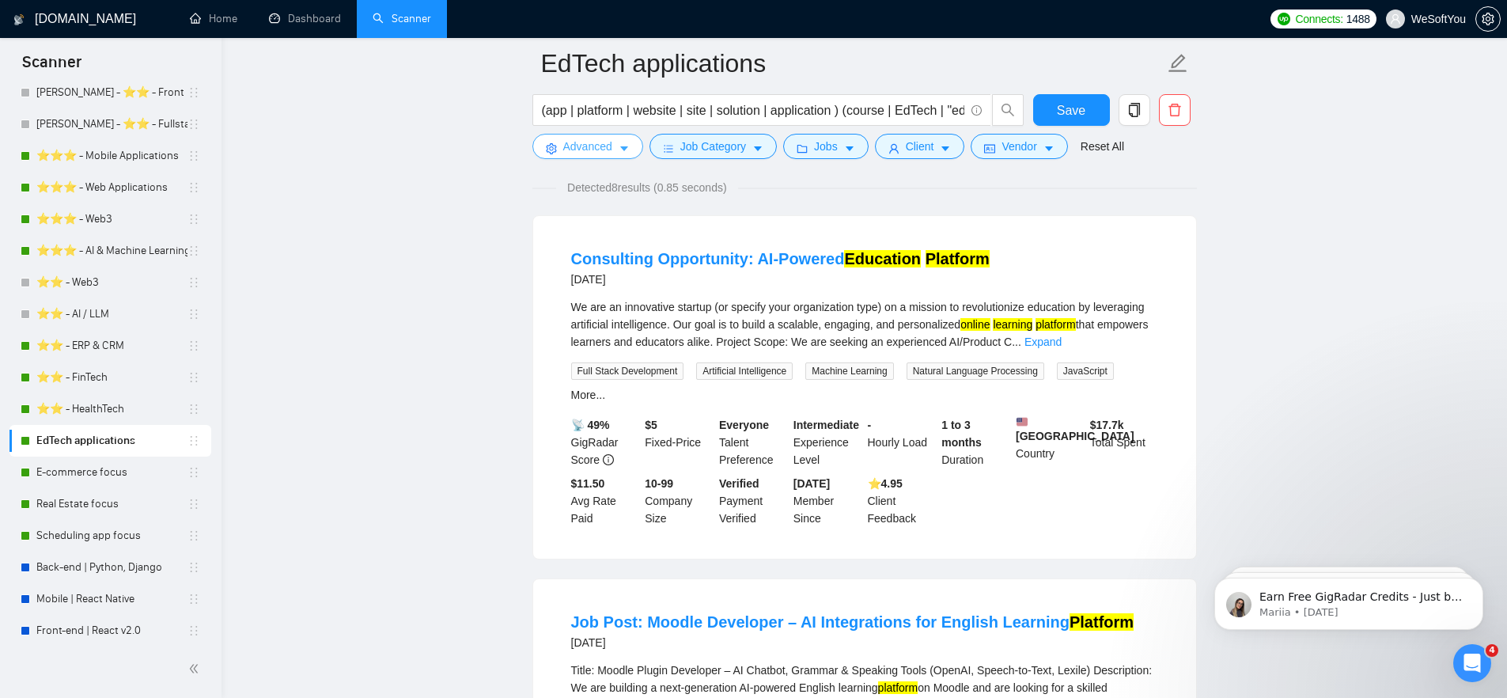
click at [608, 154] on span "Advanced" at bounding box center [587, 146] width 49 height 17
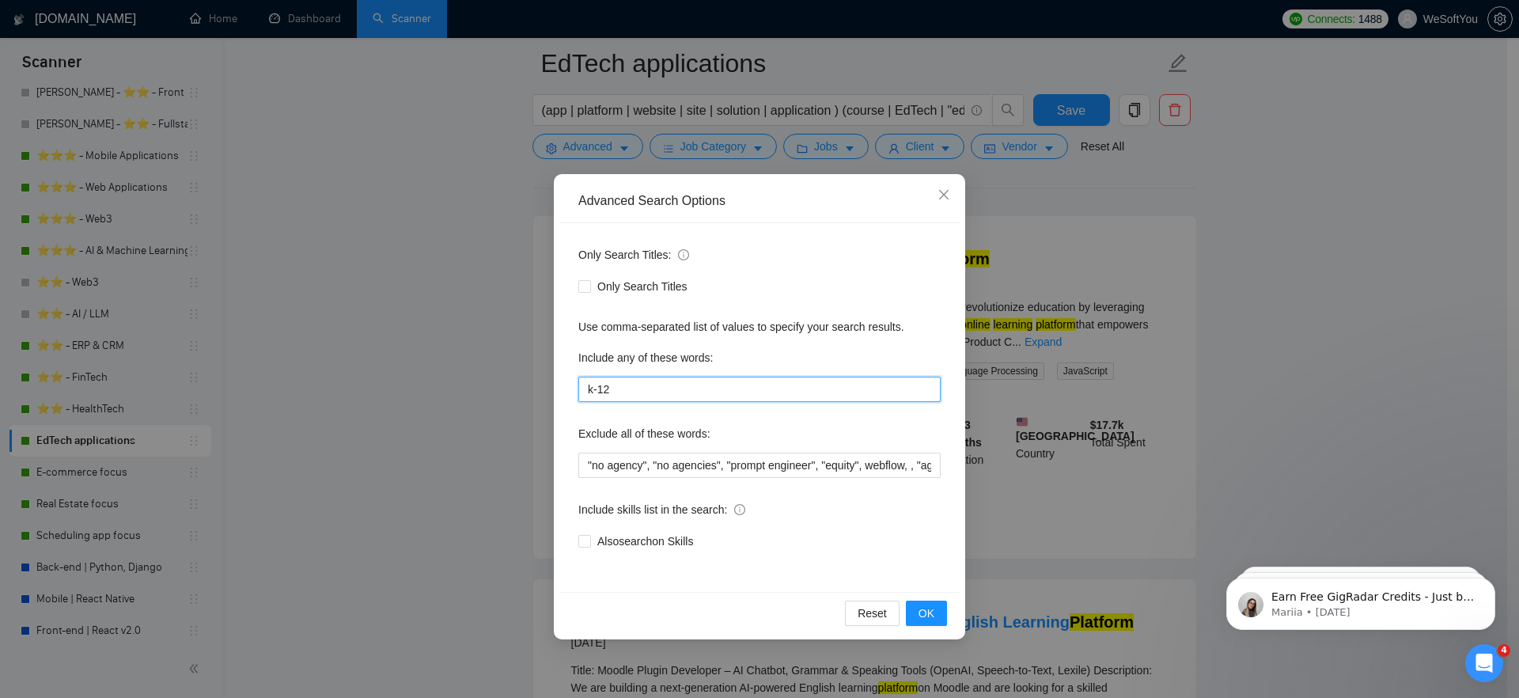
drag, startPoint x: 627, startPoint y: 390, endPoint x: 579, endPoint y: 396, distance: 47.9
click at [579, 396] on input "k-12" at bounding box center [759, 389] width 362 height 25
click at [724, 297] on div "Only Search Titles" at bounding box center [759, 286] width 362 height 25
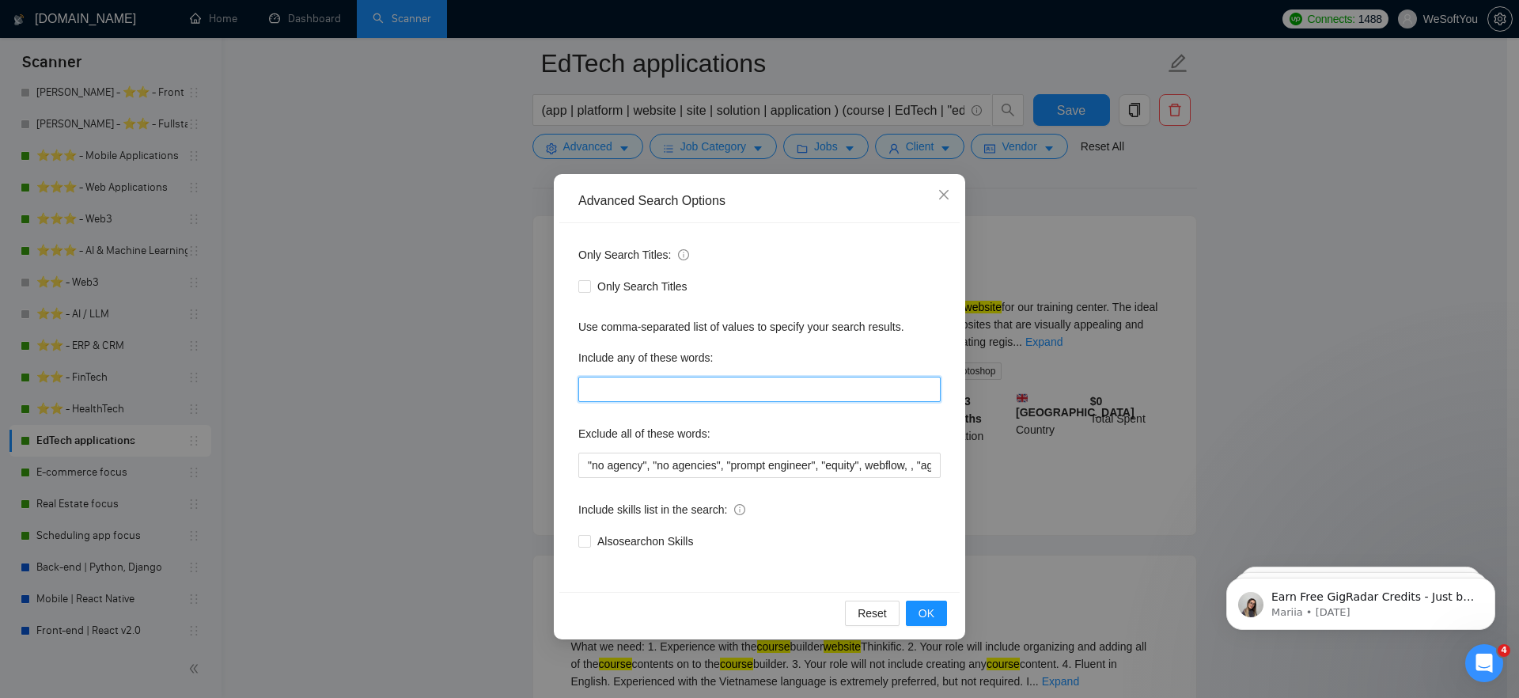
click at [635, 388] on input "text" at bounding box center [759, 389] width 362 height 25
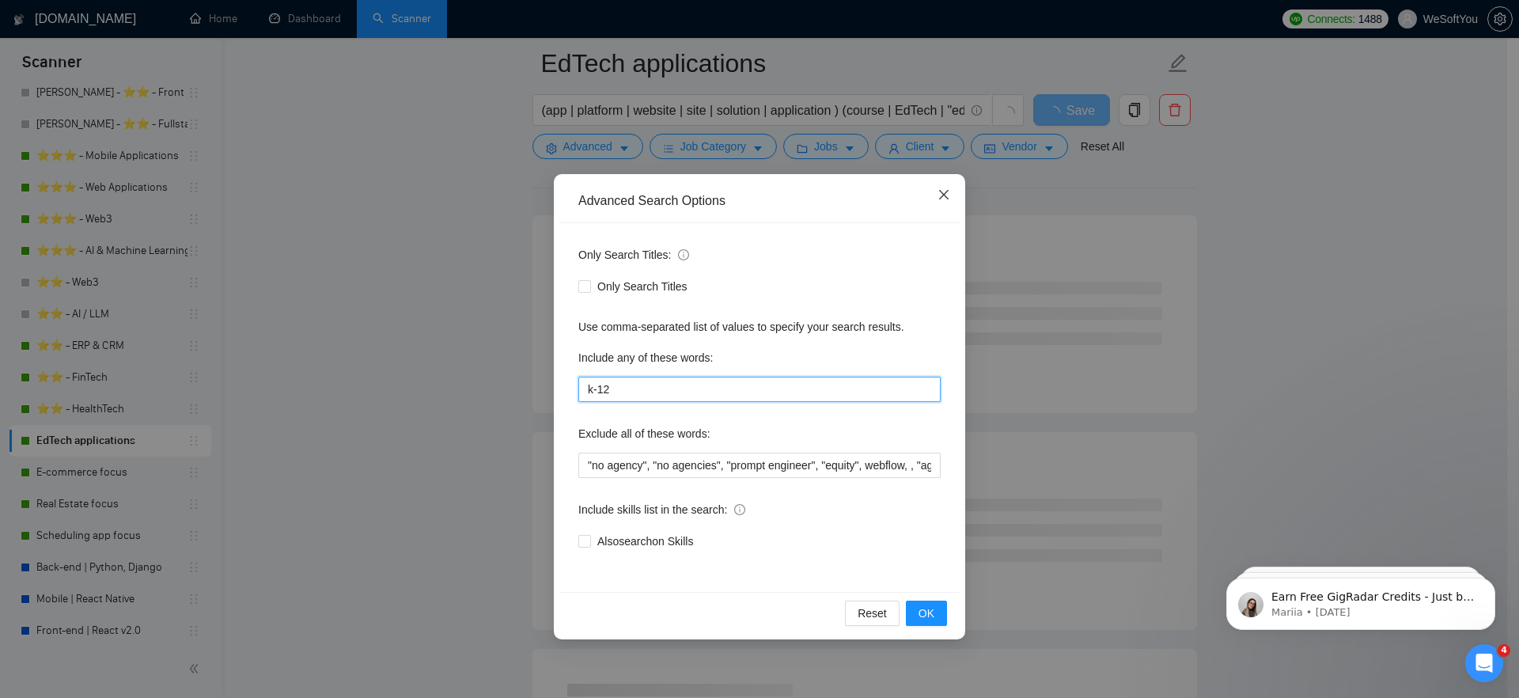
type input "k-12"
click at [944, 190] on icon "close" at bounding box center [944, 194] width 13 height 13
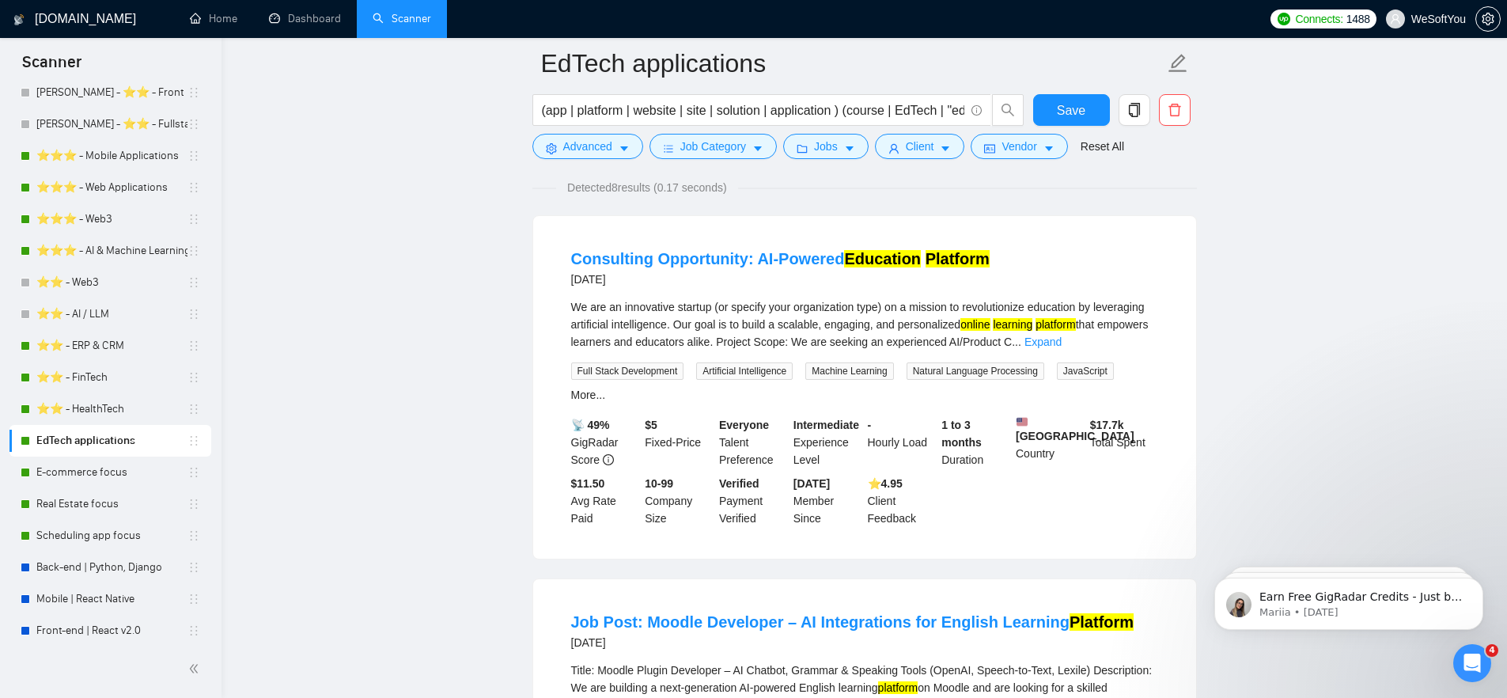
click at [601, 138] on span "Advanced" at bounding box center [587, 146] width 49 height 17
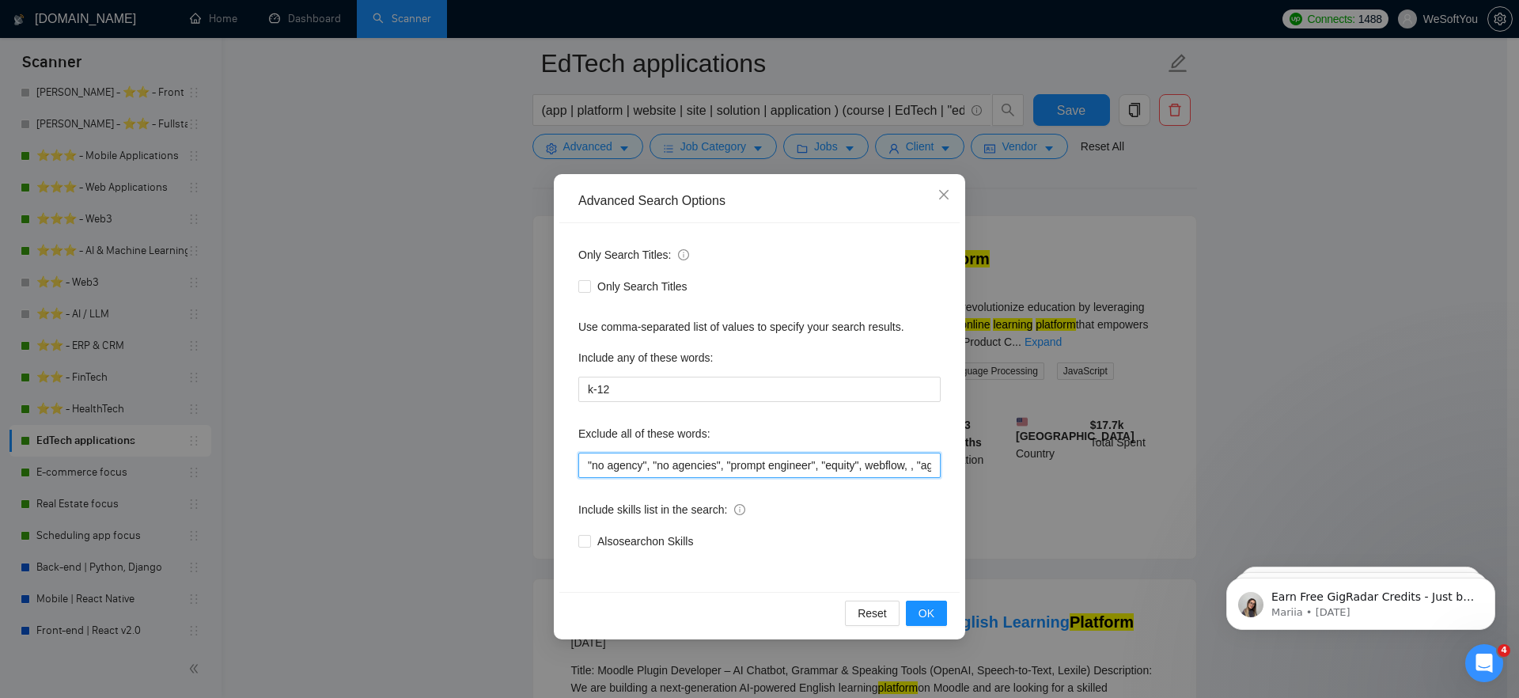
drag, startPoint x: 609, startPoint y: 465, endPoint x: 712, endPoint y: 471, distance: 103.0
click at [712, 471] on input ""no agency", "no agencies", "prompt engineer", "equity", webflow, , "agencies p…" at bounding box center [759, 465] width 362 height 25
drag, startPoint x: 703, startPoint y: 463, endPoint x: 598, endPoint y: 463, distance: 105.2
click at [598, 463] on input ""no agency", "no agencies", "prompt engineer", "equity", webflow, , "agencies p…" at bounding box center [759, 465] width 362 height 25
click at [638, 426] on label "Exclude all of these words:" at bounding box center [644, 433] width 132 height 25
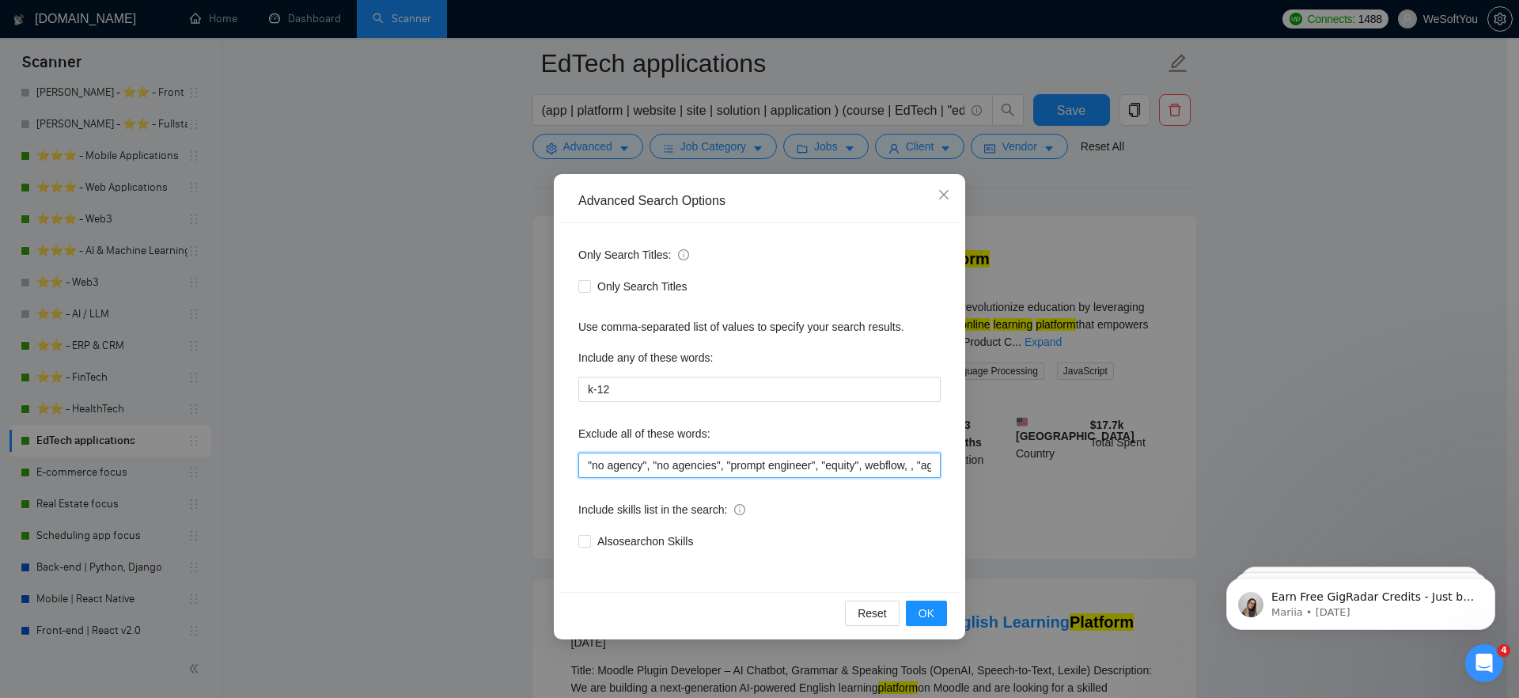
click at [608, 464] on input ""no agency", "no agencies", "prompt engineer", "equity", webflow, , "agencies p…" at bounding box center [759, 465] width 362 height 25
drag, startPoint x: 638, startPoint y: 467, endPoint x: 687, endPoint y: 469, distance: 48.3
click at [687, 469] on input ""no agency", "no agencies", "prompt engineer", "equity", webflow, , "agencies p…" at bounding box center [759, 465] width 362 height 25
click at [748, 476] on input ""no agency", "no agencies", "prompt engineer", "equity", webflow, , "agencies p…" at bounding box center [759, 465] width 362 height 25
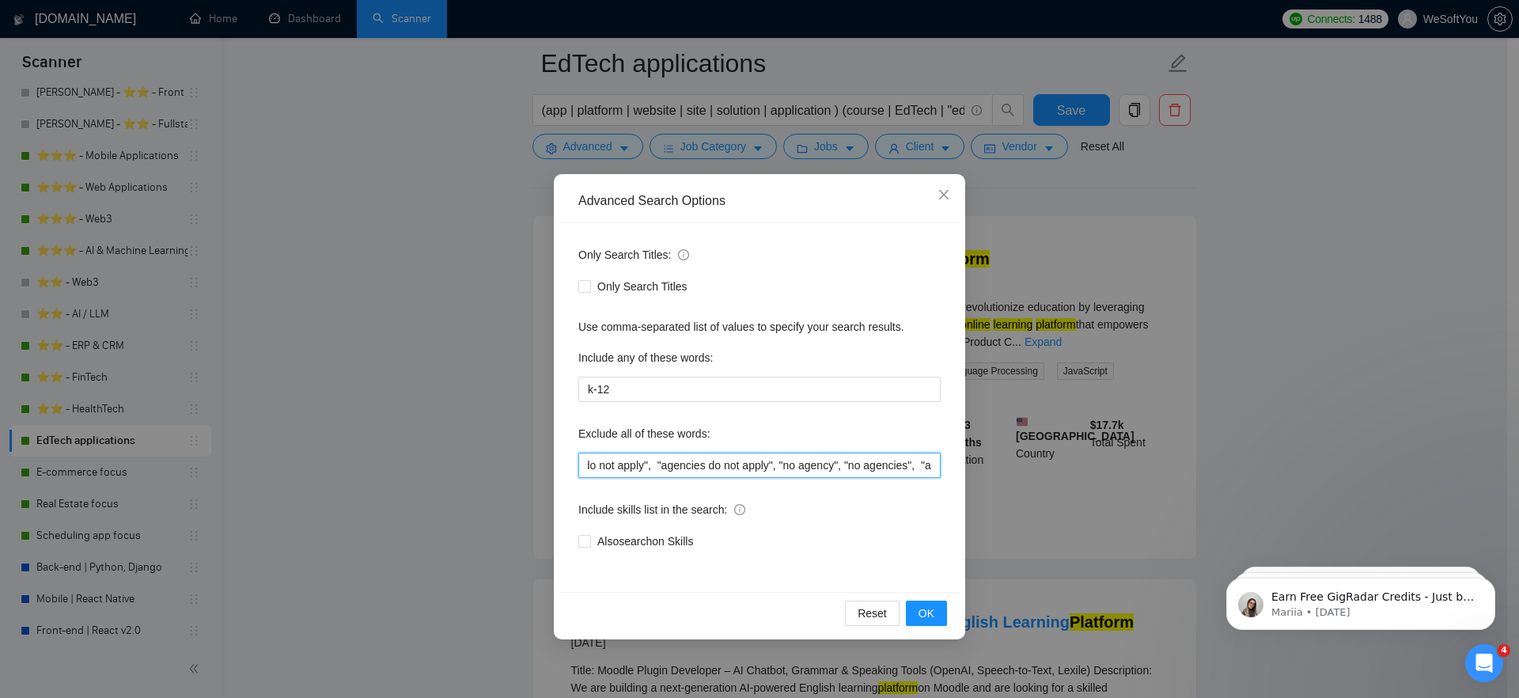
drag, startPoint x: 745, startPoint y: 472, endPoint x: 761, endPoint y: 467, distance: 17.5
click at [761, 467] on input ""no agency", "no agencies", "prompt engineer", "equity", webflow, , "agencies p…" at bounding box center [759, 465] width 362 height 25
click at [768, 464] on input ""no agency", "no agencies", "prompt engineer", "equity", webflow, , "agencies p…" at bounding box center [759, 465] width 362 height 25
drag, startPoint x: 759, startPoint y: 463, endPoint x: 842, endPoint y: 472, distance: 83.6
click at [842, 472] on input ""no agency", "no agencies", "prompt engineer", "equity", webflow, , "agencies p…" at bounding box center [759, 465] width 362 height 25
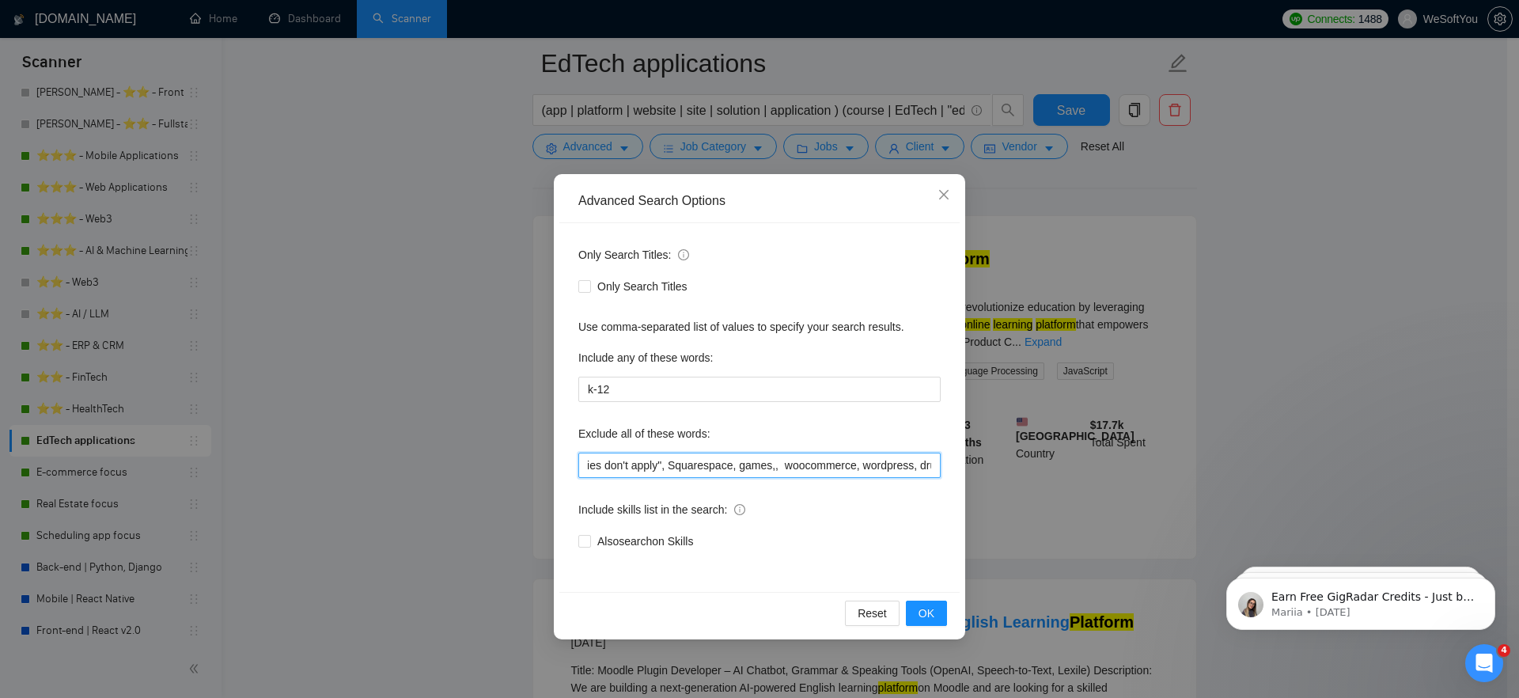
click at [930, 470] on input ""no agency", "no agencies", "prompt engineer", "equity", webflow, , "agencies p…" at bounding box center [759, 465] width 362 height 25
click at [761, 466] on input ""no agency", "no agencies", "prompt engineer", "equity", webflow, , "agencies p…" at bounding box center [759, 465] width 362 height 25
drag, startPoint x: 826, startPoint y: 468, endPoint x: 943, endPoint y: 470, distance: 117.1
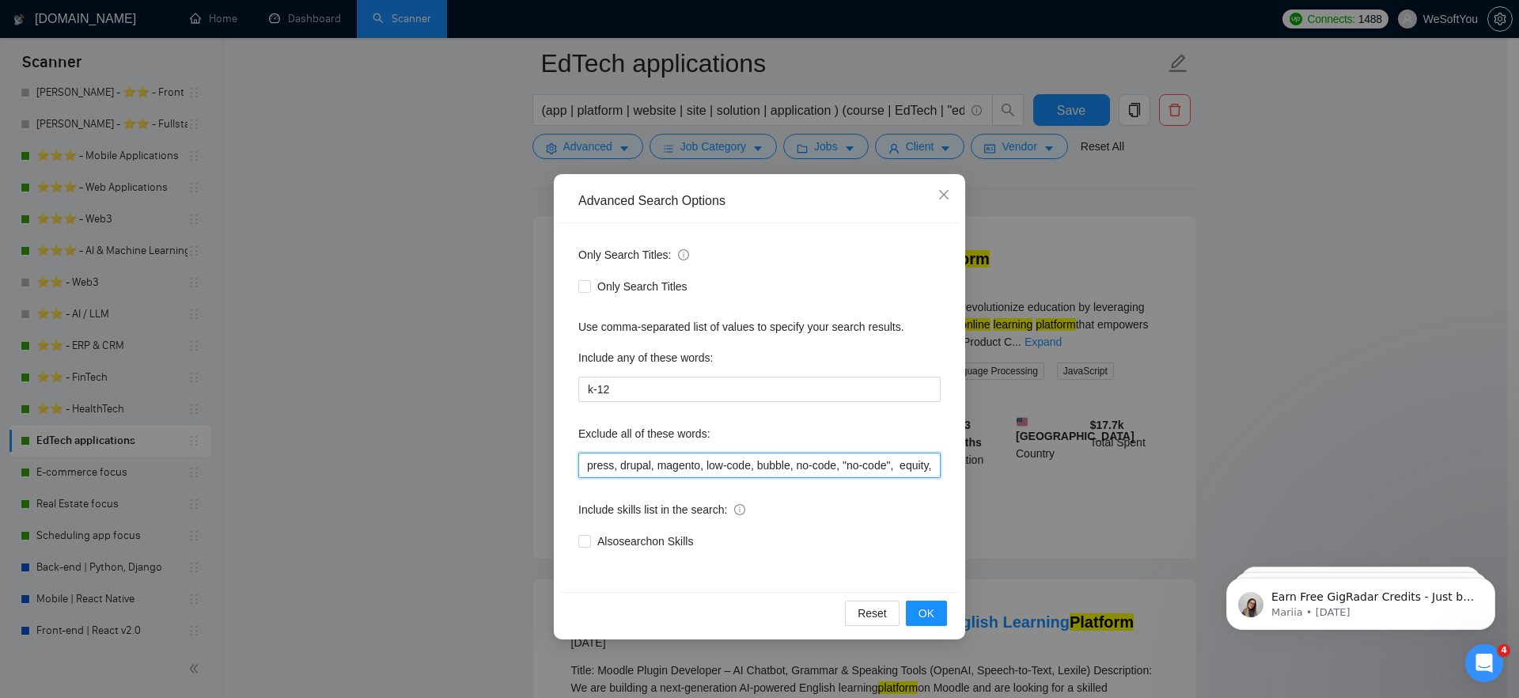
click at [943, 470] on div "Only Search Titles: Only Search Titles Use comma-separated list of values to sp…" at bounding box center [759, 407] width 400 height 369
click at [750, 466] on input ""no agency", "no agencies", "prompt engineer", "equity", webflow, , "agencies p…" at bounding box center [759, 465] width 362 height 25
drag, startPoint x: 709, startPoint y: 467, endPoint x: 807, endPoint y: 467, distance: 98.1
click at [807, 467] on input ""no agency", "no agencies", "prompt engineer", "equity", webflow, , "agencies p…" at bounding box center [759, 465] width 362 height 25
click at [941, 190] on icon "close" at bounding box center [944, 194] width 13 height 13
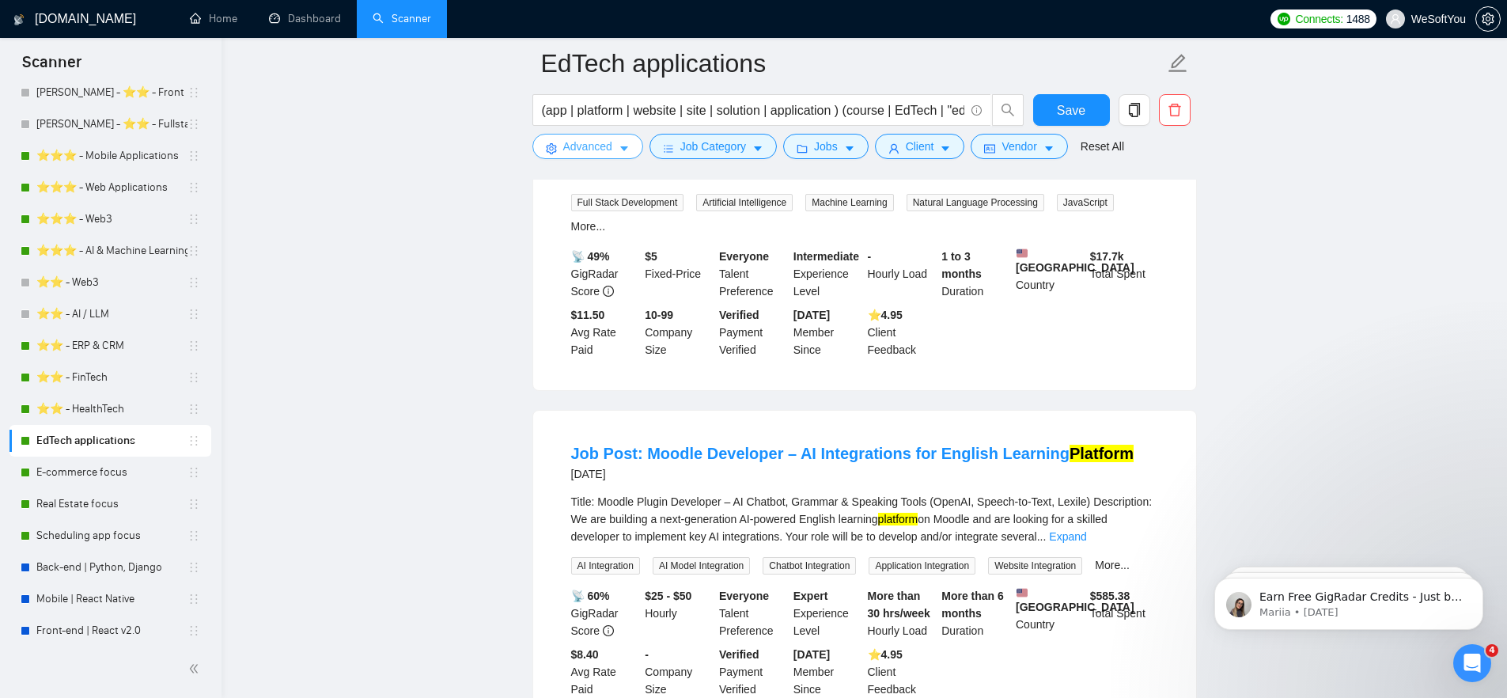
scroll to position [283, 0]
drag, startPoint x: 899, startPoint y: 338, endPoint x: 928, endPoint y: 347, distance: 30.8
click at [928, 347] on div "⭐️ 4.95 Client Feedback" at bounding box center [902, 333] width 74 height 52
drag, startPoint x: 948, startPoint y: 259, endPoint x: 978, endPoint y: 279, distance: 36.4
click at [978, 279] on div "1 to 3 months Duration" at bounding box center [975, 274] width 74 height 52
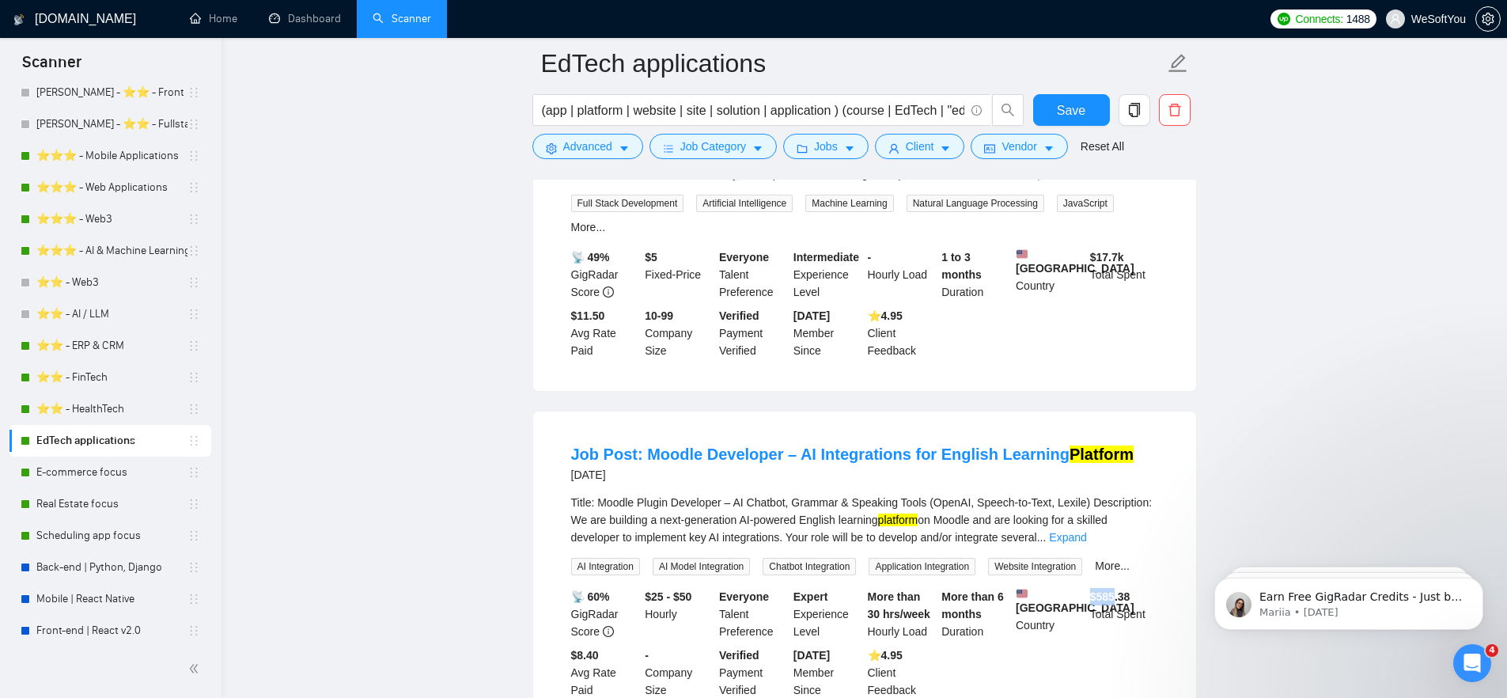
drag, startPoint x: 1110, startPoint y: 631, endPoint x: 1127, endPoint y: 630, distance: 17.4
click at [1123, 603] on b "$ 585.38" at bounding box center [1110, 596] width 40 height 13
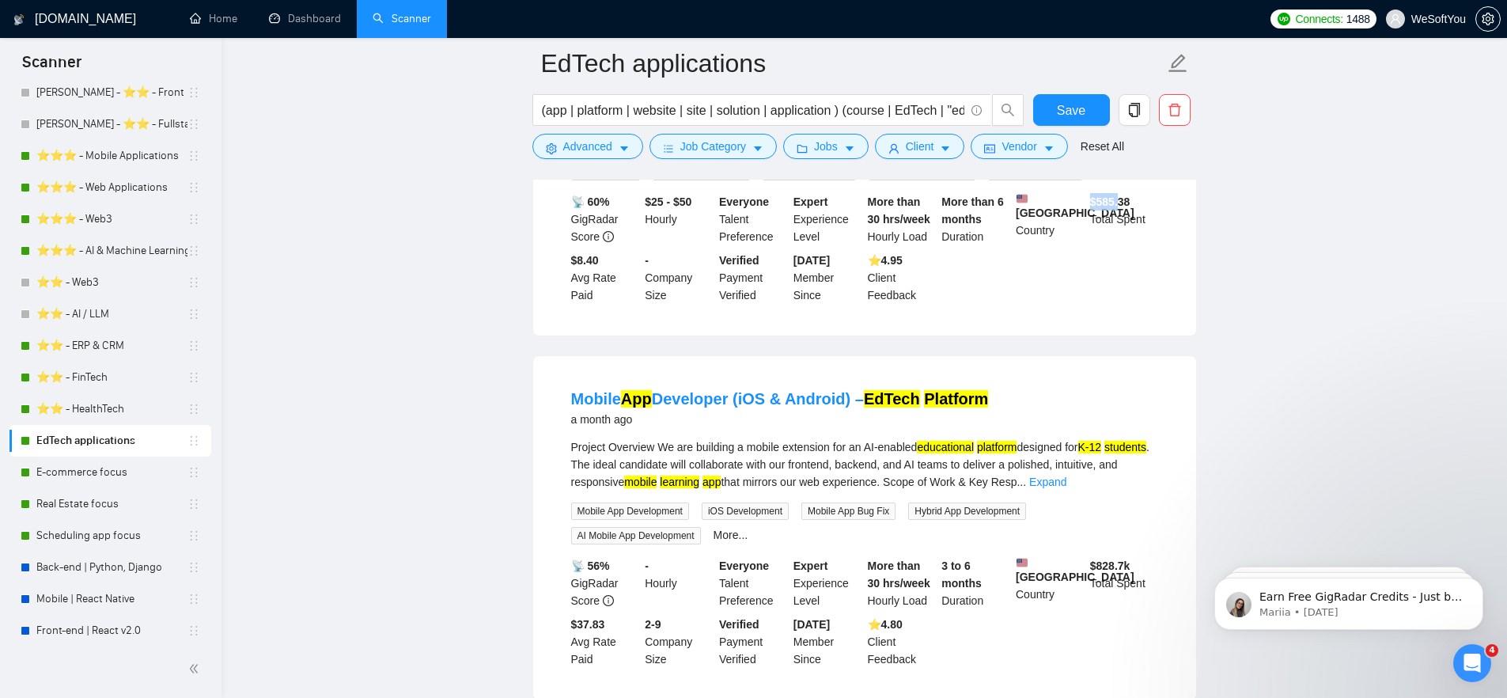
scroll to position [680, 0]
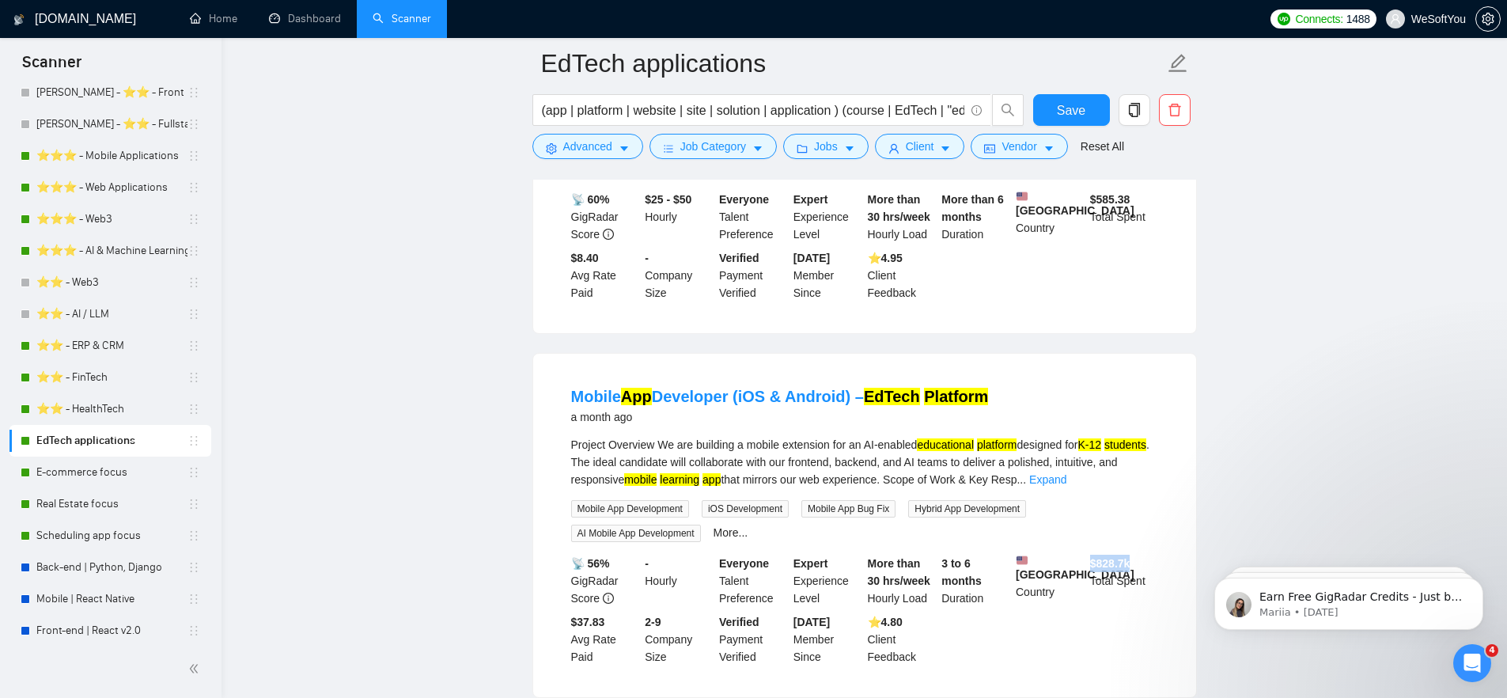
drag, startPoint x: 1091, startPoint y: 608, endPoint x: 1143, endPoint y: 608, distance: 52.2
click at [1143, 607] on div "$ 828.7k Total Spent" at bounding box center [1124, 581] width 74 height 52
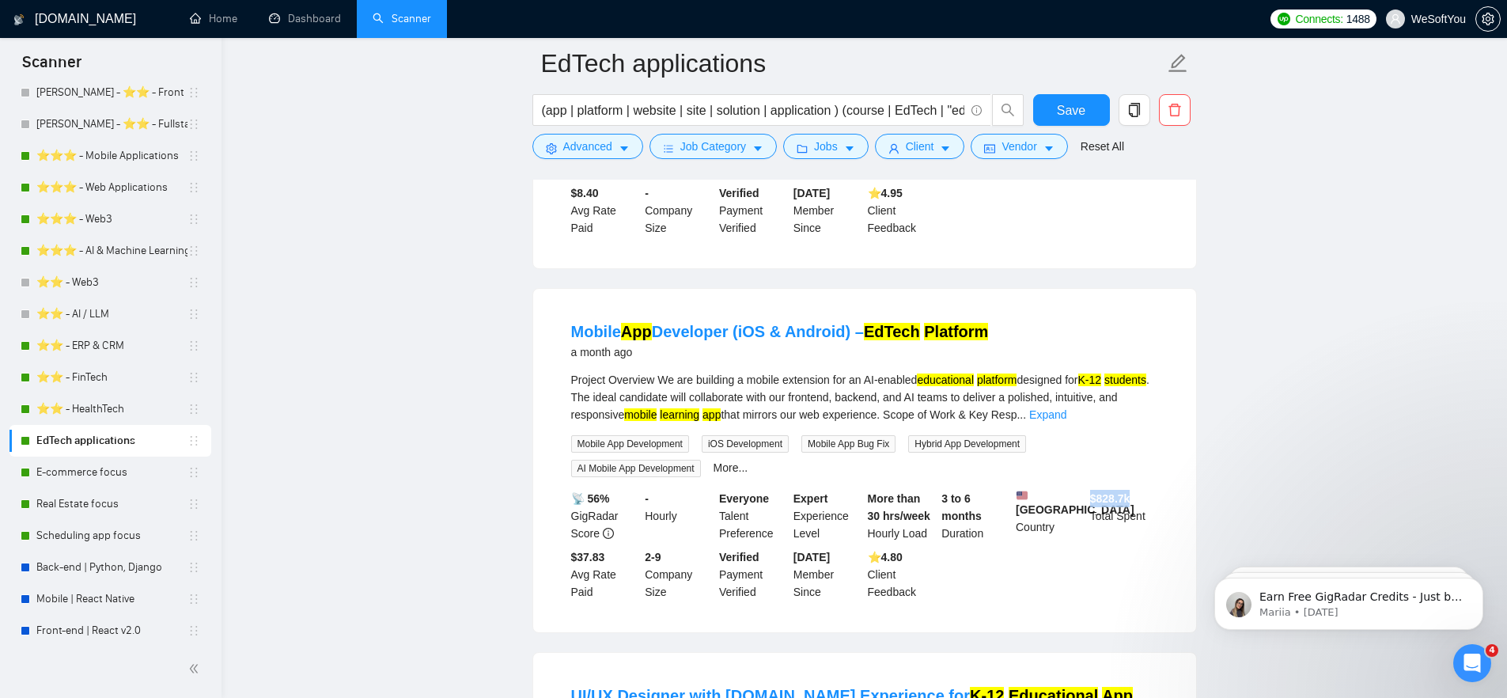
scroll to position [771, 0]
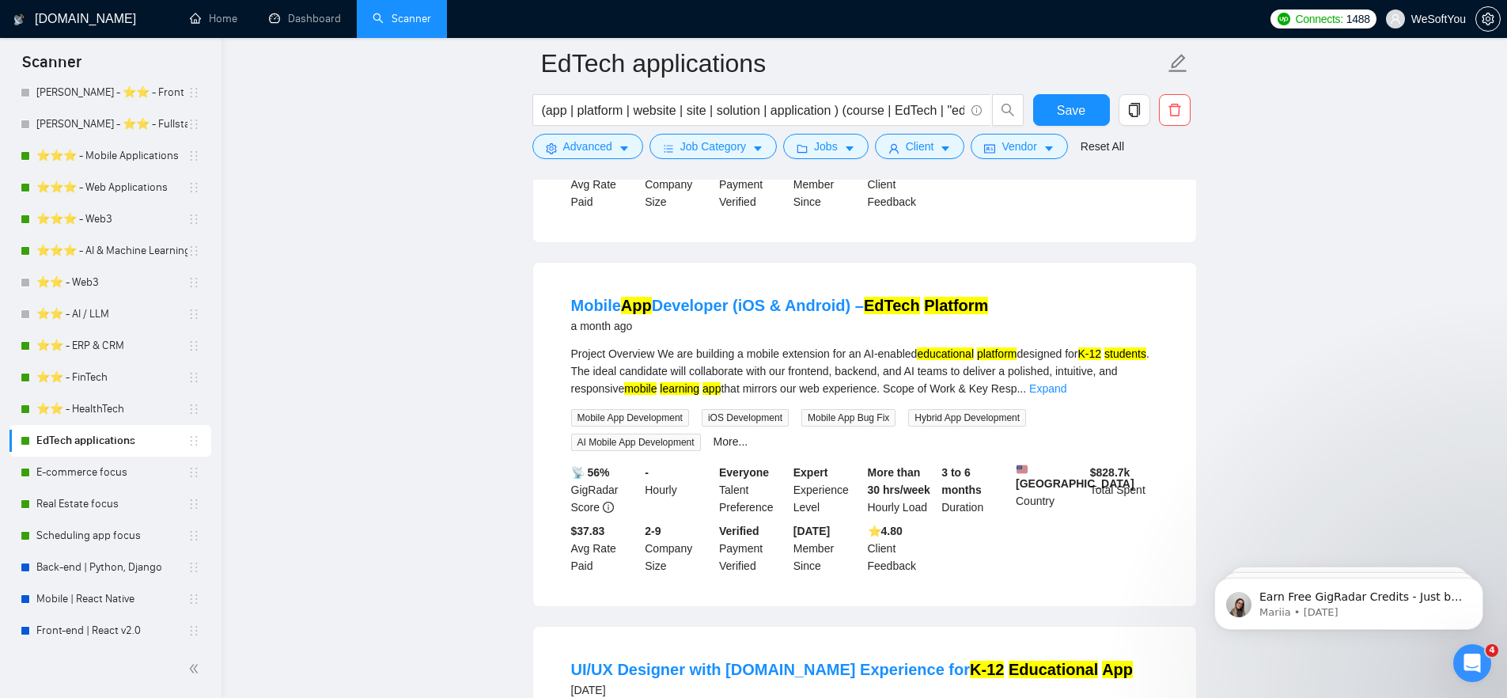
click at [1099, 479] on b "$ 828.7k" at bounding box center [1110, 472] width 40 height 13
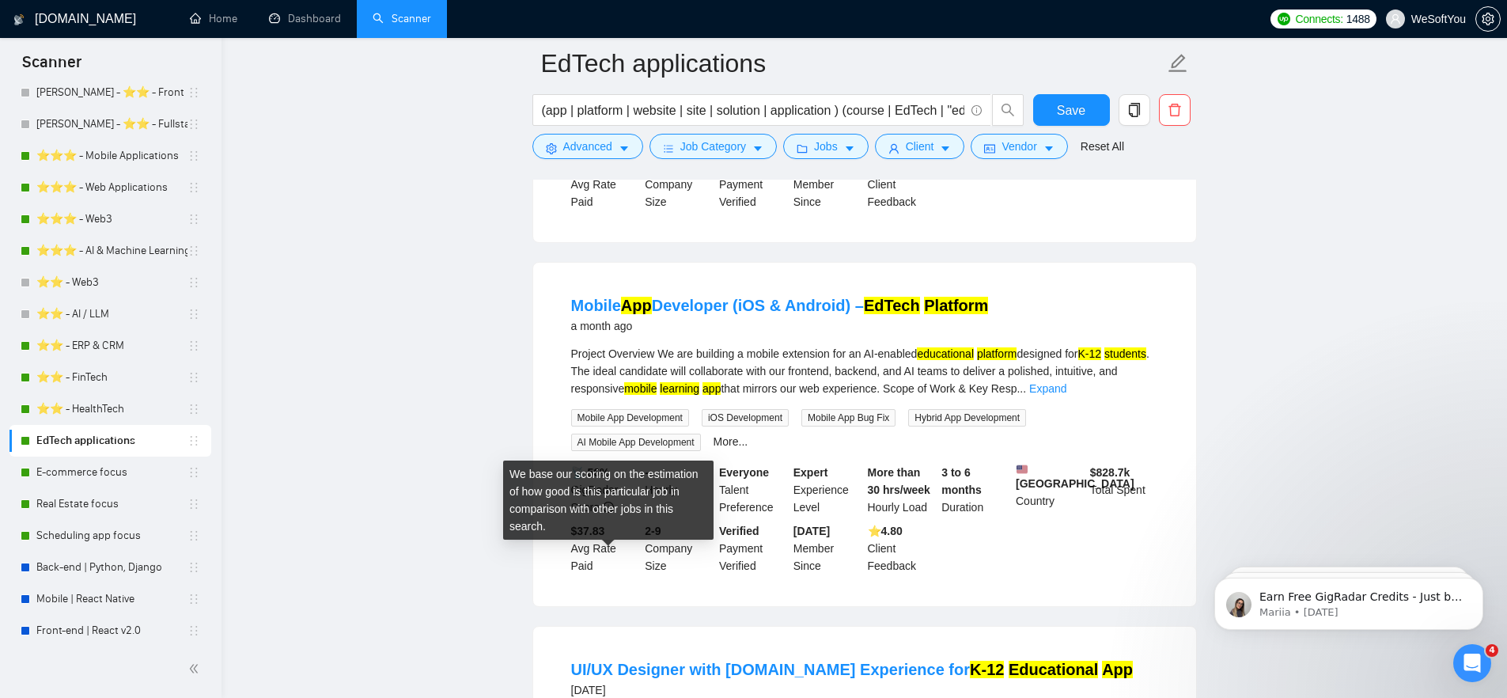
click at [644, 516] on div "- Hourly" at bounding box center [679, 490] width 74 height 52
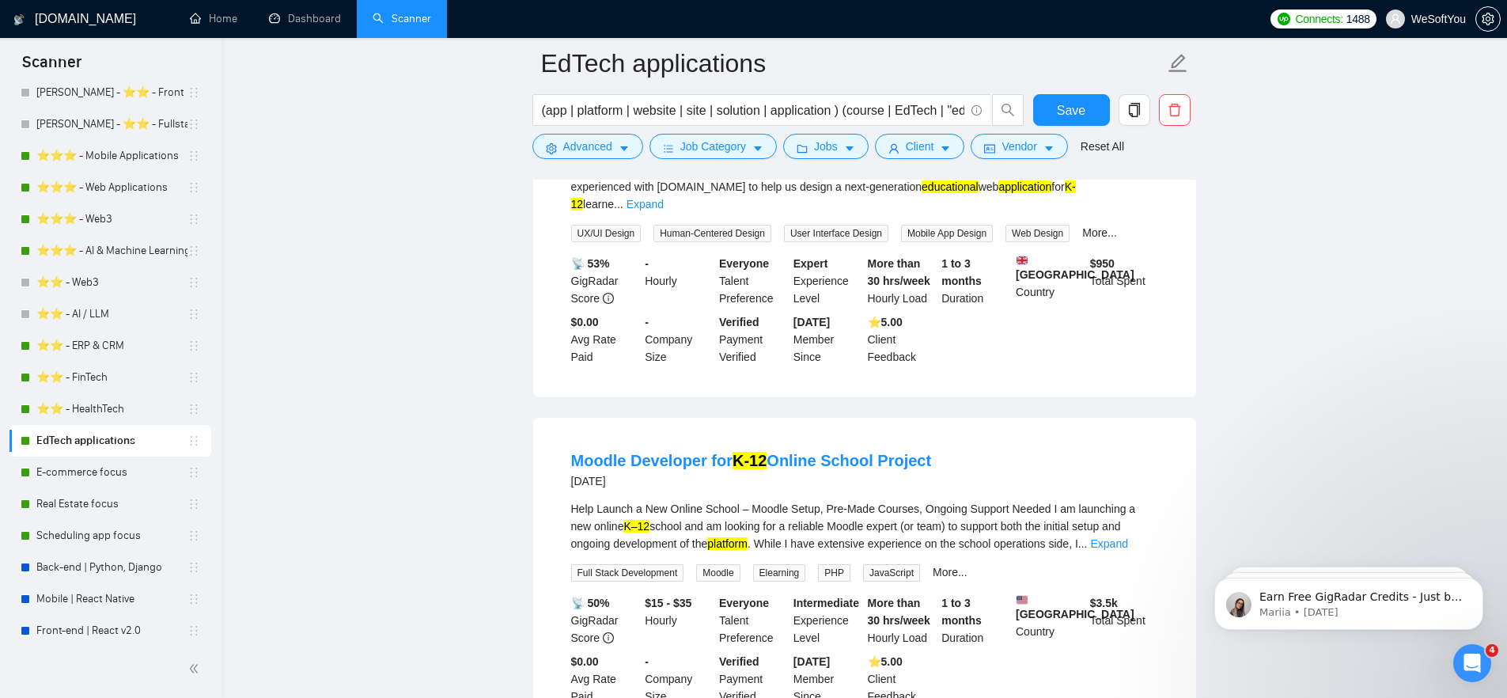
scroll to position [1339, 0]
drag, startPoint x: 570, startPoint y: 531, endPoint x: 648, endPoint y: 535, distance: 78.4
click at [648, 489] on div "[DATE]" at bounding box center [751, 479] width 361 height 19
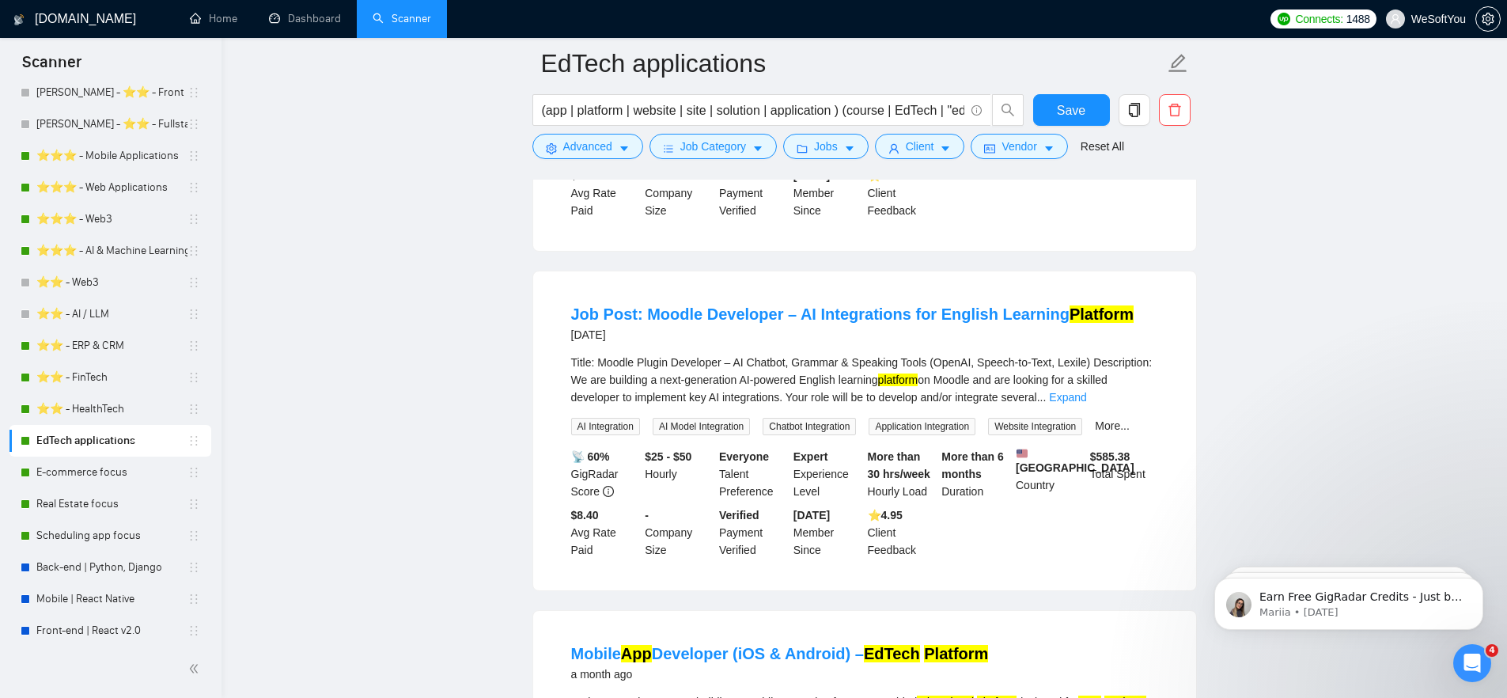
scroll to position [319, 0]
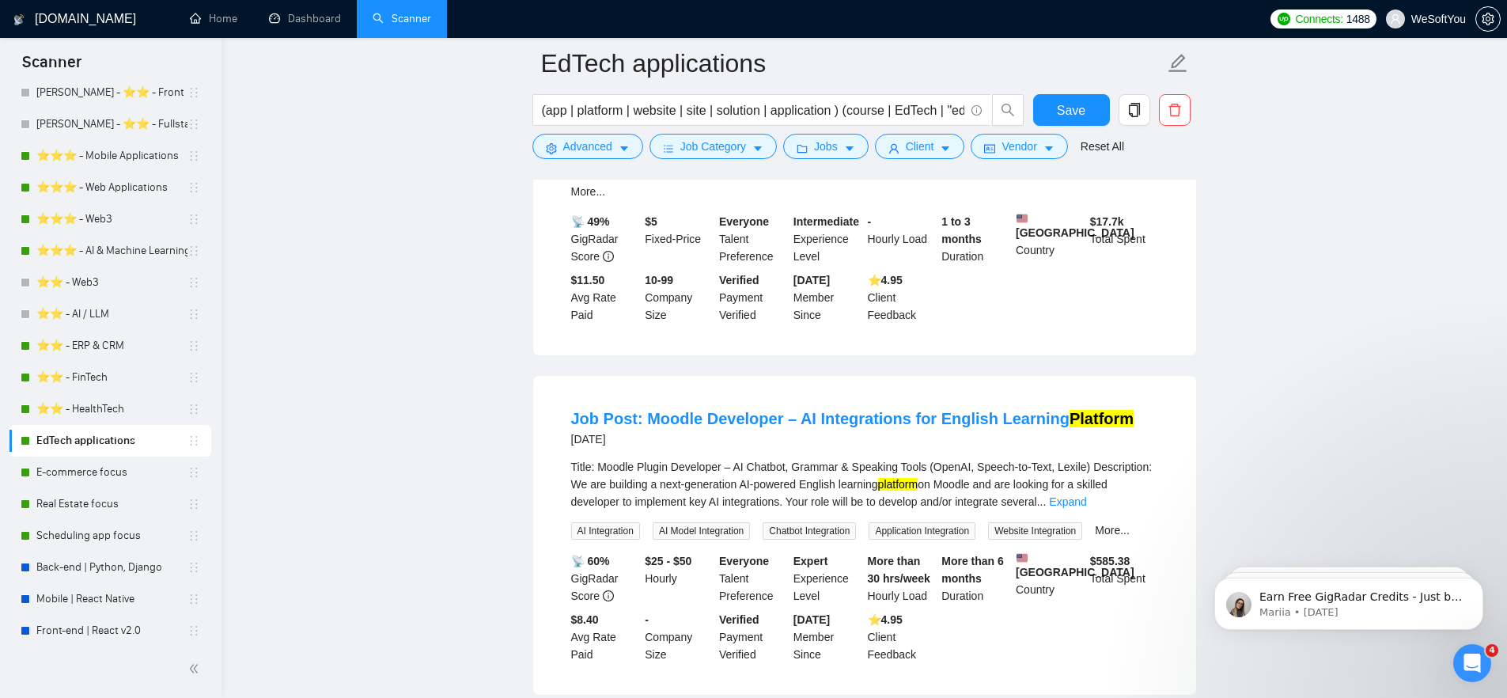
drag, startPoint x: 636, startPoint y: 457, endPoint x: 555, endPoint y: 451, distance: 80.9
click at [557, 451] on li "Job Post: Moodle Developer – AI Integrations for English Learning Platform [DAT…" at bounding box center [864, 535] width 625 height 281
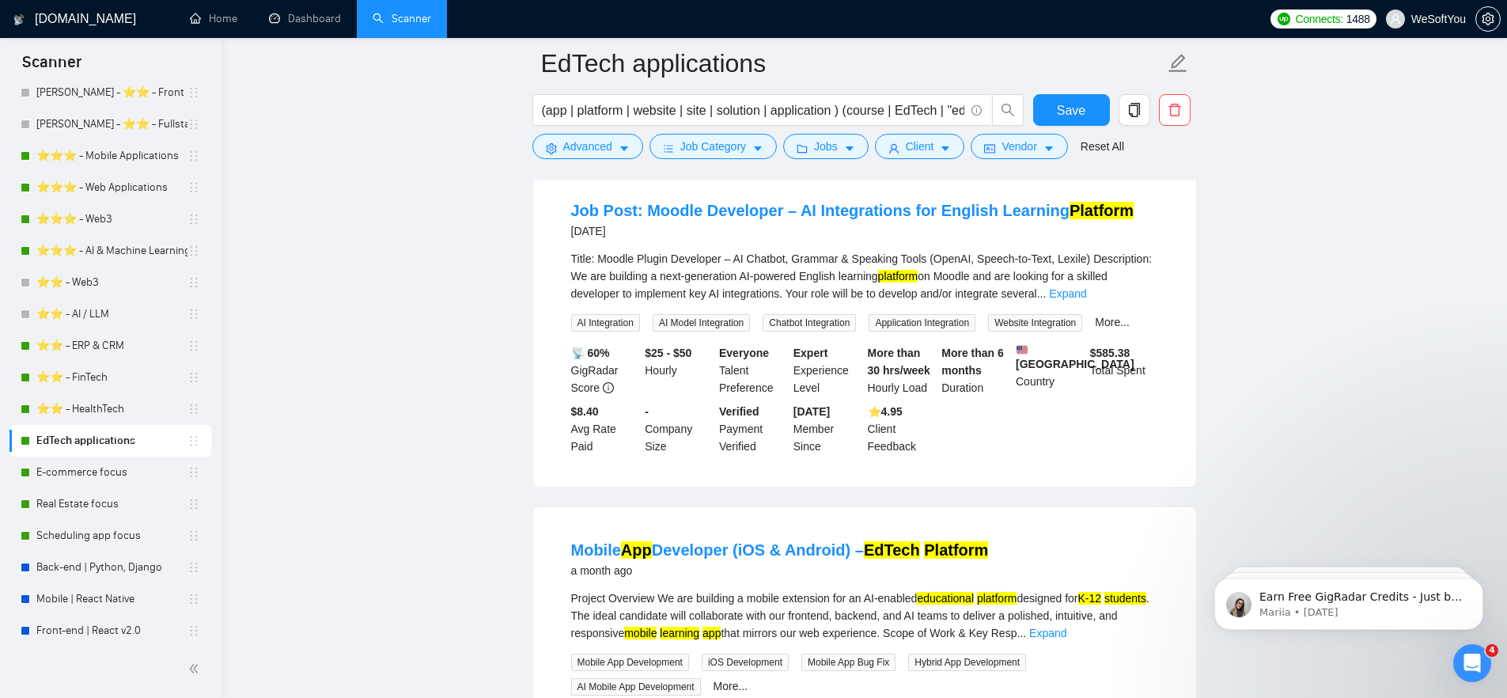
scroll to position [526, 0]
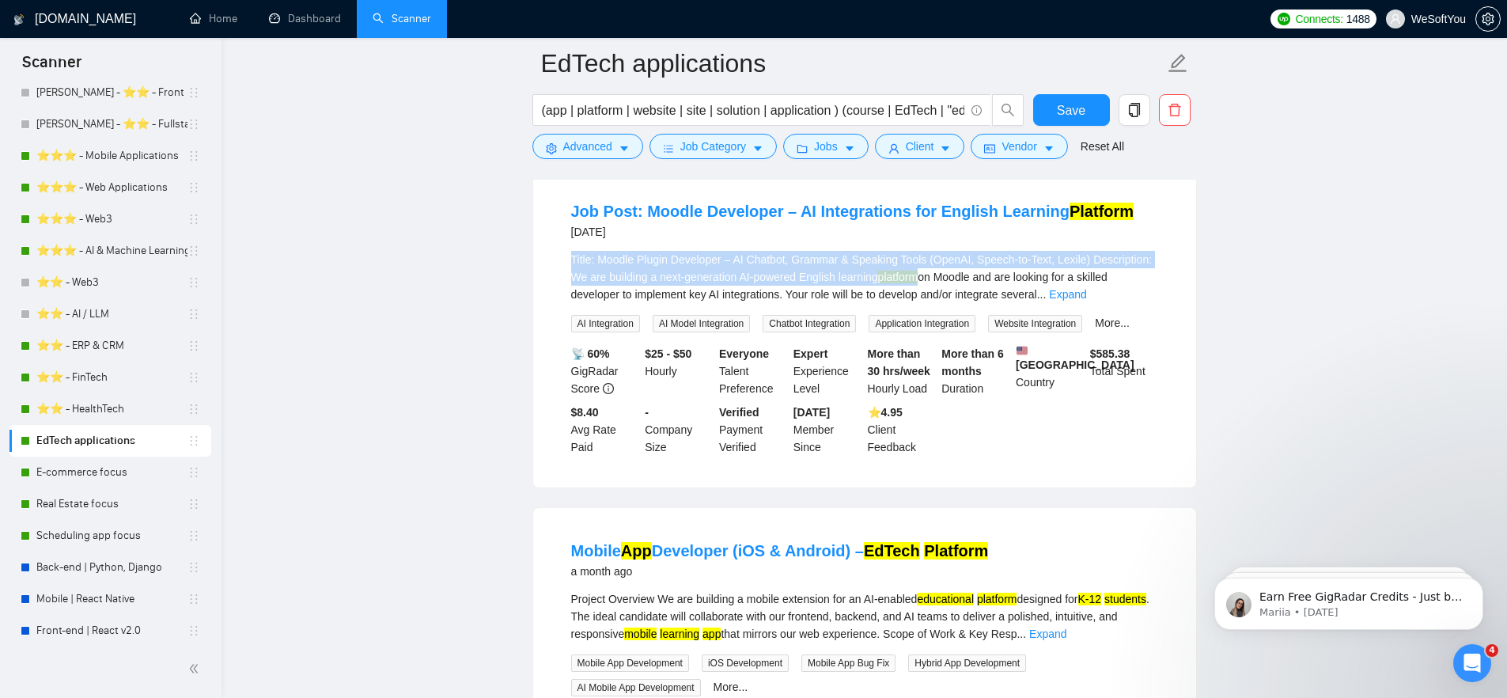
drag, startPoint x: 572, startPoint y: 271, endPoint x: 1007, endPoint y: 292, distance: 435.7
click at [1004, 293] on div "Title: Moodle Plugin Developer – AI Chatbot, Grammar & Speaking Tools (OpenAI, …" at bounding box center [864, 277] width 587 height 52
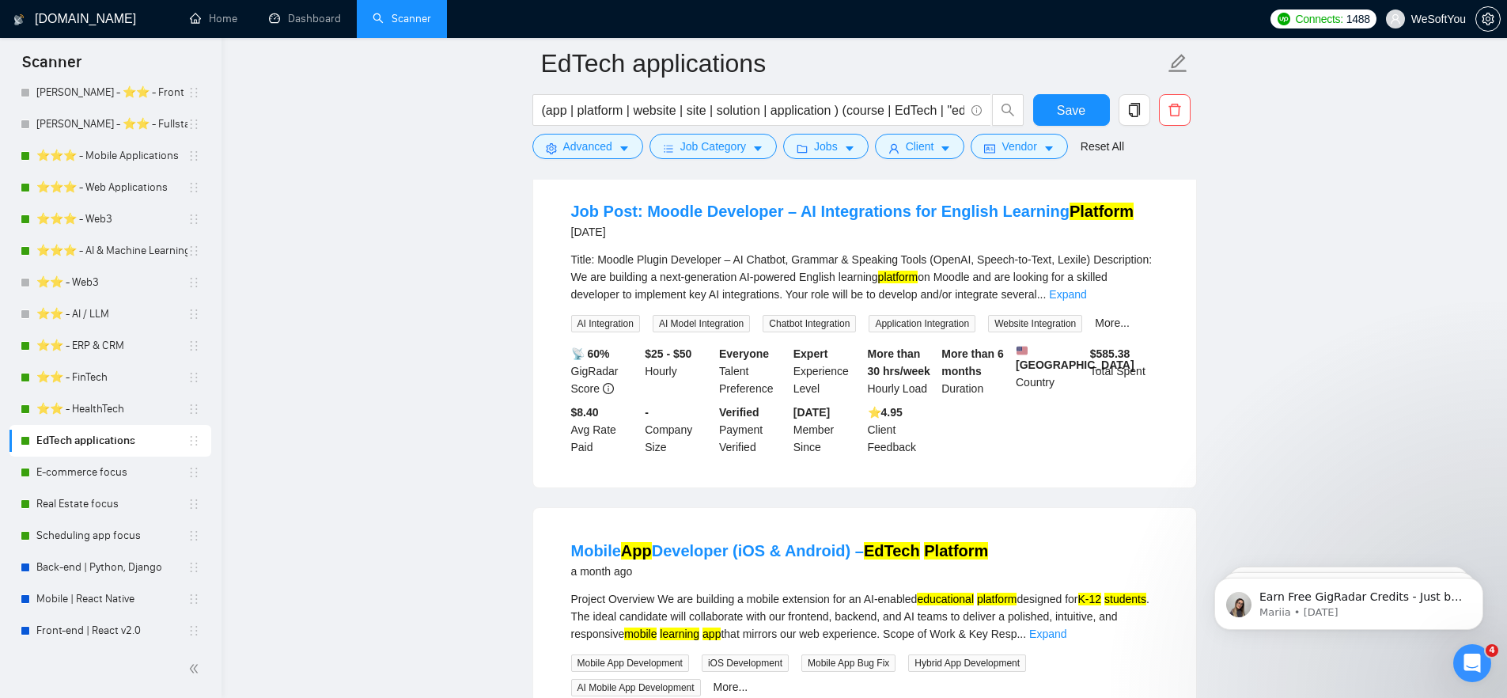
click at [1007, 291] on div "Title: Moodle Plugin Developer – AI Chatbot, Grammar & Speaking Tools (OpenAI, …" at bounding box center [864, 277] width 587 height 52
click at [616, 143] on button "Advanced" at bounding box center [587, 146] width 111 height 25
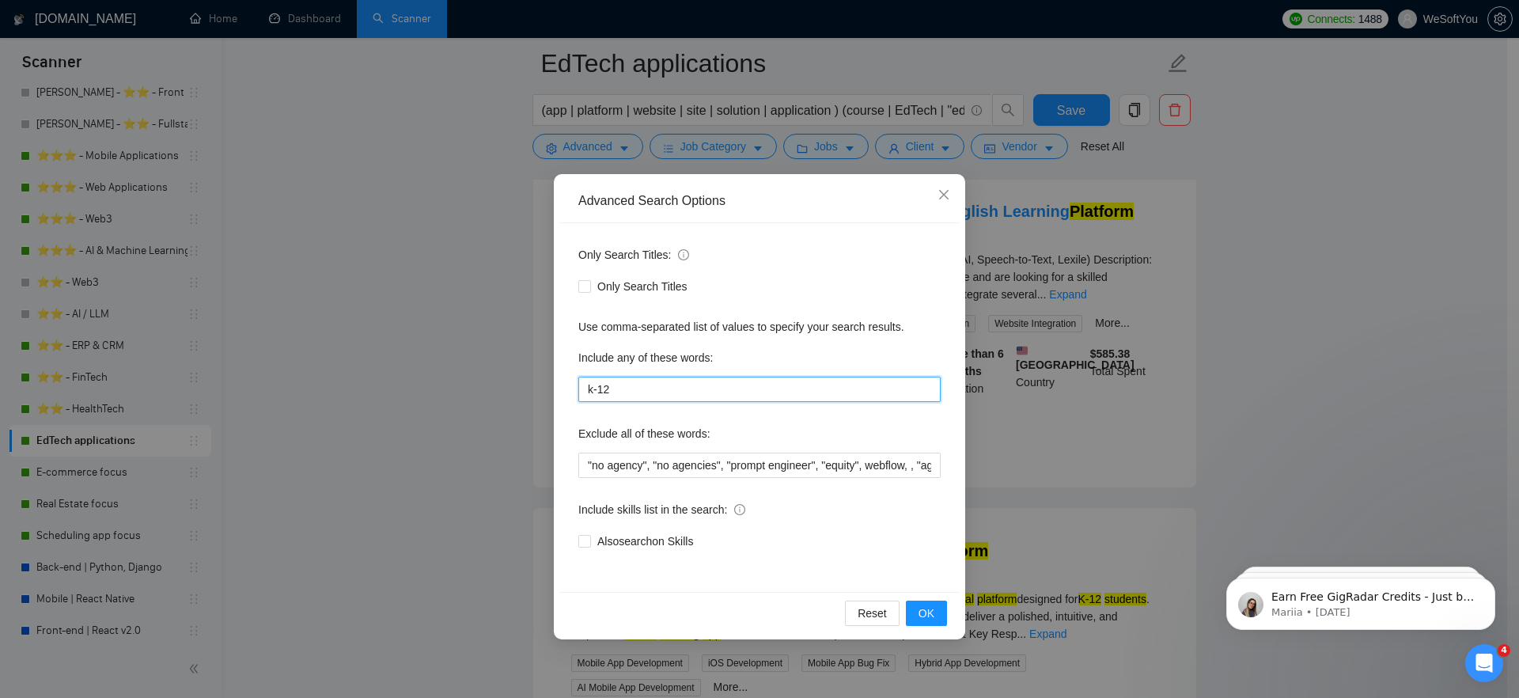
drag, startPoint x: 647, startPoint y: 393, endPoint x: 495, endPoint y: 413, distance: 153.2
click at [497, 415] on div "Advanced Search Options Only Search Titles: Only Search Titles Use comma-separa…" at bounding box center [759, 349] width 1519 height 698
type input "k"
click at [935, 609] on button "OK" at bounding box center [926, 613] width 41 height 25
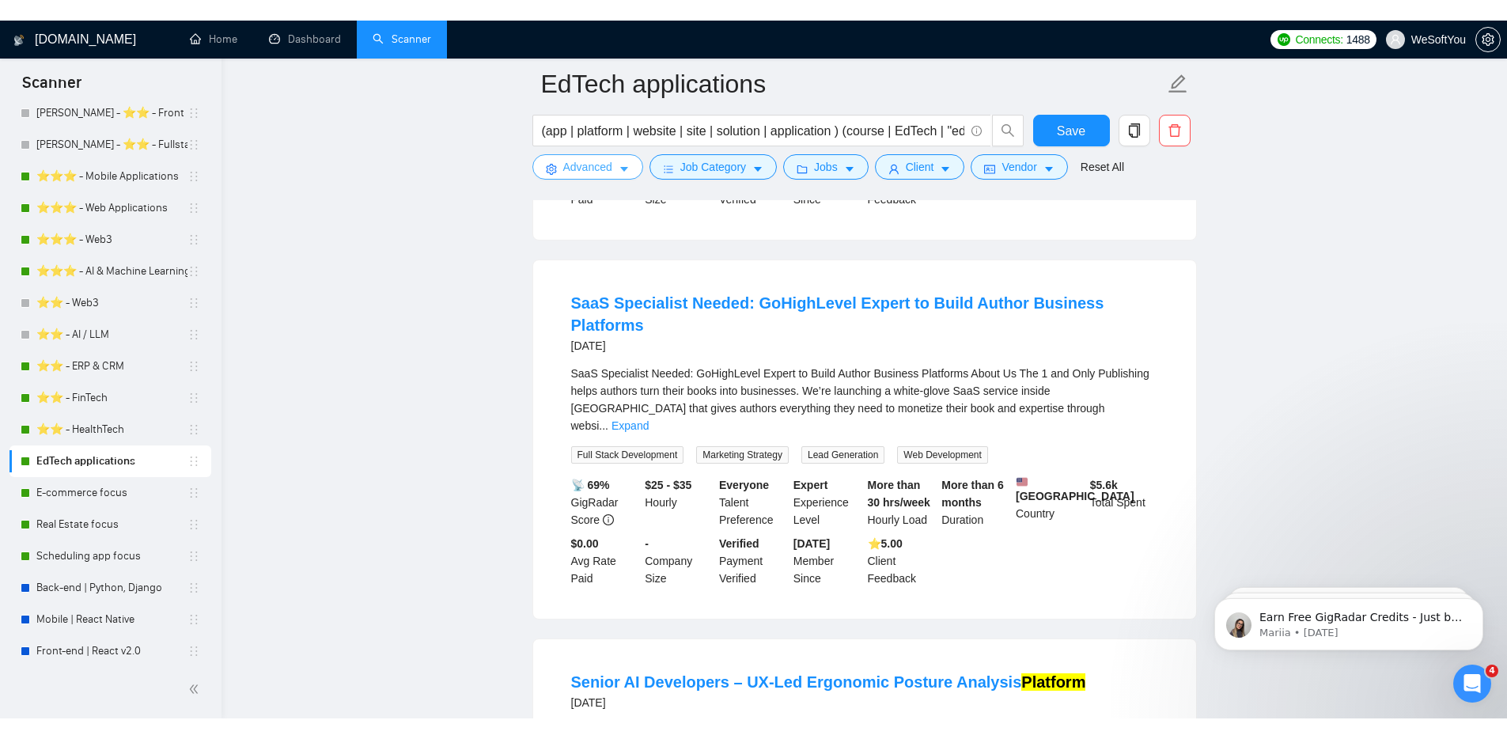
scroll to position [2195, 0]
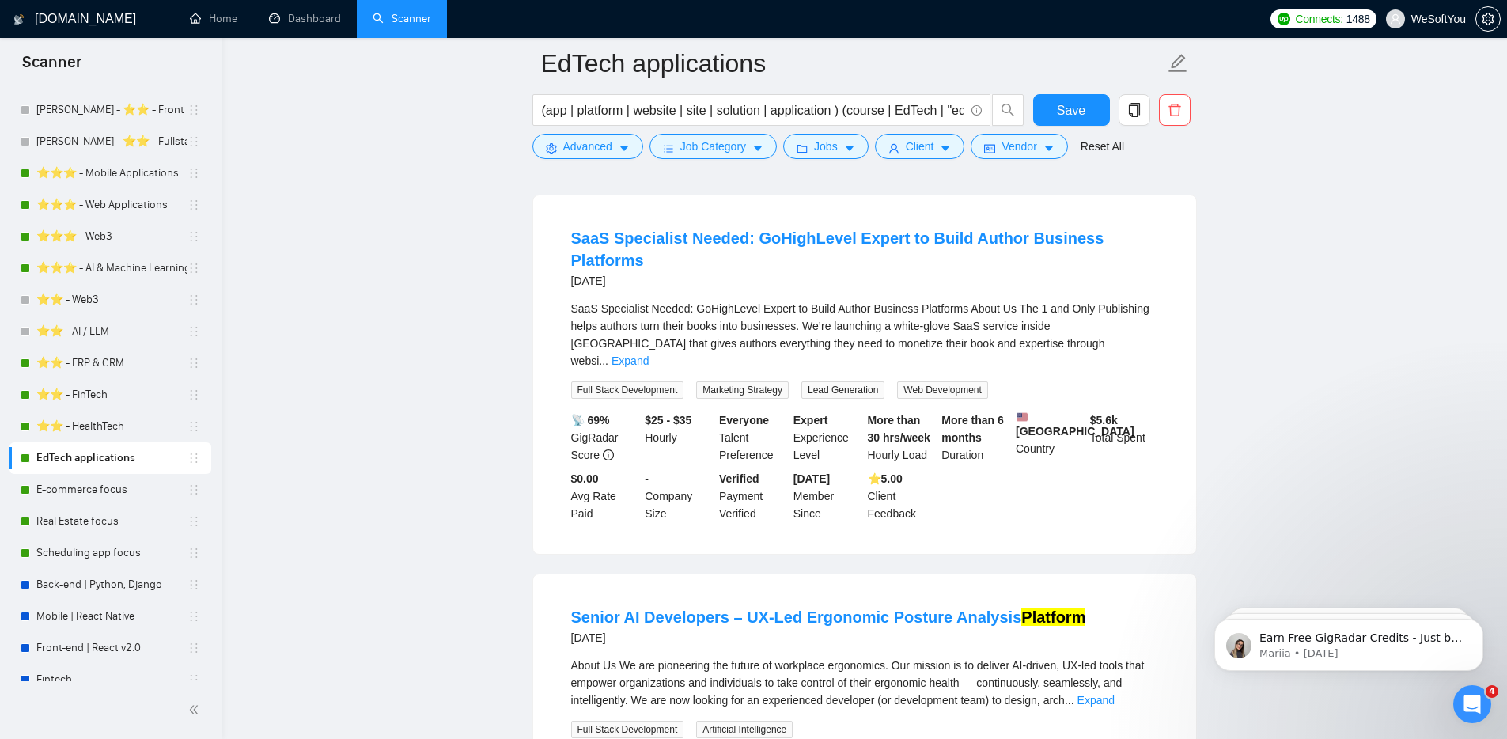
scroll to position [158, 0]
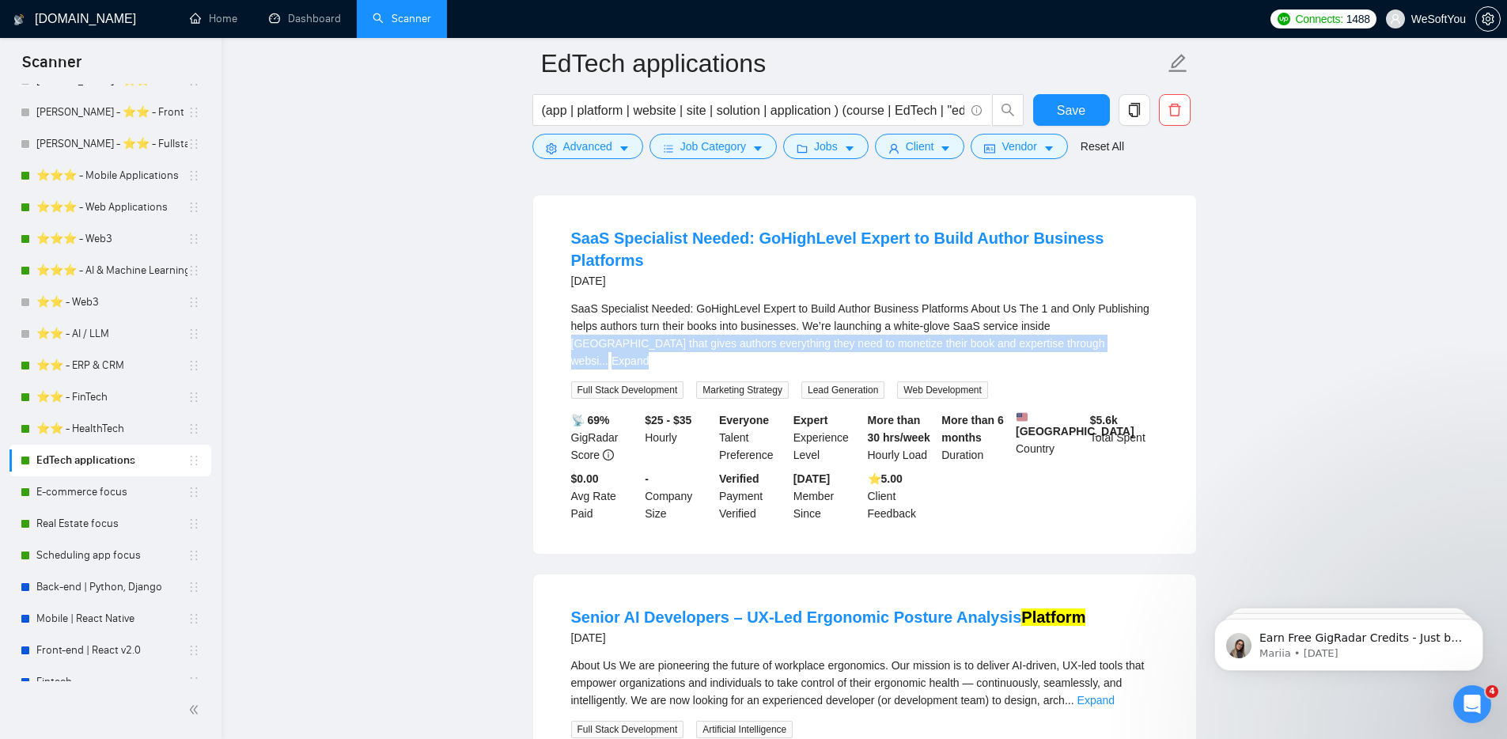
drag, startPoint x: 222, startPoint y: 359, endPoint x: 223, endPoint y: 382, distance: 23.0
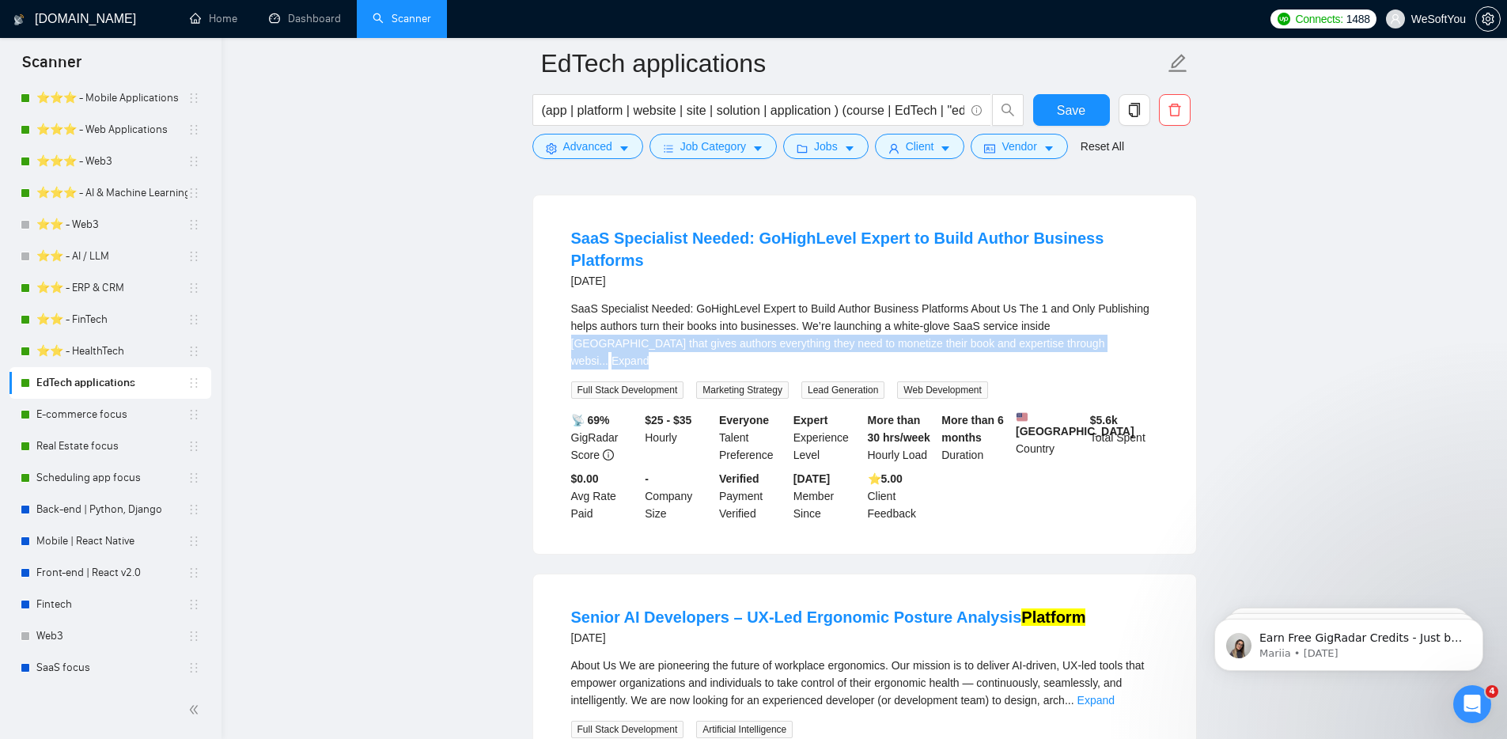
scroll to position [237, 0]
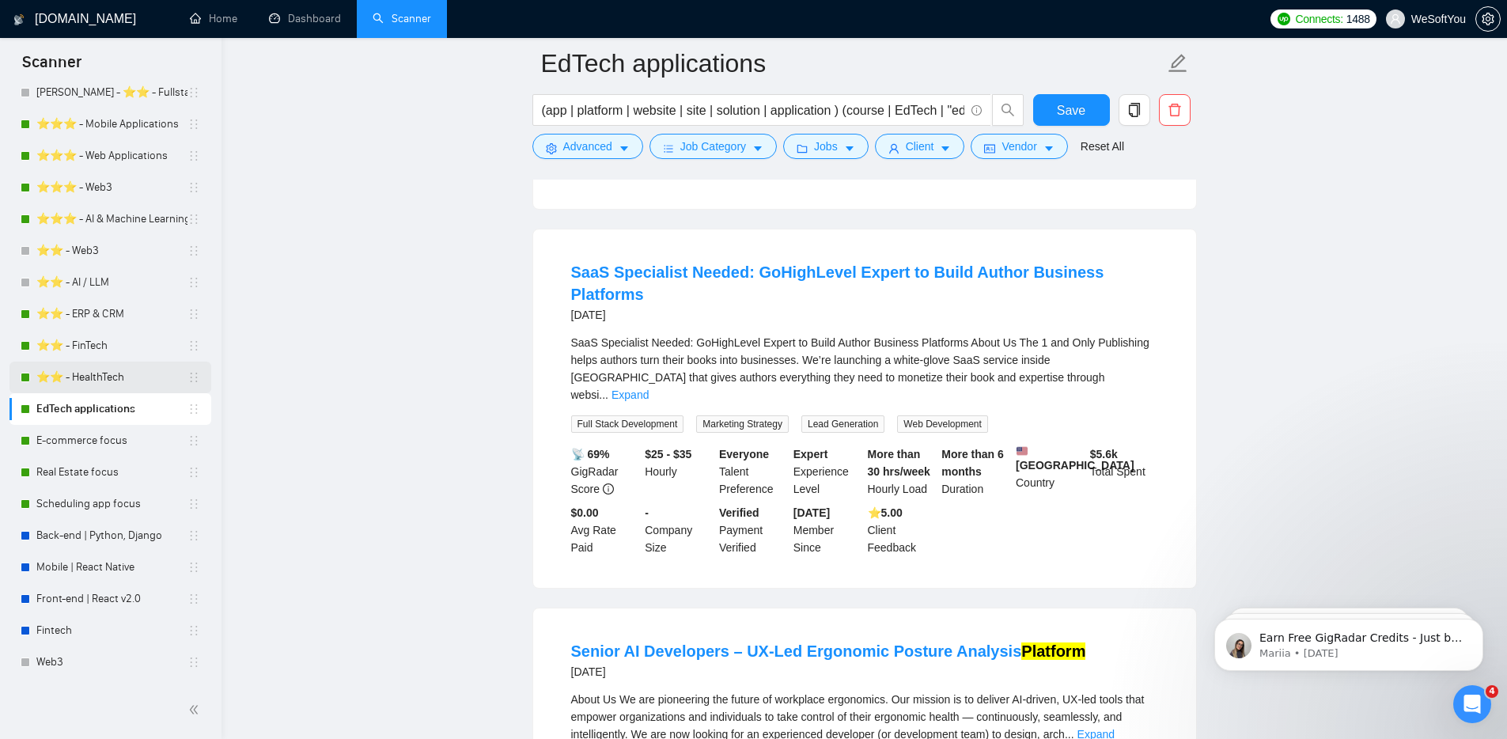
scroll to position [87, 0]
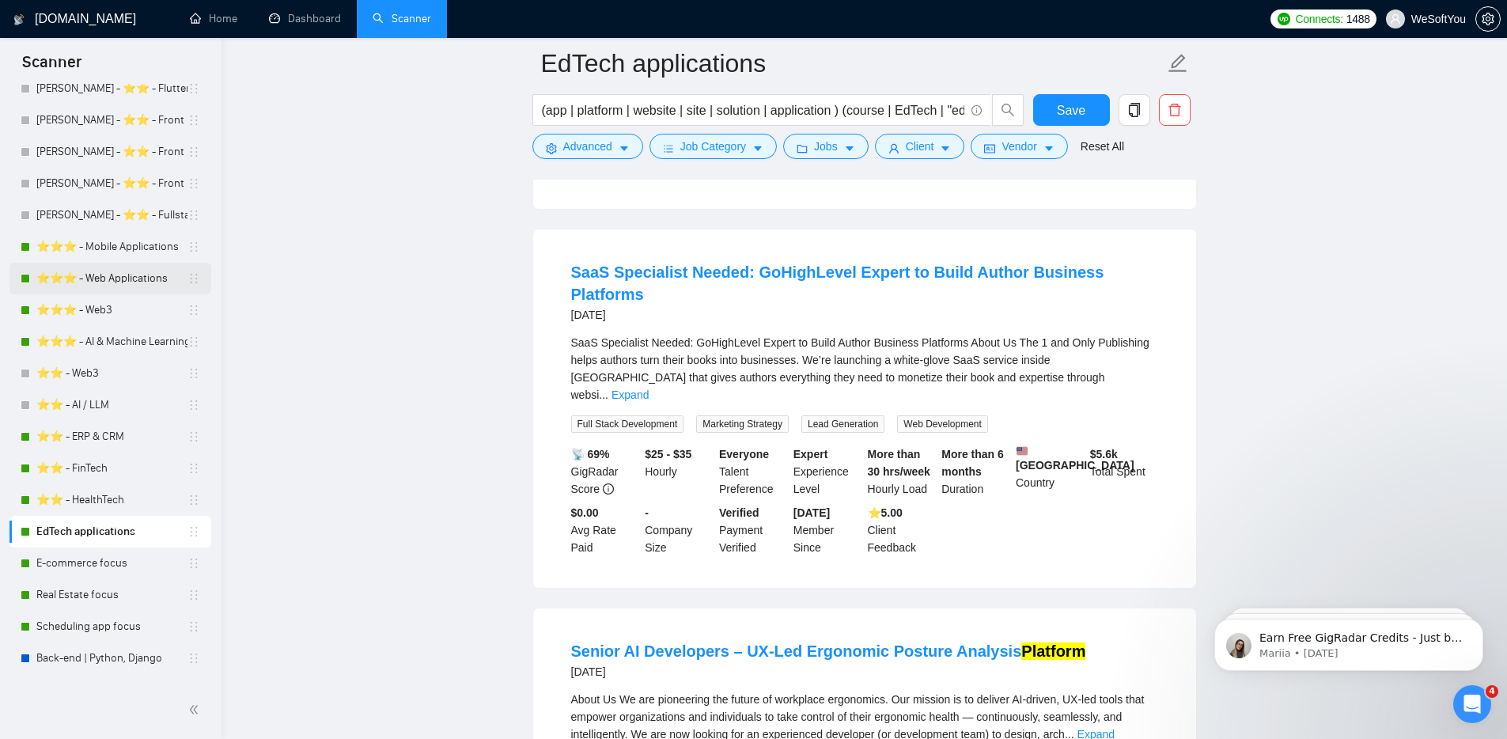
click at [128, 271] on link "⭐️⭐️⭐️ - Web Applications" at bounding box center [111, 279] width 151 height 32
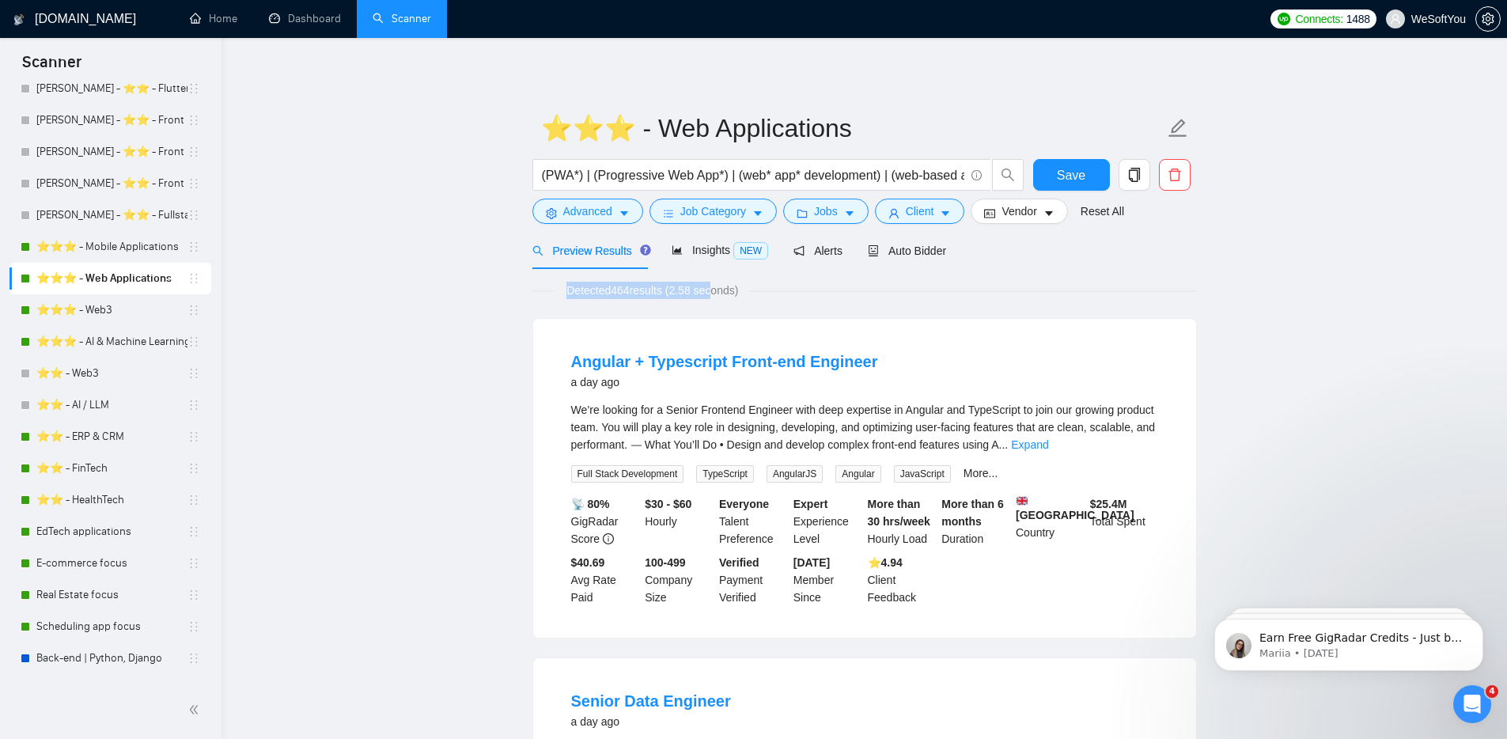
drag, startPoint x: 562, startPoint y: 289, endPoint x: 726, endPoint y: 290, distance: 164.6
click at [726, 290] on span "Detected 464 results (2.58 seconds)" at bounding box center [652, 290] width 194 height 17
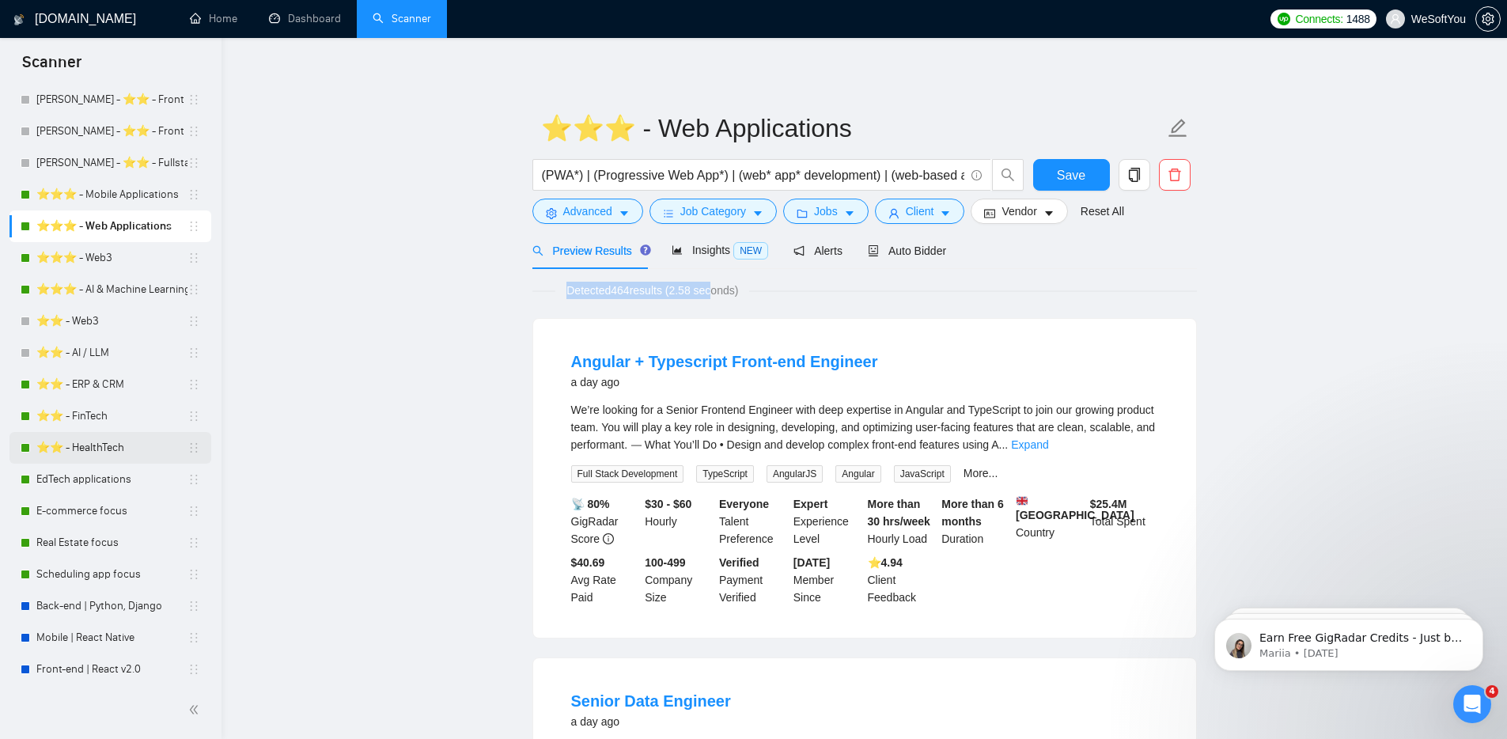
scroll to position [182, 0]
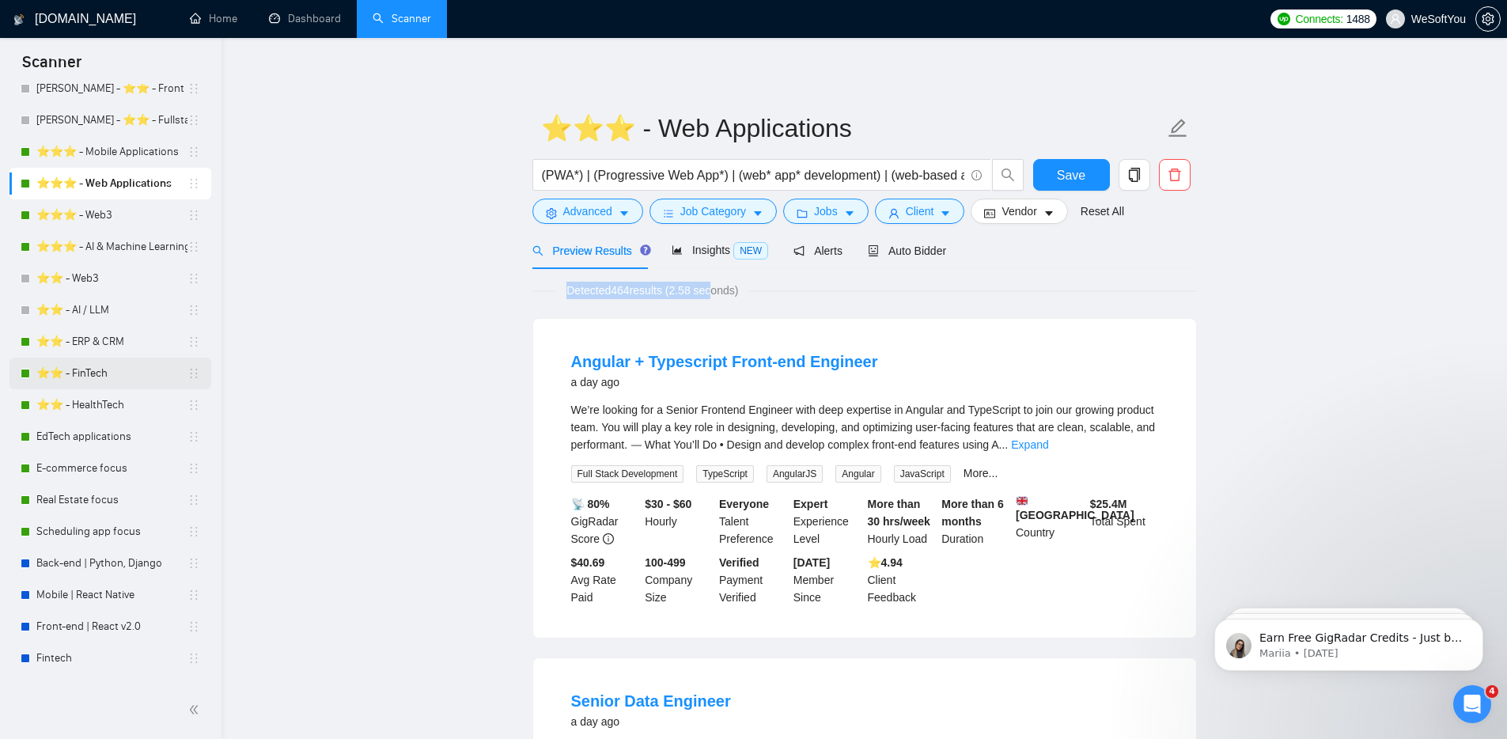
click at [97, 373] on link "⭐️⭐️ - FinTech" at bounding box center [111, 374] width 151 height 32
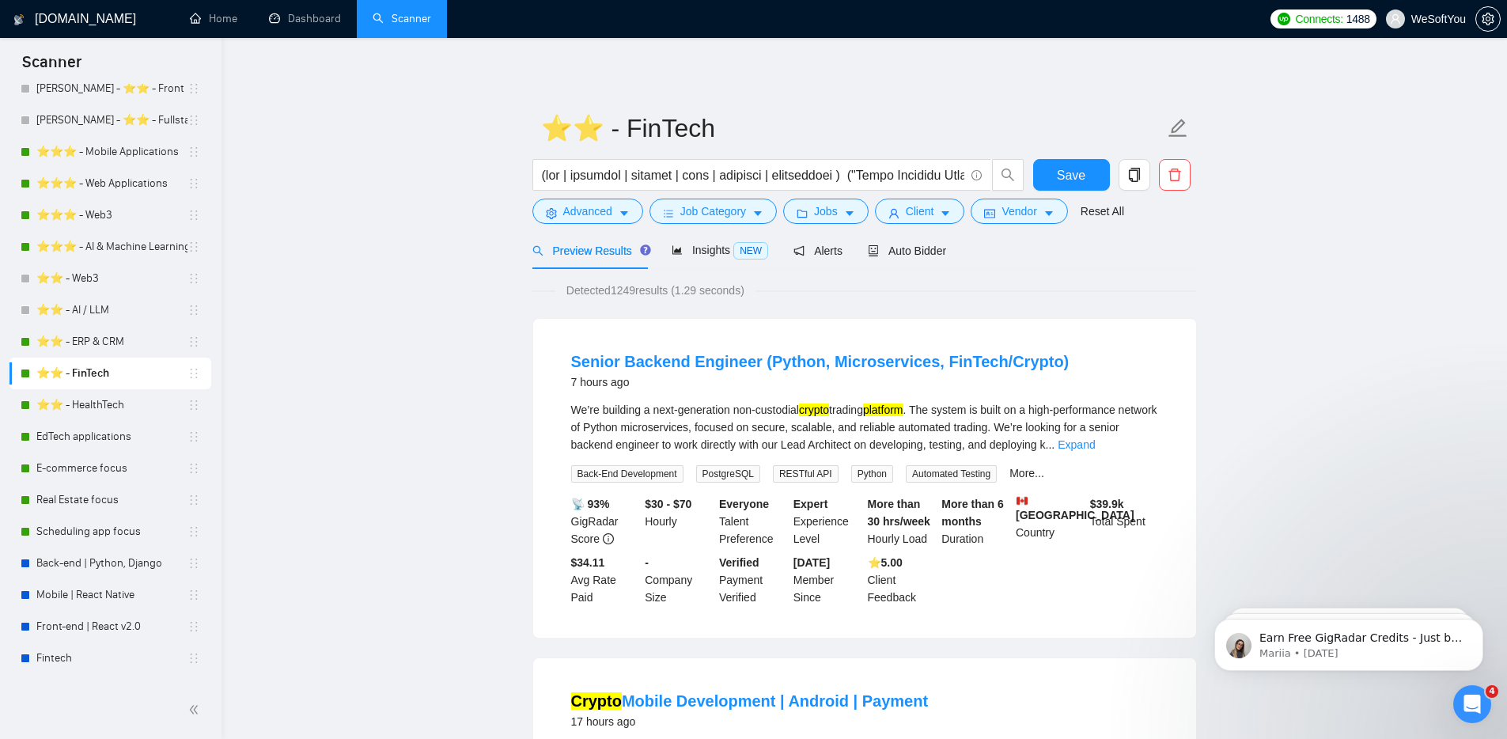
click at [108, 400] on link "⭐️⭐️ - HealthTech" at bounding box center [111, 405] width 151 height 32
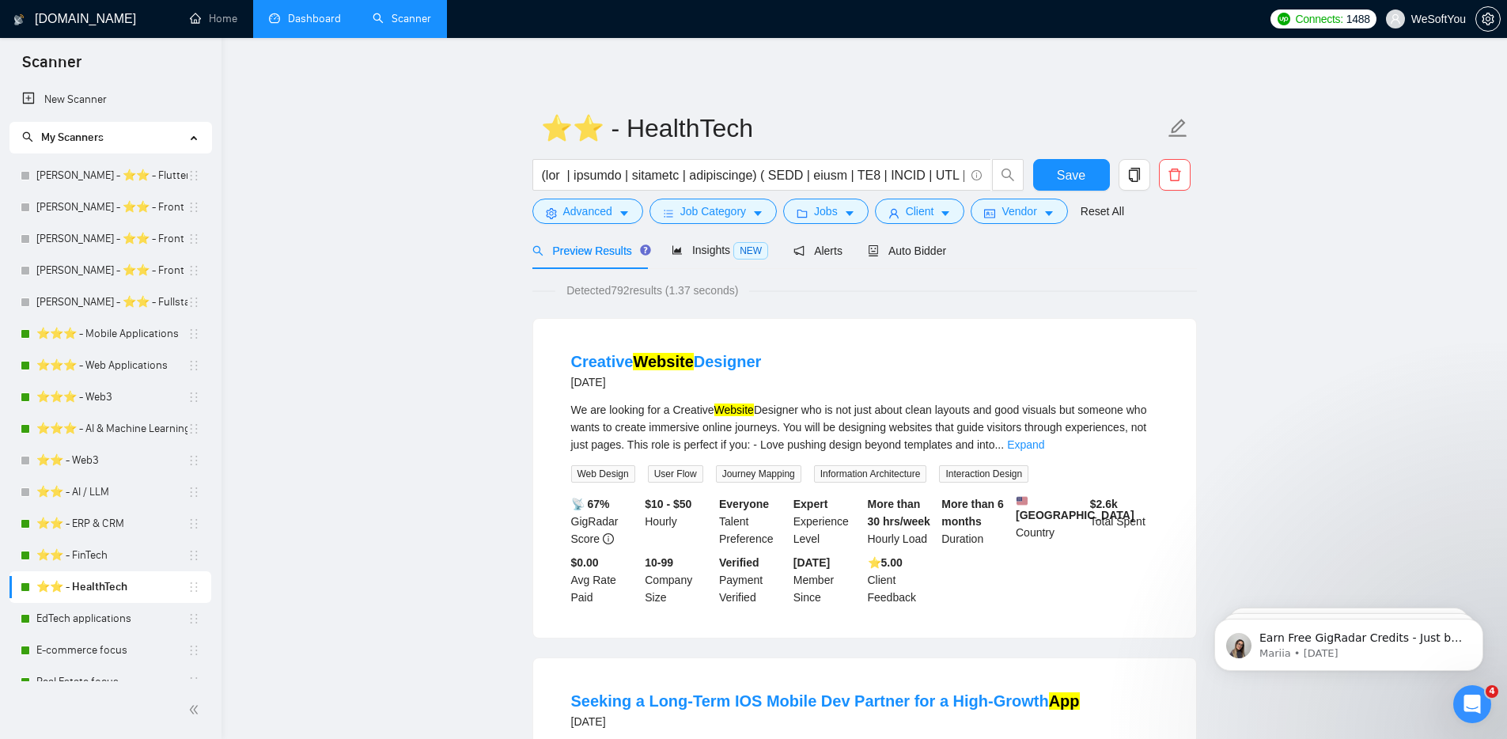
click at [305, 13] on link "Dashboard" at bounding box center [305, 18] width 72 height 13
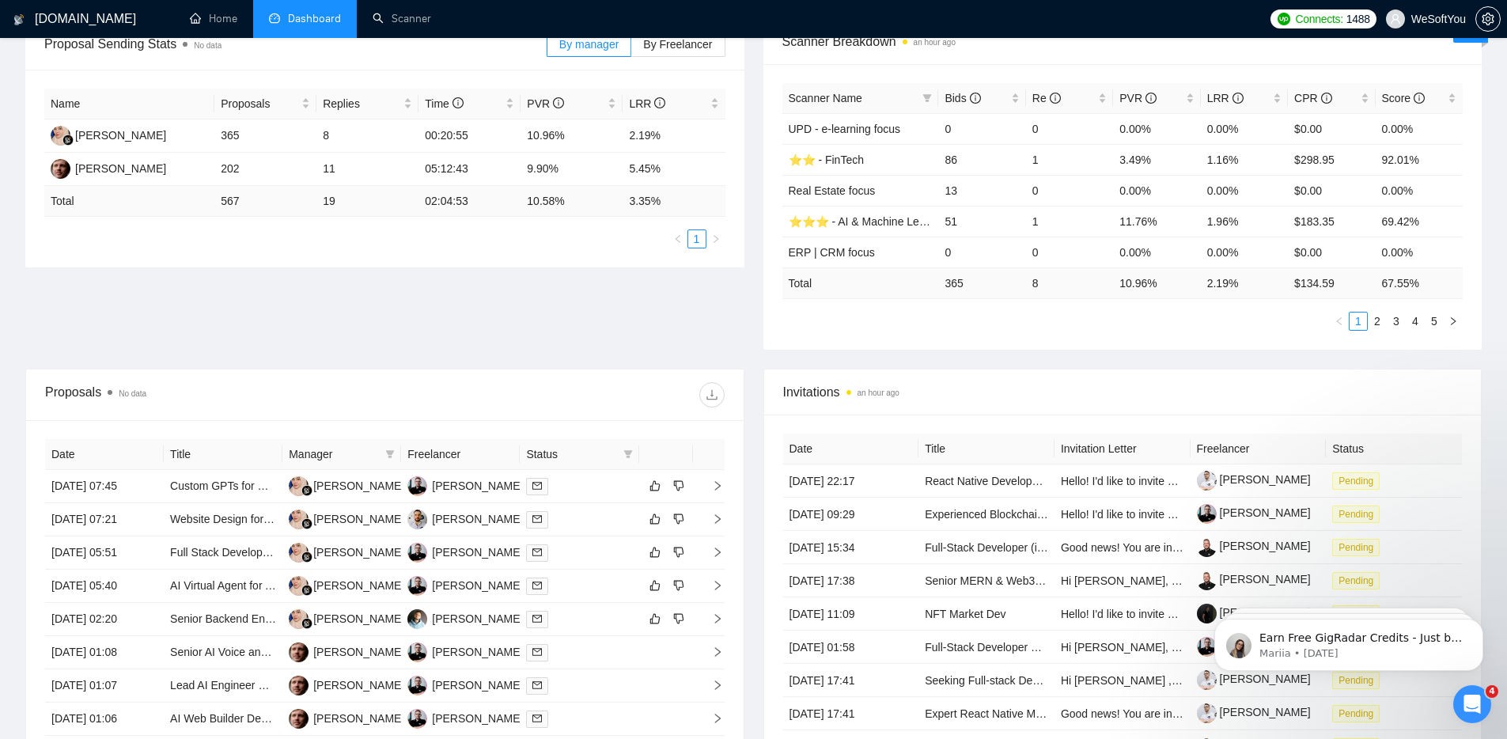
scroll to position [259, 0]
click at [950, 104] on span "Bids" at bounding box center [963, 99] width 36 height 13
click at [956, 97] on span "Bids" at bounding box center [963, 99] width 36 height 13
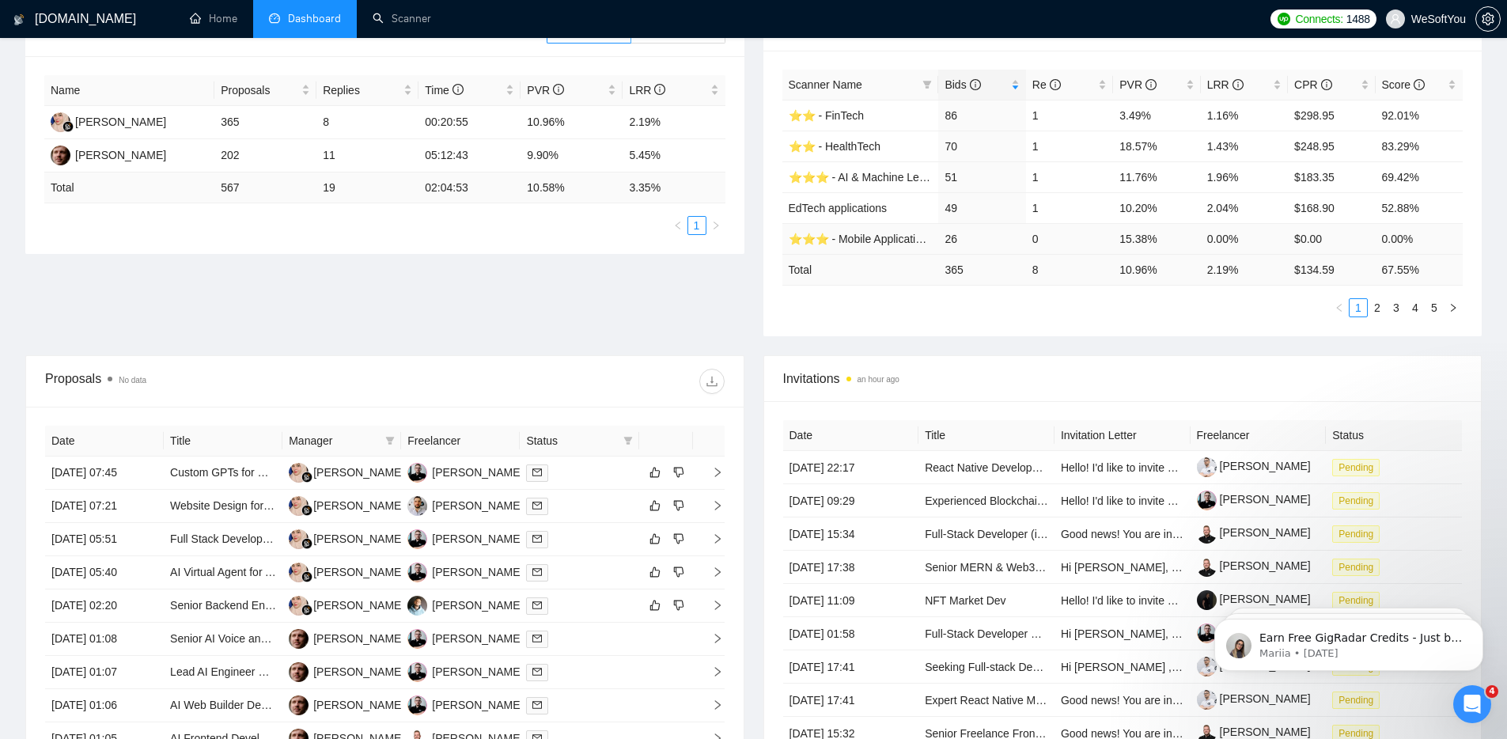
scroll to position [218, 0]
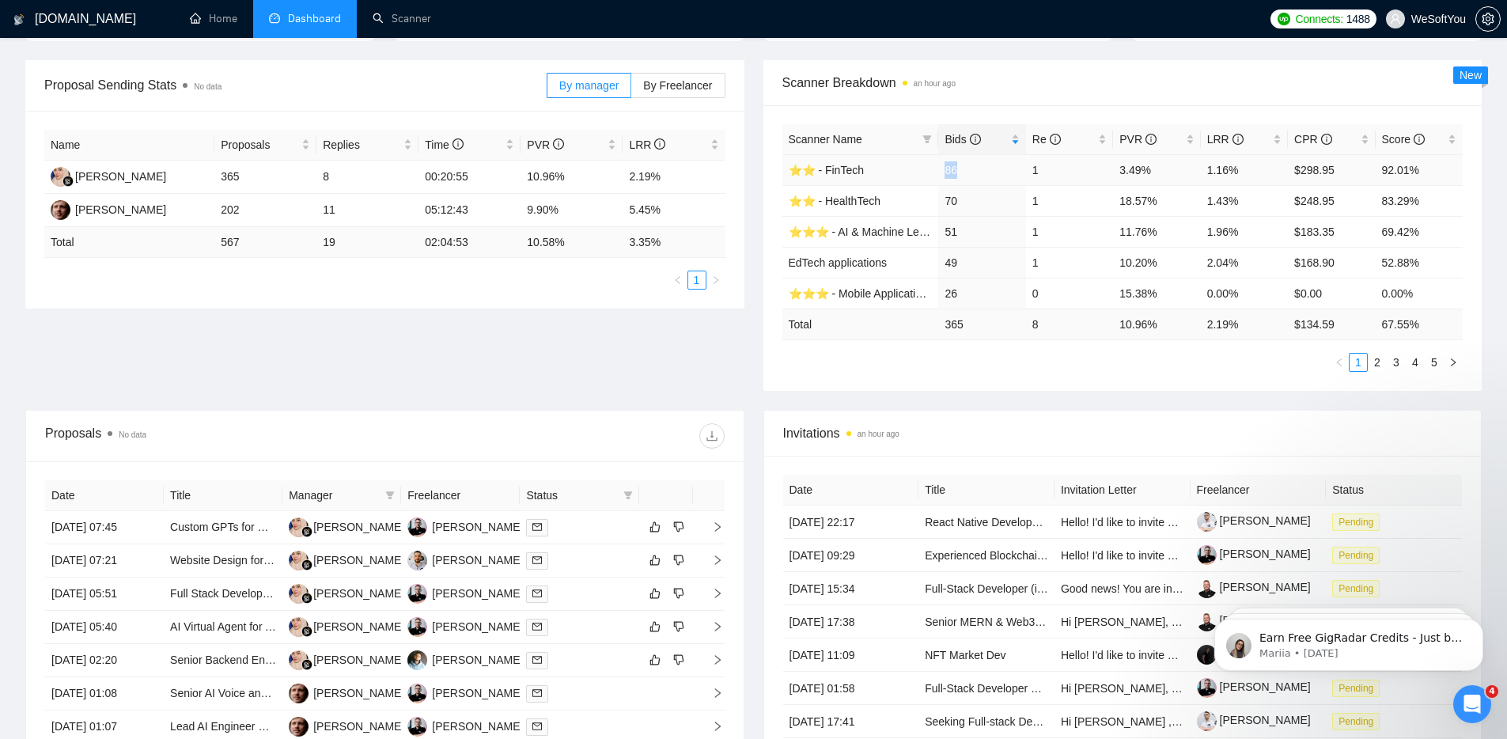
drag, startPoint x: 946, startPoint y: 170, endPoint x: 991, endPoint y: 175, distance: 45.3
click at [991, 175] on td "86" at bounding box center [981, 169] width 87 height 31
drag, startPoint x: 969, startPoint y: 195, endPoint x: 932, endPoint y: 196, distance: 37.2
click at [932, 196] on tr "⭐️⭐️ - HealthTech 70 1 18.57% 1.43% $248.95 83.29%" at bounding box center [1122, 200] width 681 height 31
drag, startPoint x: 961, startPoint y: 230, endPoint x: 932, endPoint y: 225, distance: 28.9
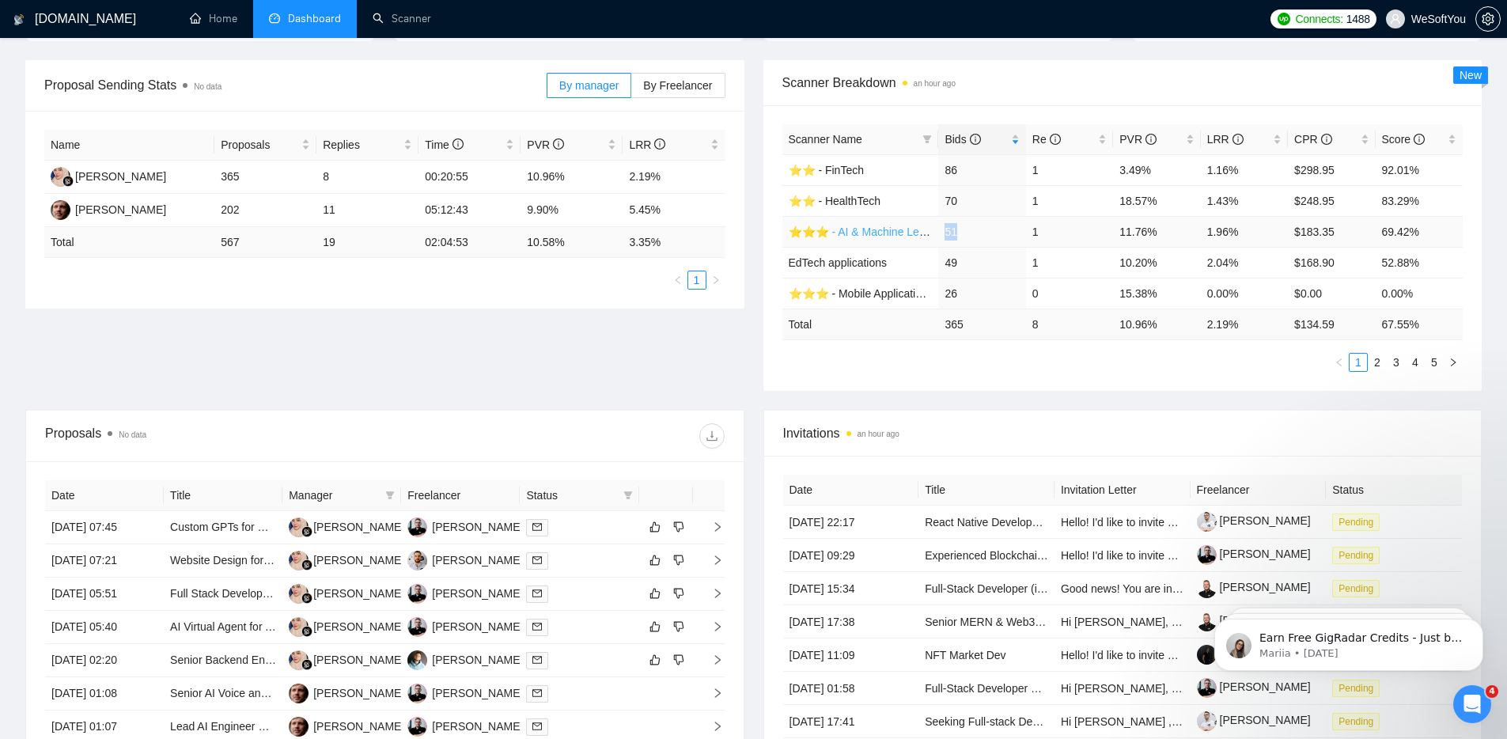
click at [933, 226] on tr "⭐️⭐️⭐️ - AI & Machine Learning Development 51 1 11.76% 1.96% $183.35 69.42%" at bounding box center [1122, 231] width 681 height 31
click at [961, 228] on td "51" at bounding box center [981, 231] width 87 height 31
drag, startPoint x: 963, startPoint y: 232, endPoint x: 938, endPoint y: 233, distance: 24.5
click at [938, 233] on td "51" at bounding box center [981, 231] width 87 height 31
drag, startPoint x: 967, startPoint y: 259, endPoint x: 951, endPoint y: 258, distance: 15.8
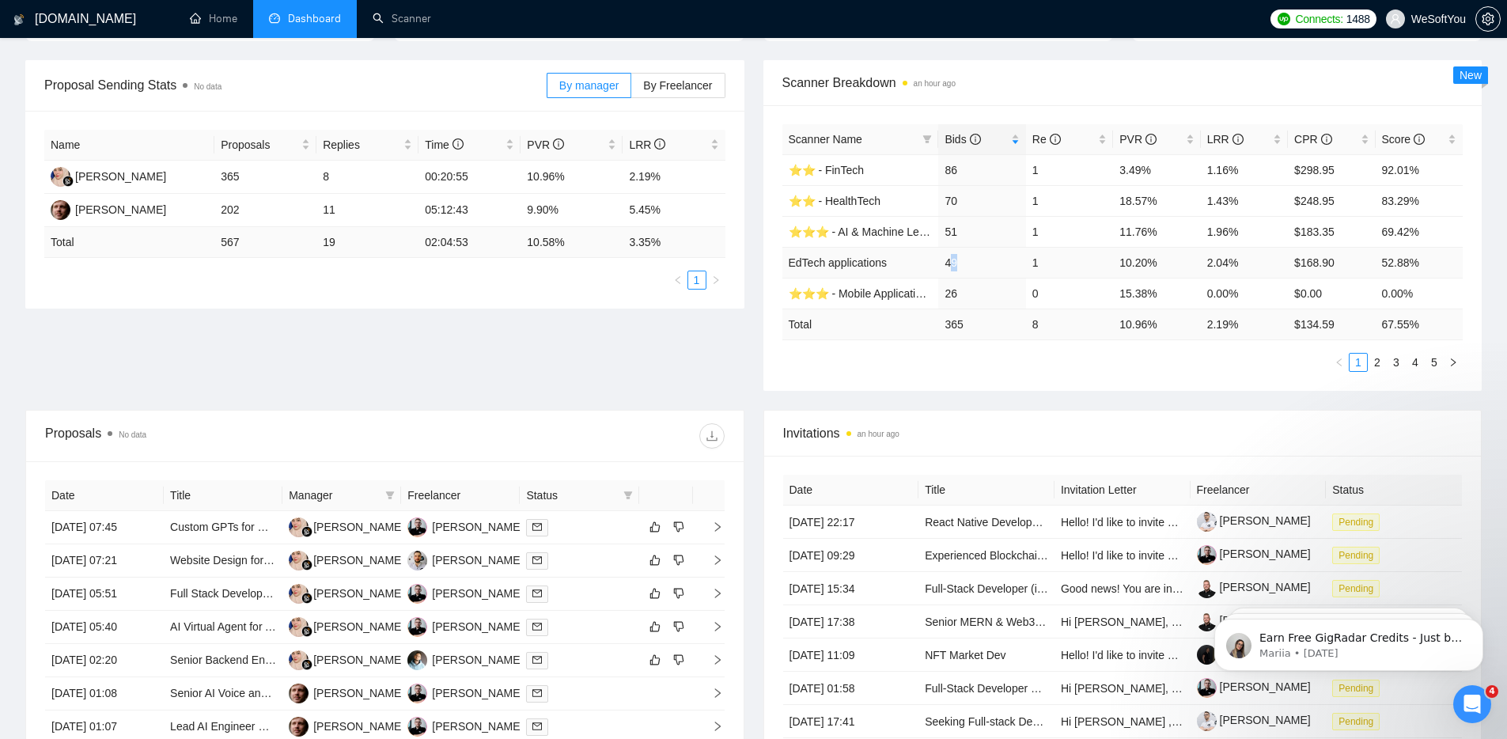
click at [951, 257] on td "49" at bounding box center [981, 262] width 87 height 31
click at [968, 263] on td "49" at bounding box center [981, 262] width 87 height 31
drag, startPoint x: 967, startPoint y: 263, endPoint x: 947, endPoint y: 261, distance: 19.9
click at [947, 261] on td "49" at bounding box center [981, 262] width 87 height 31
drag, startPoint x: 957, startPoint y: 292, endPoint x: 938, endPoint y: 290, distance: 18.4
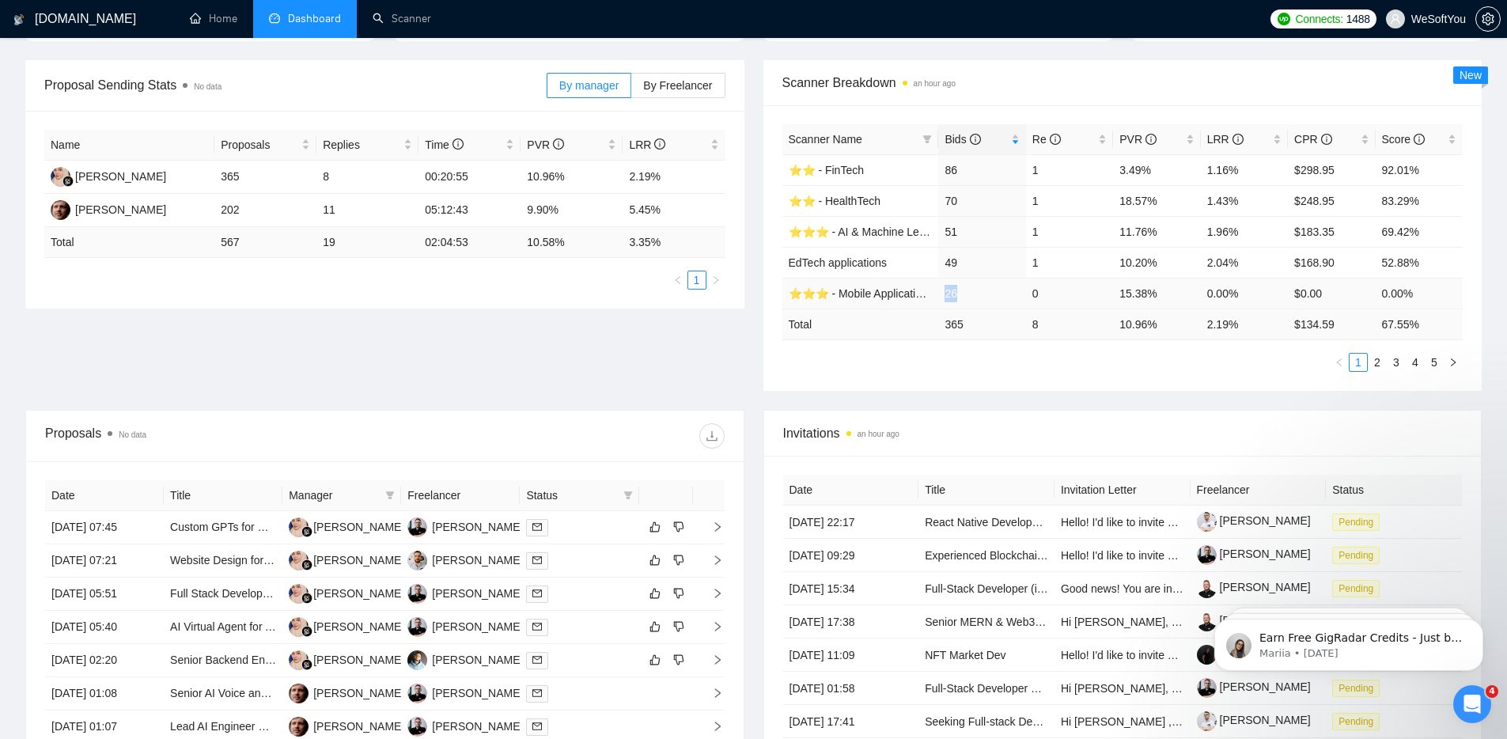
click at [939, 290] on td "26" at bounding box center [981, 293] width 87 height 31
click at [965, 292] on td "26" at bounding box center [981, 293] width 87 height 31
drag, startPoint x: 964, startPoint y: 292, endPoint x: 945, endPoint y: 290, distance: 19.9
click at [945, 290] on td "26" at bounding box center [981, 293] width 87 height 31
click at [961, 295] on td "26" at bounding box center [981, 293] width 87 height 31
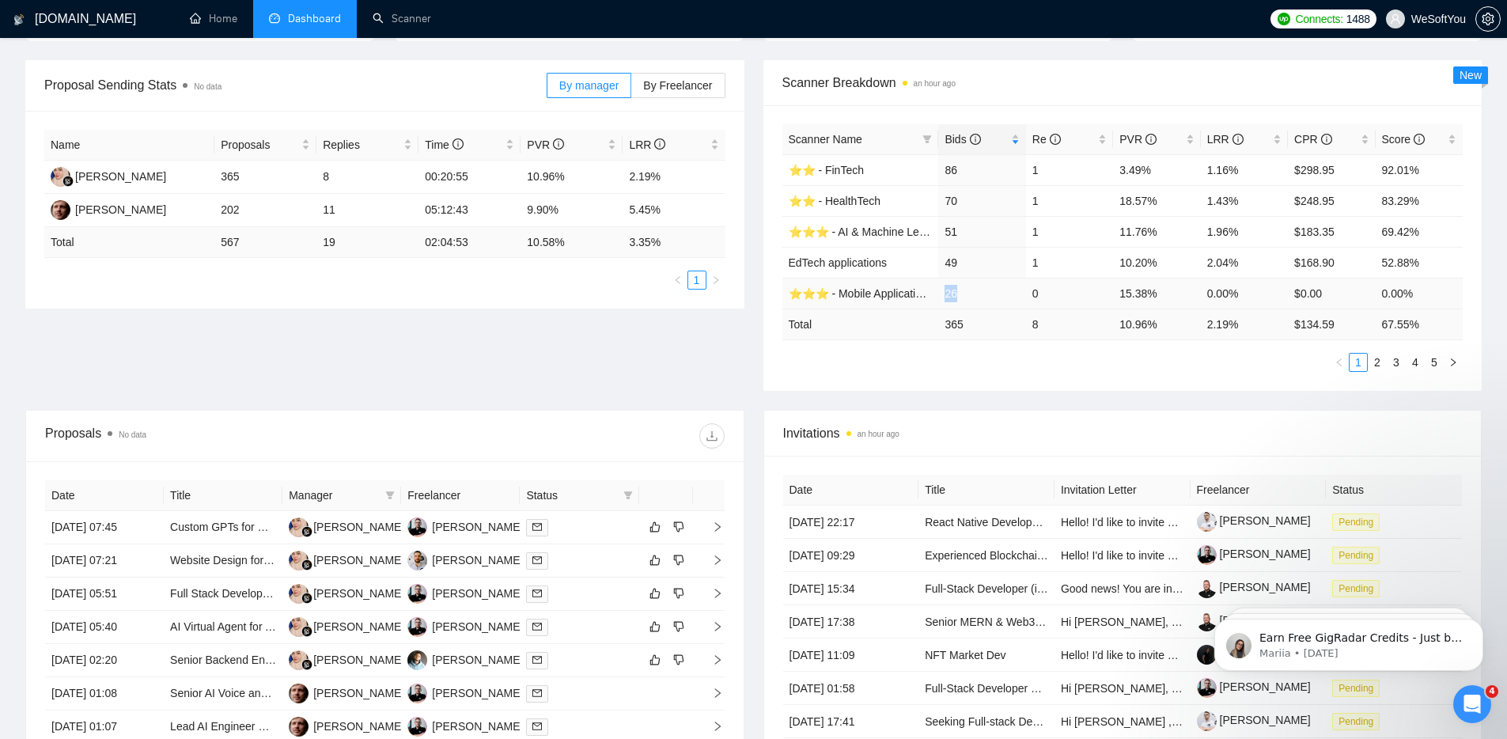
drag, startPoint x: 966, startPoint y: 294, endPoint x: 939, endPoint y: 292, distance: 26.9
click at [939, 292] on td "26" at bounding box center [981, 293] width 87 height 31
click at [968, 291] on td "26" at bounding box center [981, 293] width 87 height 31
drag, startPoint x: 968, startPoint y: 259, endPoint x: 942, endPoint y: 259, distance: 26.1
click at [942, 259] on td "49" at bounding box center [981, 262] width 87 height 31
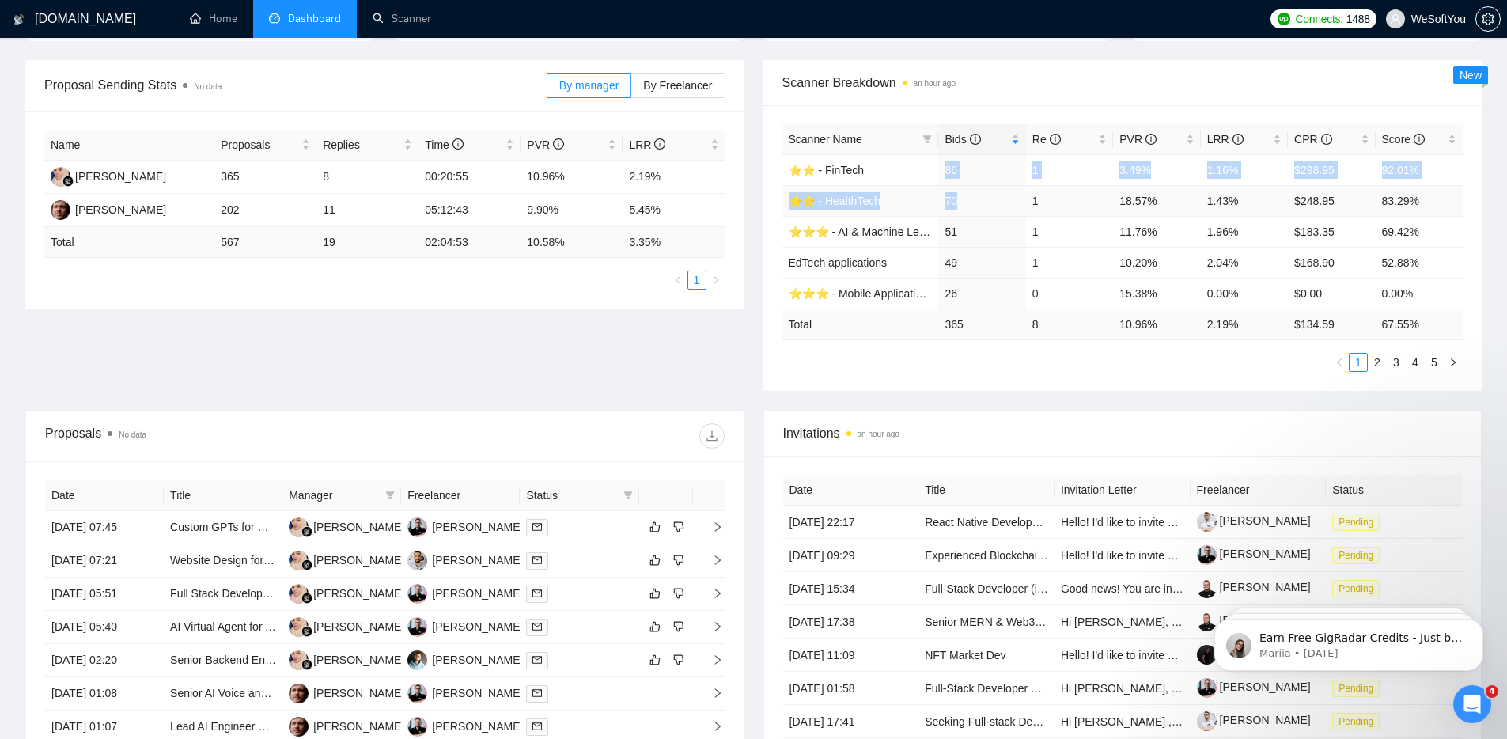
drag, startPoint x: 946, startPoint y: 169, endPoint x: 970, endPoint y: 203, distance: 42.1
click at [970, 203] on tbody "⭐️⭐️ - FinTech 86 1 3.49% 1.16% $298.95 92.01% ⭐️⭐️ - HealthTech 70 1 18.57% 1.…" at bounding box center [1122, 231] width 681 height 154
click at [969, 202] on td "70" at bounding box center [981, 200] width 87 height 31
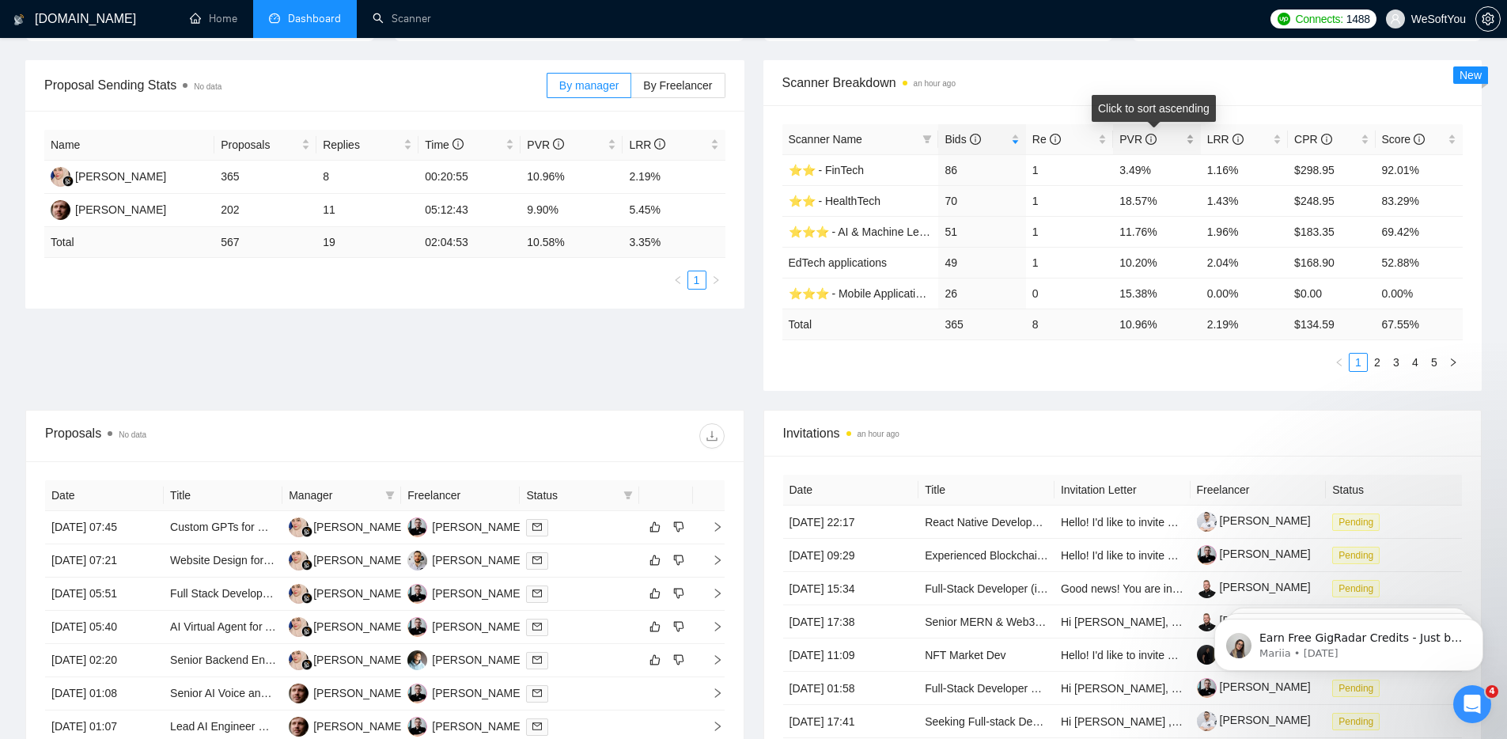
click at [1129, 138] on span "PVR" at bounding box center [1138, 139] width 37 height 13
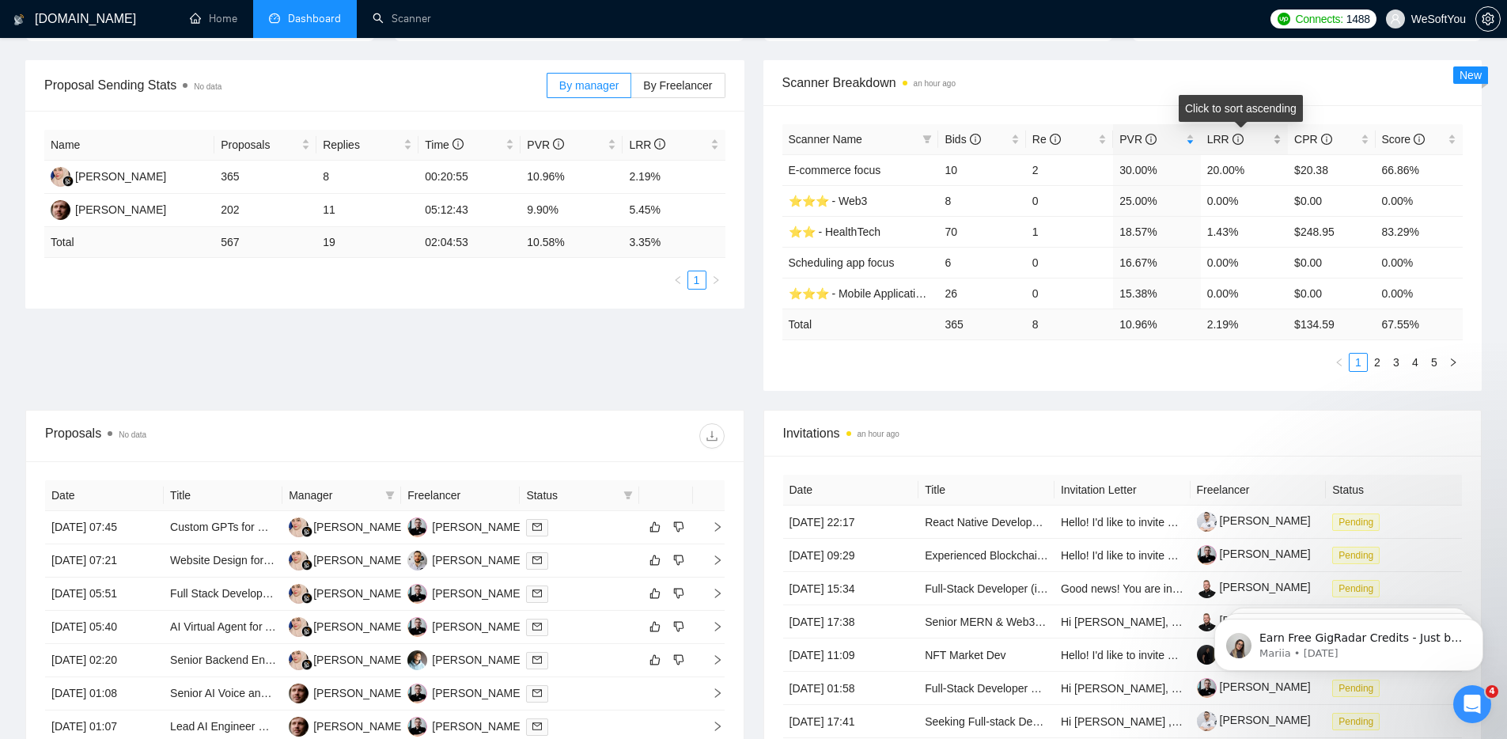
click at [1218, 140] on span "LRR" at bounding box center [1225, 139] width 36 height 13
drag, startPoint x: 1210, startPoint y: 170, endPoint x: 1275, endPoint y: 178, distance: 66.1
click at [1275, 178] on td "20.00%" at bounding box center [1244, 169] width 87 height 31
click at [1252, 180] on td "20.00%" at bounding box center [1244, 169] width 87 height 31
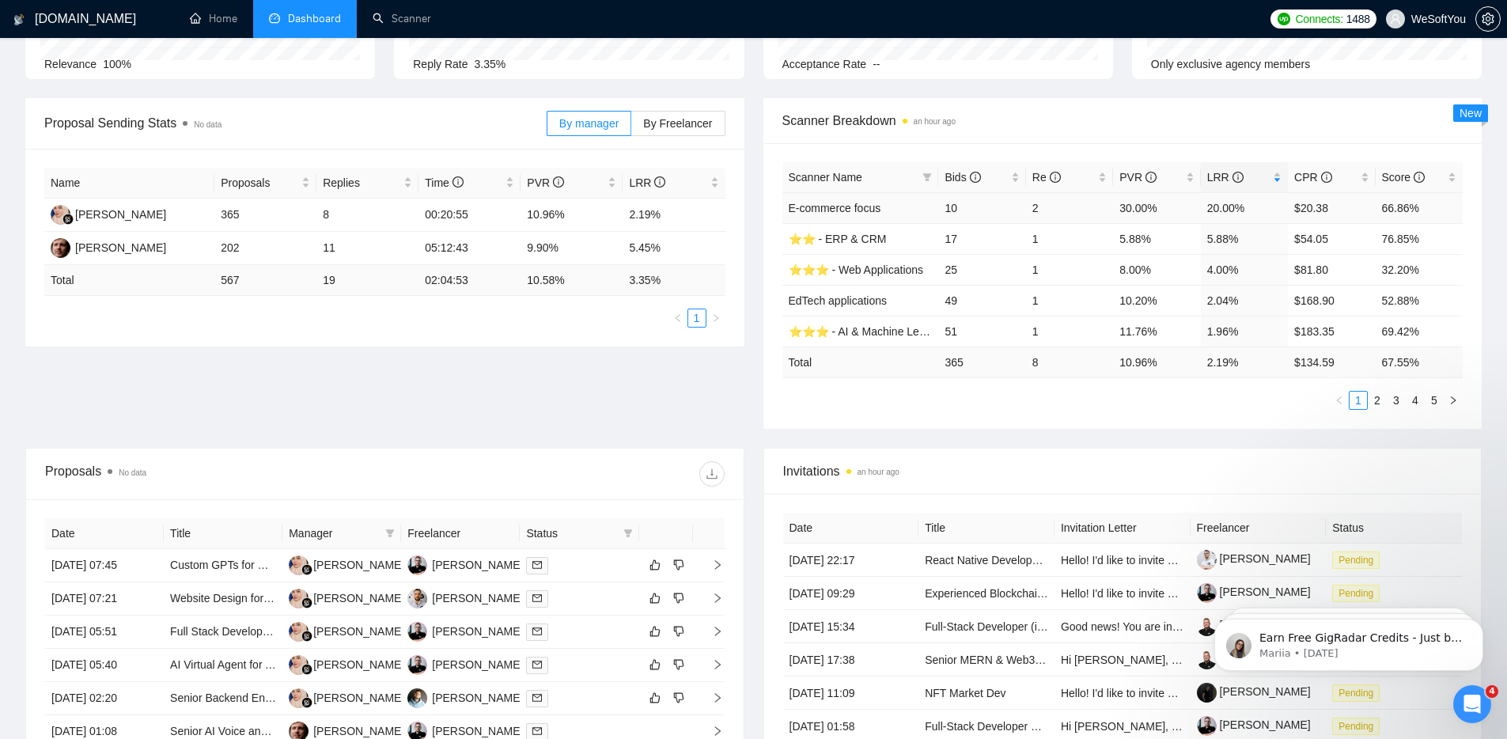
scroll to position [161, 0]
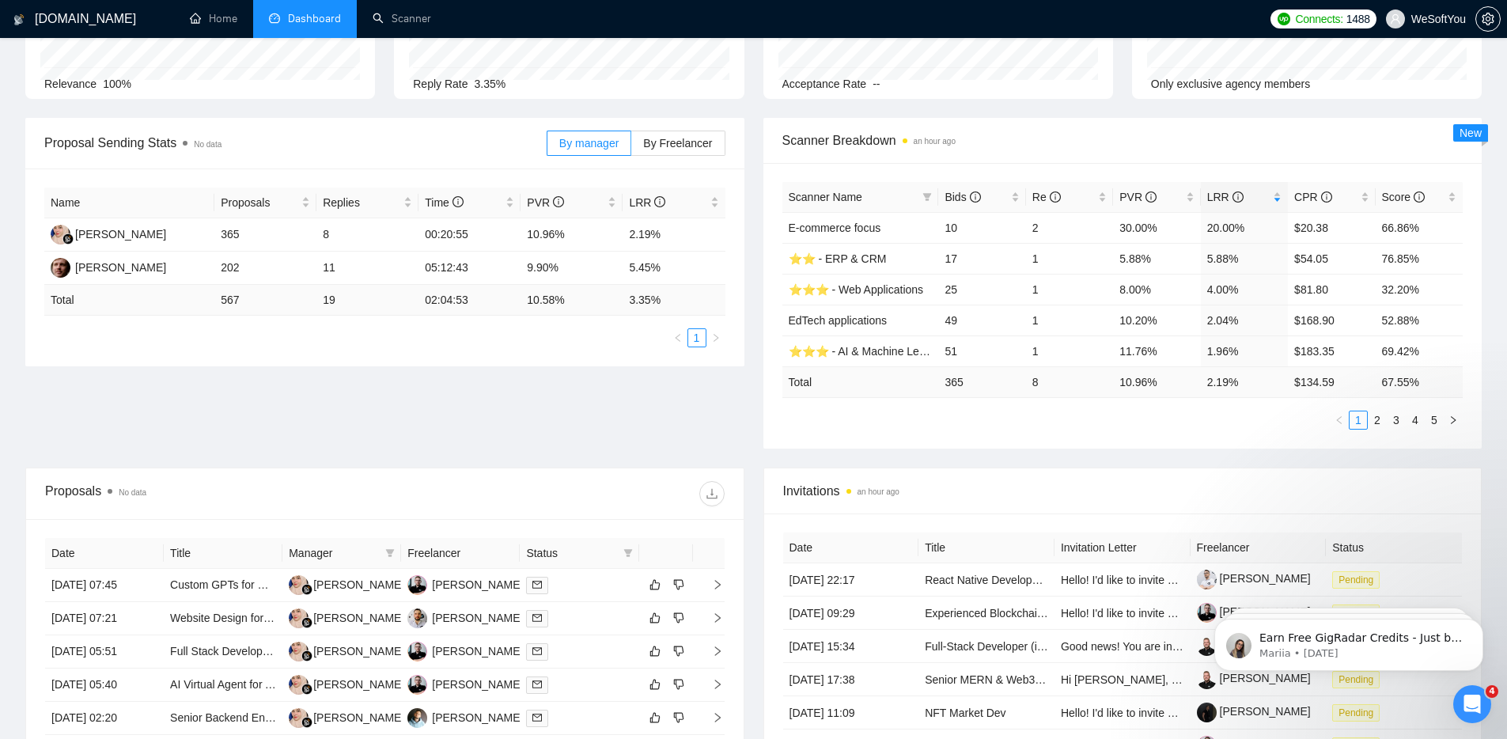
click at [1101, 154] on div "Scanner Breakdown an hour ago" at bounding box center [1122, 140] width 681 height 45
click at [1035, 167] on div "Scanner Name Bids Re PVR LRR CPR Score E-commerce focus 10 2 30.00% 20.00% $20.…" at bounding box center [1123, 306] width 719 height 286
click at [1027, 151] on div "Scanner Breakdown an hour ago" at bounding box center [1122, 140] width 681 height 45
click at [998, 142] on span "Scanner Breakdown an hour ago" at bounding box center [1122, 141] width 681 height 20
click at [426, 159] on div "Proposal Sending Stats No data" at bounding box center [295, 142] width 502 height 45
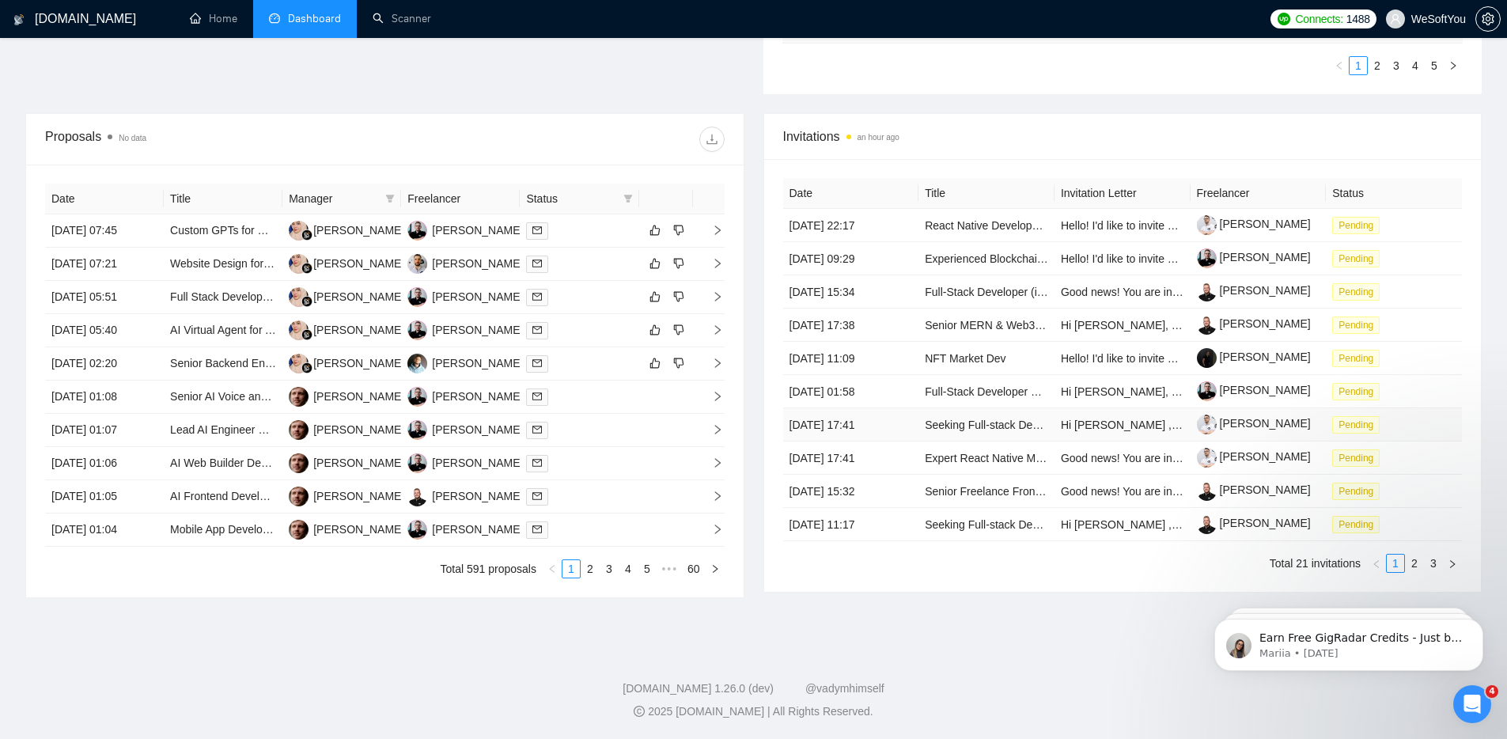
scroll to position [0, 0]
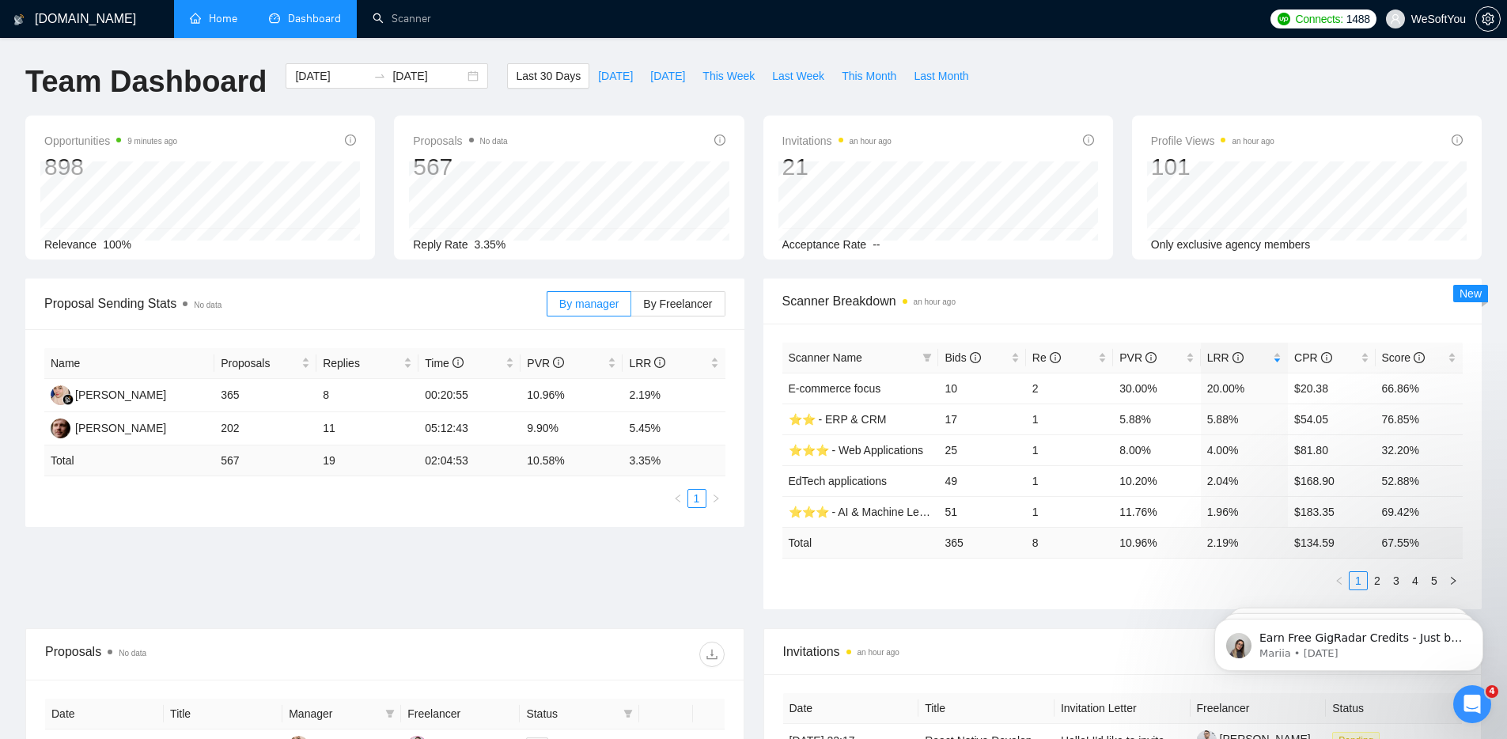
click at [219, 14] on link "Home" at bounding box center [213, 18] width 47 height 13
